Goal: Transaction & Acquisition: Book appointment/travel/reservation

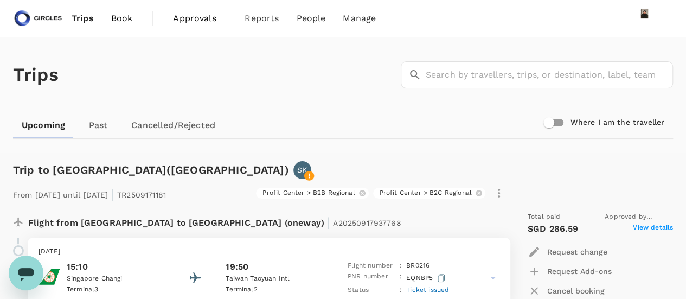
click at [119, 16] on span "Book" at bounding box center [122, 18] width 22 height 13
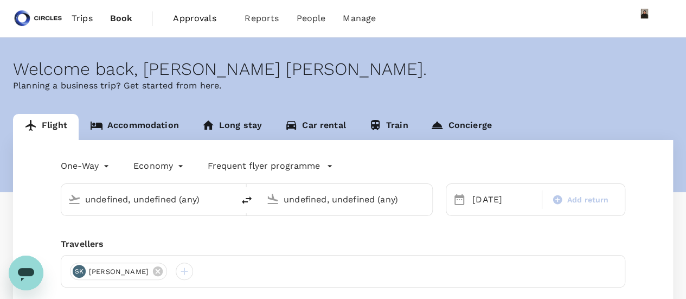
type input "[GEOGRAPHIC_DATA], [GEOGRAPHIC_DATA] (any)"
type input "Singapore Changi (SIN)"
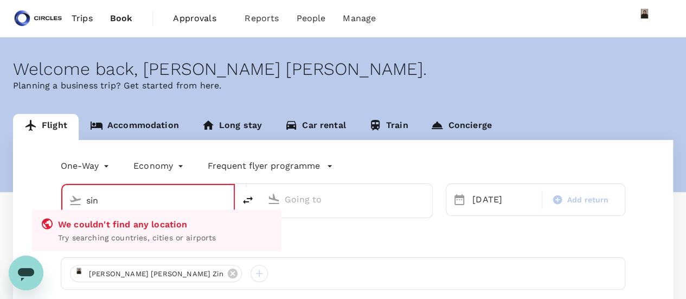
type input "[GEOGRAPHIC_DATA], [GEOGRAPHIC_DATA] (any)"
type input "Singapore Changi (SIN)"
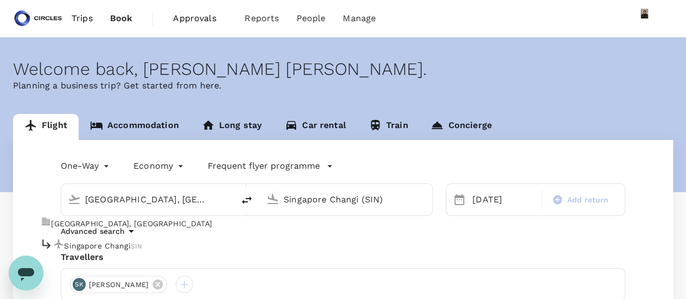
click at [130, 241] on p "Singapore Changi" at bounding box center [97, 245] width 66 height 11
type input "Singapore Changi (SIN)"
drag, startPoint x: 388, startPoint y: 196, endPoint x: 62, endPoint y: 191, distance: 325.9
click at [65, 191] on div "Singapore Changi (SIN) Singapore Changi (SIN)" at bounding box center [247, 199] width 372 height 33
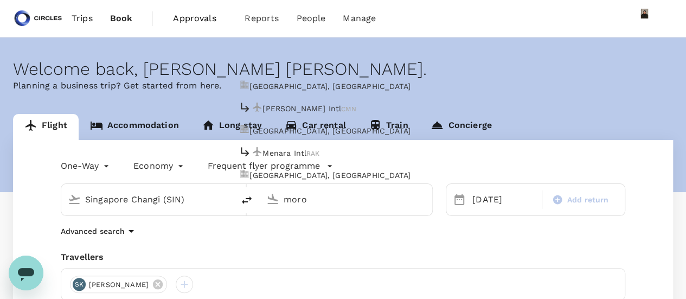
click at [325, 97] on li "[PERSON_NAME] Intl CMN" at bounding box center [354, 108] width 249 height 23
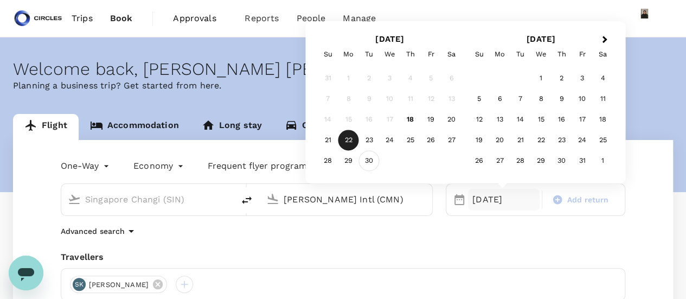
type input "[PERSON_NAME] Intl (CMN)"
click at [374, 160] on div "30" at bounding box center [369, 161] width 21 height 21
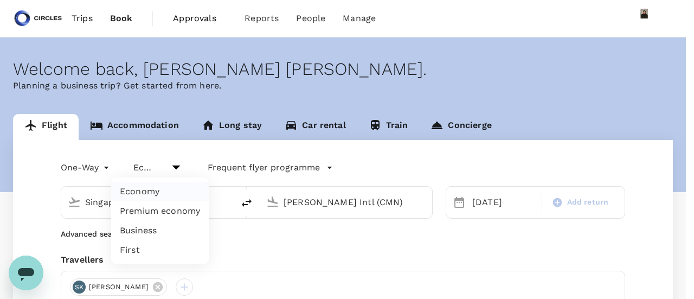
click at [153, 160] on body "Trips Book Approvals 0 Reports People Manage Welcome back , [PERSON_NAME] [PERS…" at bounding box center [347, 258] width 694 height 517
click at [157, 229] on li "Business" at bounding box center [160, 231] width 98 height 20
type input "business"
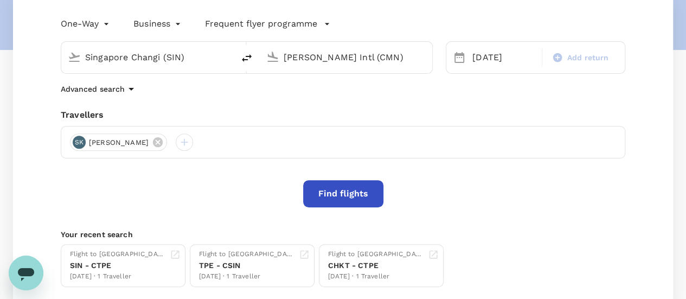
scroll to position [154, 0]
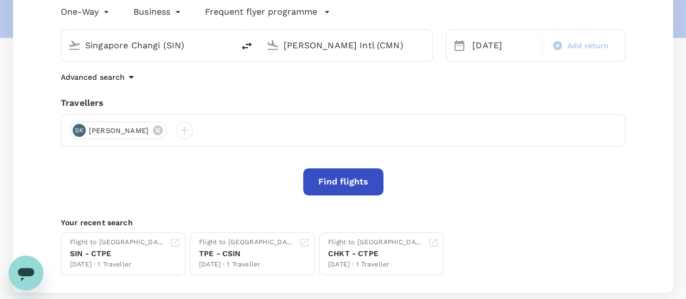
click at [363, 185] on button "Find flights" at bounding box center [343, 181] width 80 height 27
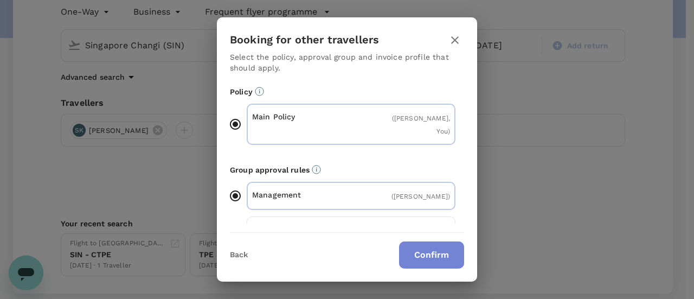
click at [434, 249] on button "Confirm" at bounding box center [431, 254] width 65 height 27
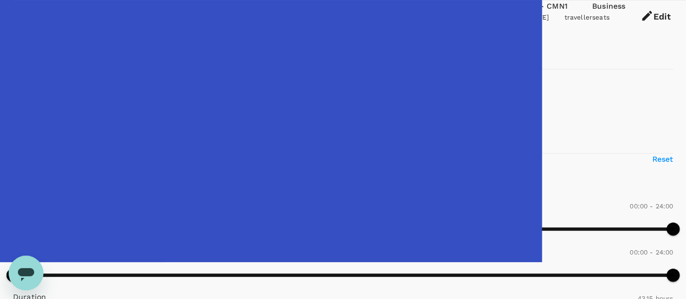
scroll to position [54, 0]
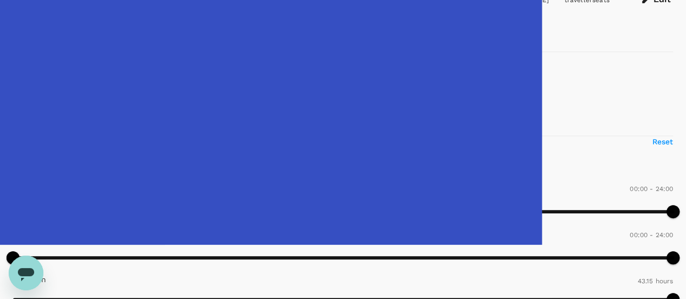
click at [19, 136] on input "2+ stops" at bounding box center [18, 124] width 23 height 23
checkbox input "false"
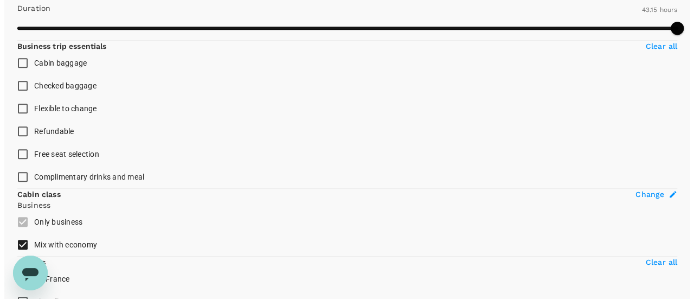
scroll to position [380, 0]
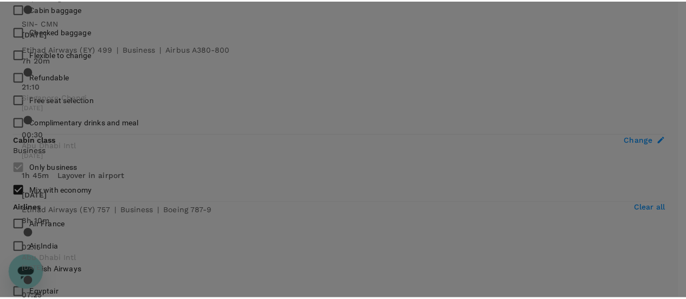
scroll to position [90, 0]
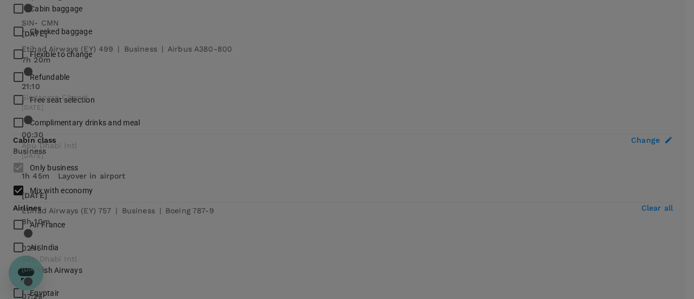
drag, startPoint x: 580, startPoint y: 38, endPoint x: 575, endPoint y: 37, distance: 5.5
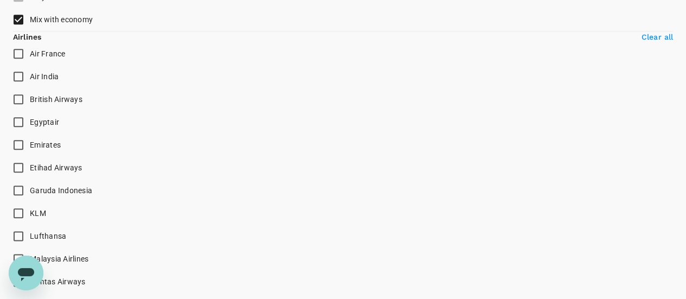
scroll to position [488, 0]
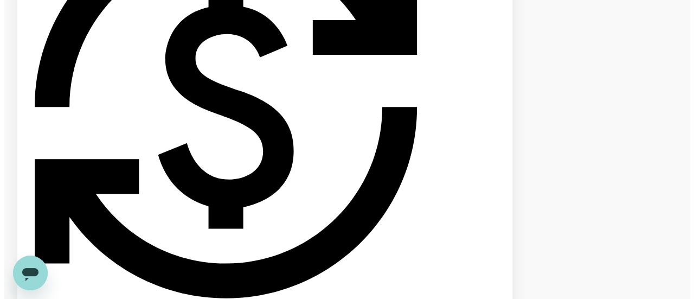
scroll to position [1187, 0]
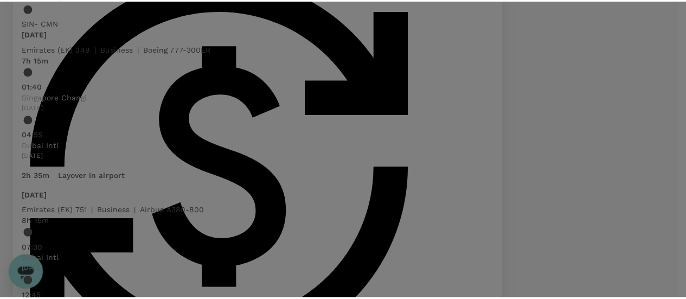
scroll to position [63, 0]
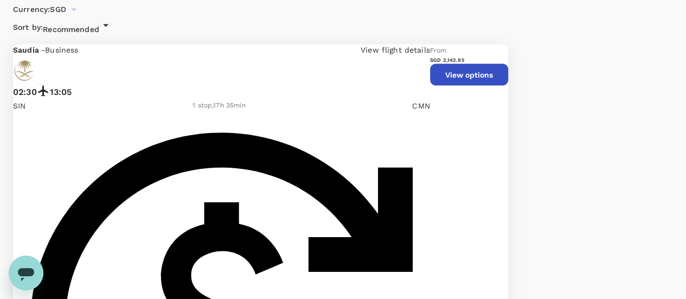
scroll to position [1050, 0]
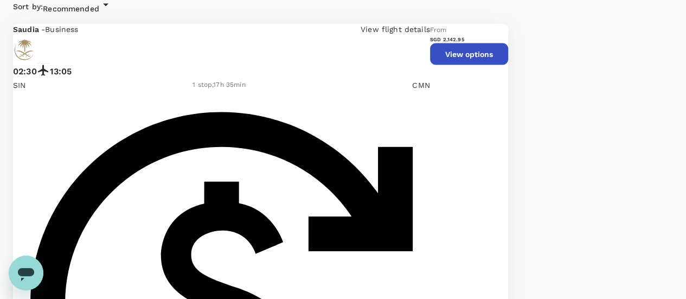
drag, startPoint x: 639, startPoint y: 6, endPoint x: 626, endPoint y: 5, distance: 13.0
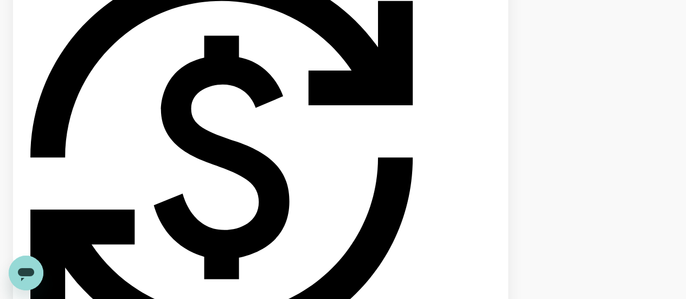
scroll to position [1213, 0]
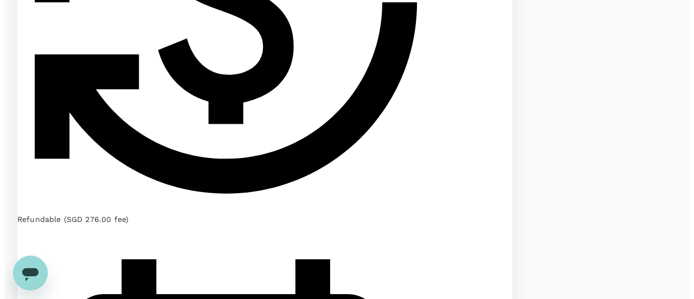
scroll to position [1375, 0]
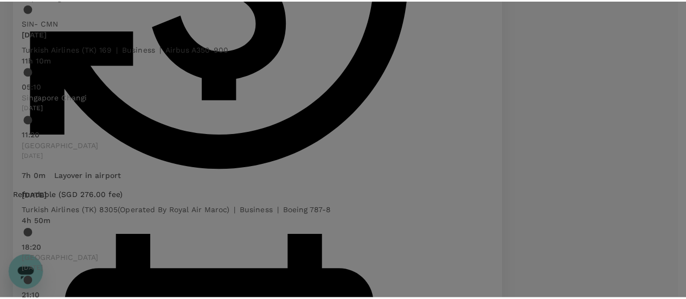
scroll to position [108, 0]
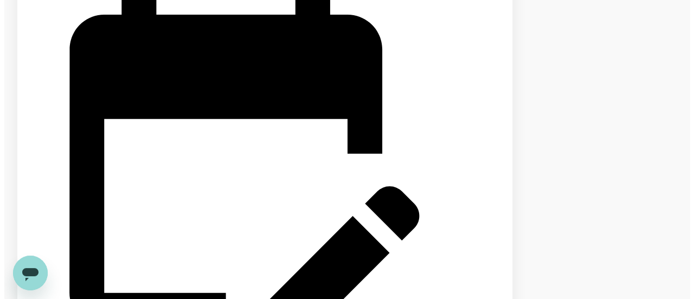
scroll to position [1647, 0]
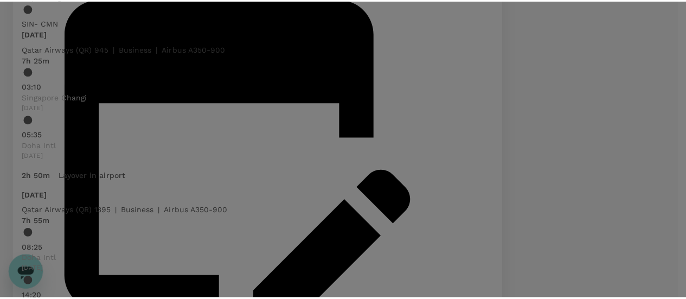
scroll to position [54, 0]
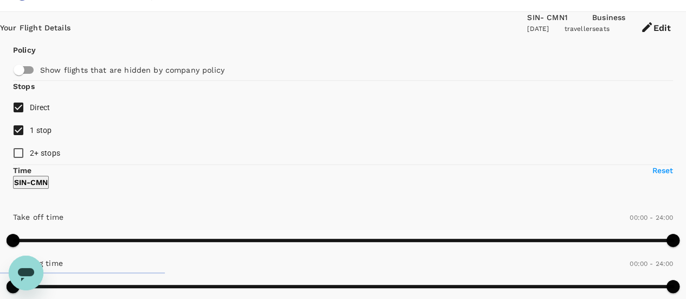
scroll to position [0, 0]
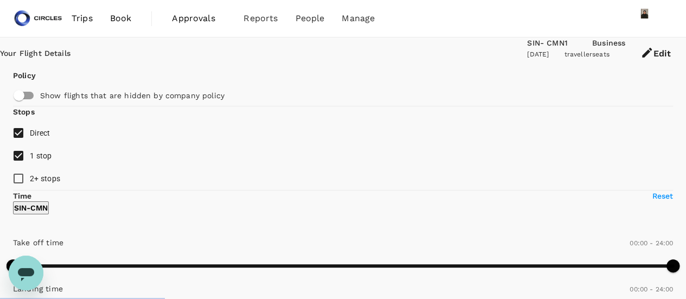
click at [644, 53] on button "Edit" at bounding box center [655, 53] width 61 height 33
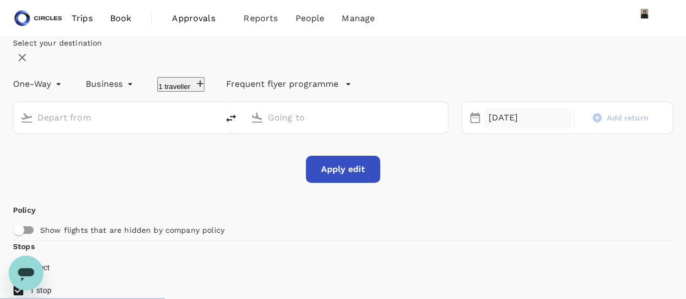
type input "Singapore Changi (SIN)"
type input "[PERSON_NAME] Intl (CMN)"
click at [490, 128] on div "[DATE]" at bounding box center [527, 117] width 87 height 21
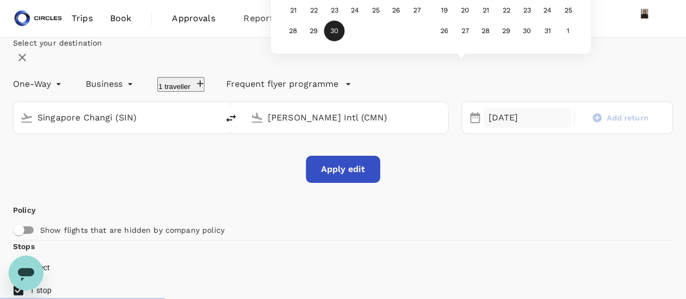
click at [324, 41] on div "29" at bounding box center [314, 31] width 21 height 21
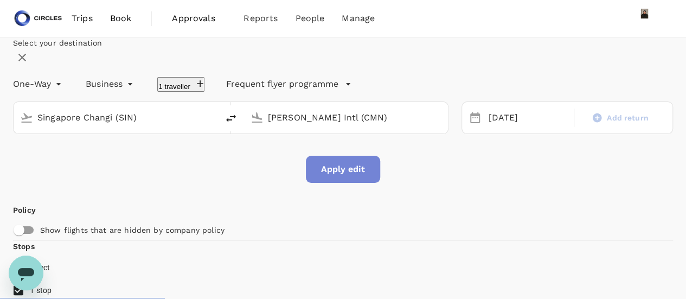
click at [322, 183] on button "Apply edit" at bounding box center [343, 169] width 74 height 27
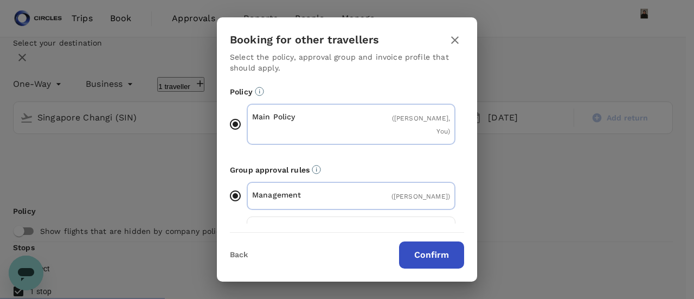
click at [426, 248] on button "Confirm" at bounding box center [431, 254] width 65 height 27
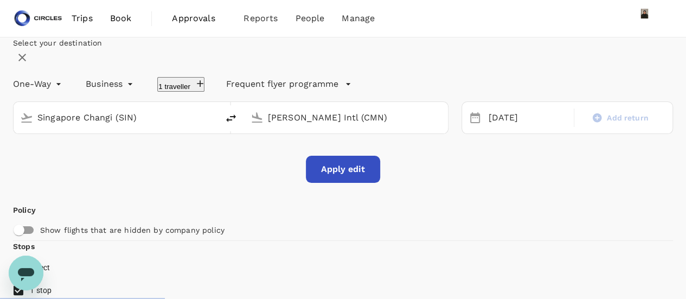
checkbox input "false"
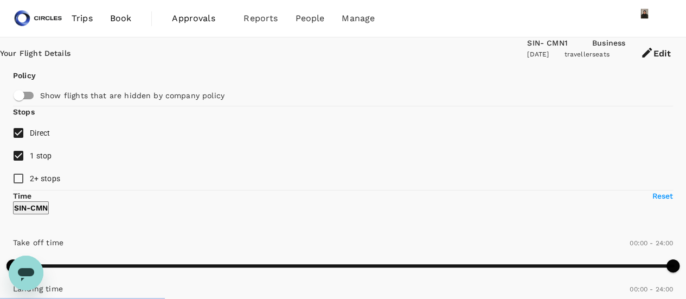
type input "2055"
checkbox input "true"
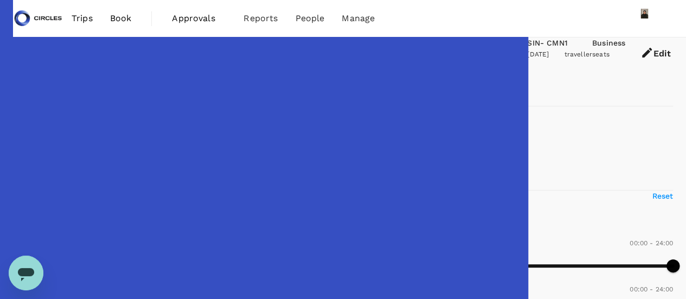
type input "2375"
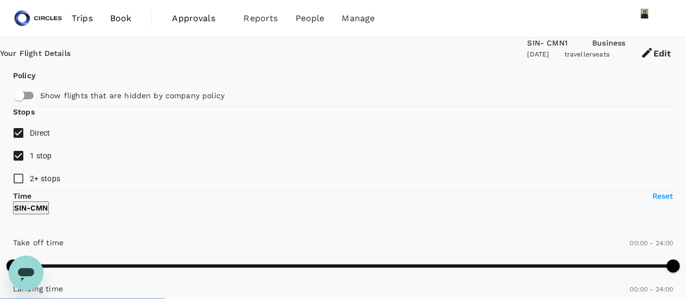
click at [527, 56] on div "29 Sep 2025" at bounding box center [545, 54] width 37 height 11
click at [639, 56] on button "Edit" at bounding box center [655, 53] width 61 height 33
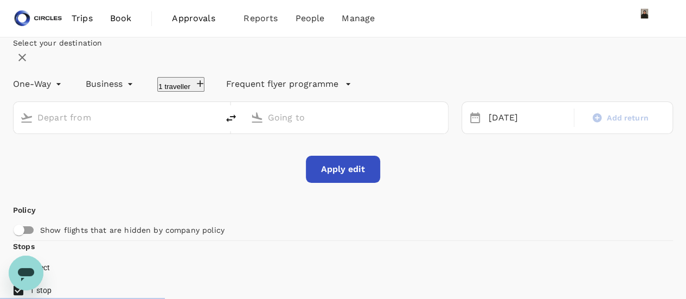
type input "Singapore Changi (SIN)"
type input "[PERSON_NAME] Intl (CMN)"
click at [237, 125] on icon "delete" at bounding box center [230, 118] width 13 height 13
type input "[PERSON_NAME] Intl (CMN)"
type input "Singapore Changi (SIN)"
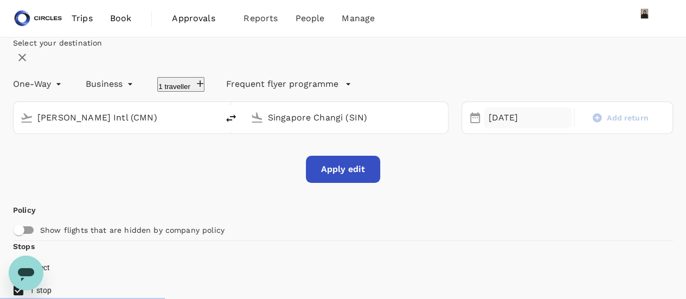
click at [500, 128] on div "29 Sep" at bounding box center [527, 117] width 87 height 21
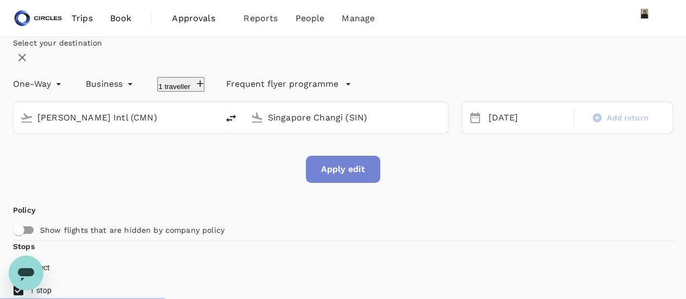
click at [340, 183] on button "Apply edit" at bounding box center [343, 169] width 74 height 27
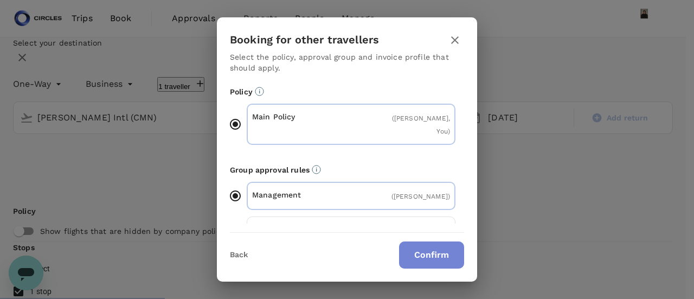
click at [426, 261] on button "Confirm" at bounding box center [431, 254] width 65 height 27
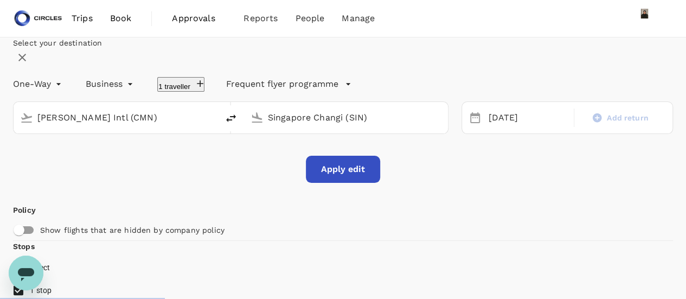
checkbox input "false"
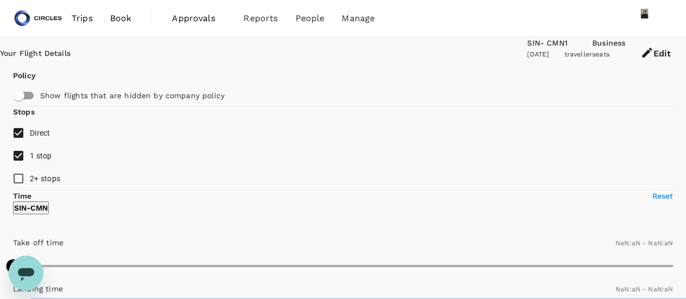
type input "1440"
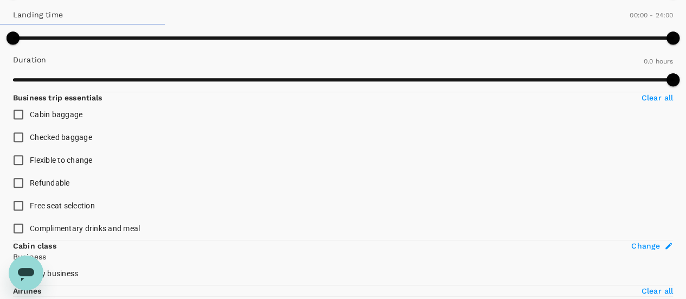
scroll to position [263, 0]
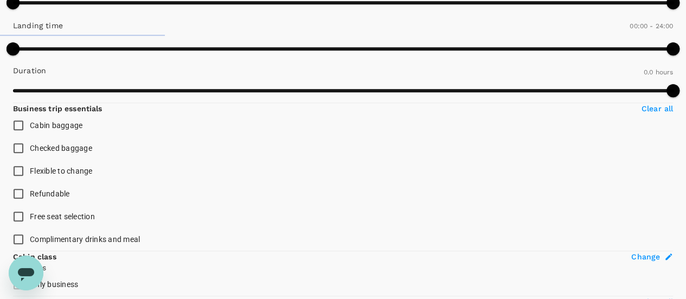
type input "1725"
checkbox input "true"
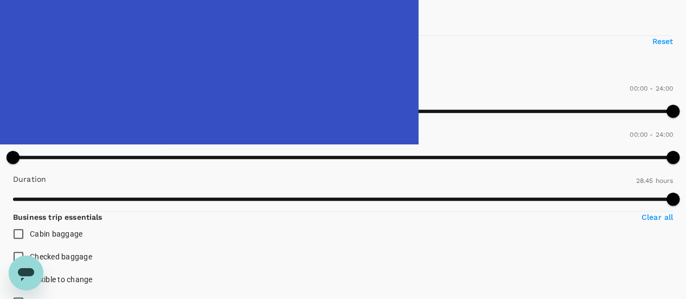
scroll to position [80, 0]
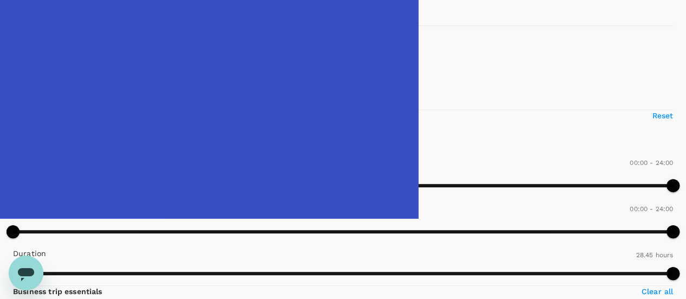
type input "2355"
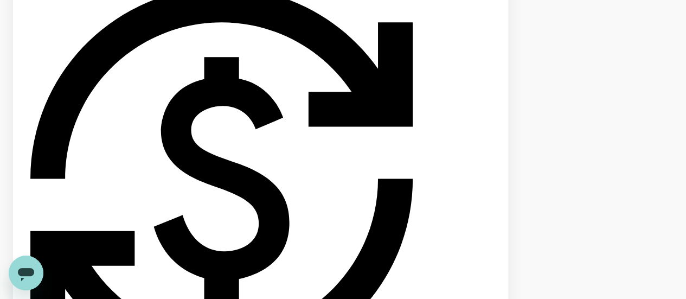
scroll to position [2100, 0]
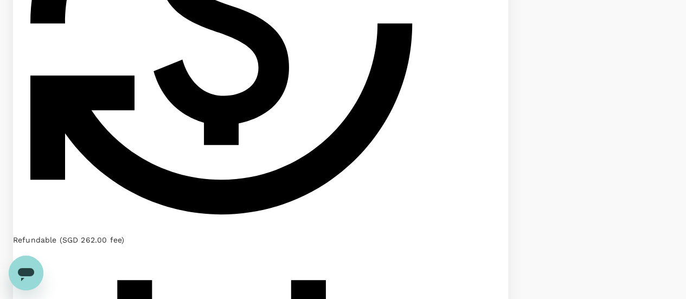
scroll to position [2323, 0]
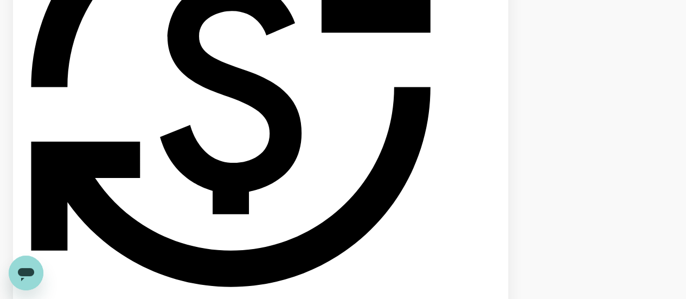
scroll to position [2099, 0]
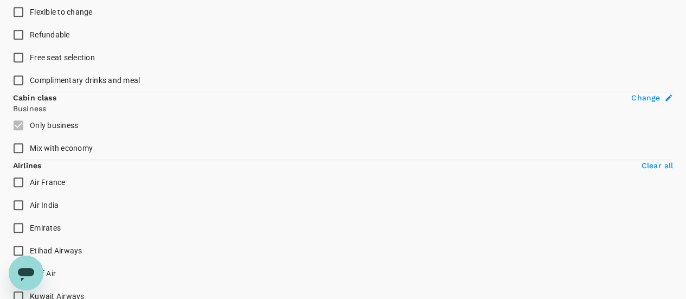
scroll to position [0, 0]
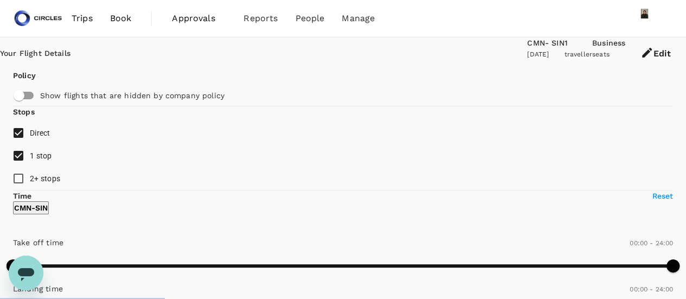
click at [121, 15] on span "Book" at bounding box center [121, 18] width 22 height 13
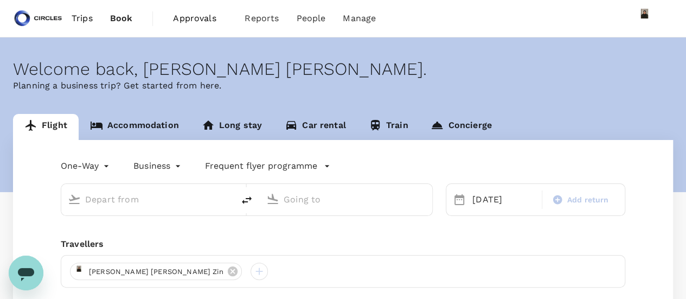
type input "[PERSON_NAME] Intl (CMN)"
type input "Singapore Changi (SIN)"
type input "[PERSON_NAME] Intl (CMN)"
type input "Singapore Changi (SIN)"
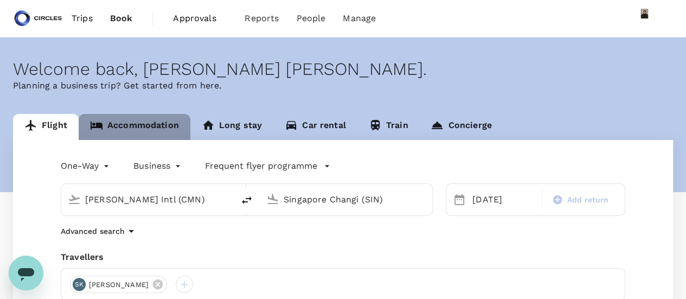
click at [154, 126] on link "Accommodation" at bounding box center [135, 127] width 112 height 26
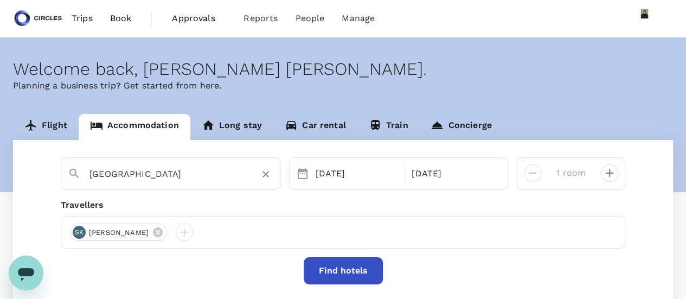
drag, startPoint x: 161, startPoint y: 173, endPoint x: 157, endPoint y: 181, distance: 8.7
click at [160, 173] on input "[GEOGRAPHIC_DATA]" at bounding box center [165, 173] width 153 height 17
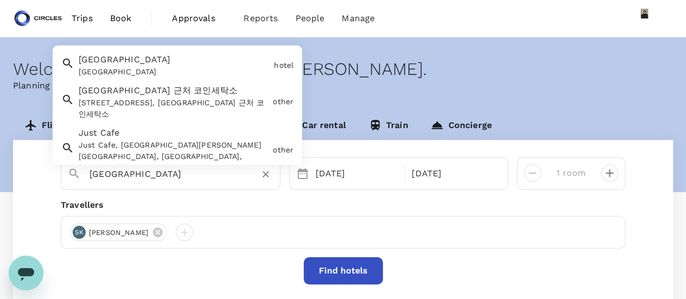
click at [153, 177] on input "[GEOGRAPHIC_DATA]" at bounding box center [165, 173] width 153 height 17
drag, startPoint x: 153, startPoint y: 177, endPoint x: 78, endPoint y: 173, distance: 74.9
click at [78, 173] on div "[GEOGRAPHIC_DATA]" at bounding box center [166, 170] width 214 height 28
paste input "Avenue Annakhil, Hay Riad, Rabat, 10000, Morocco"
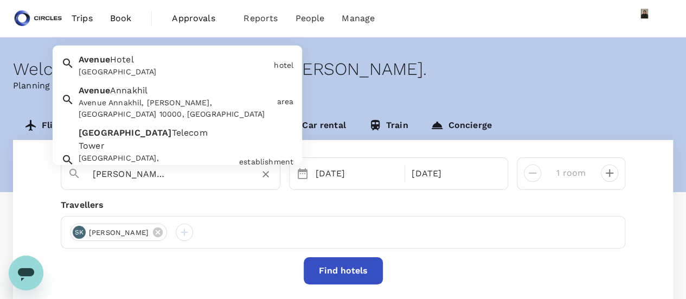
click at [148, 97] on div "Avenue Annakhil, Hay Riad, Rabat 10000, Morocco" at bounding box center [176, 108] width 194 height 23
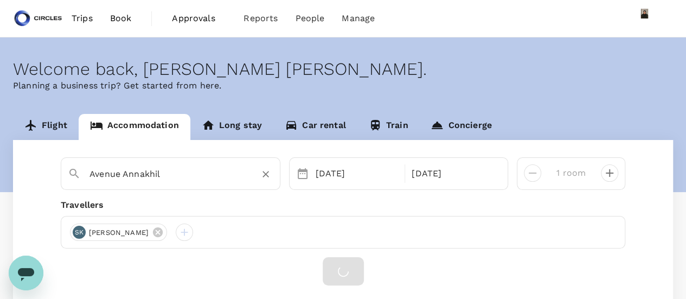
scroll to position [0, 0]
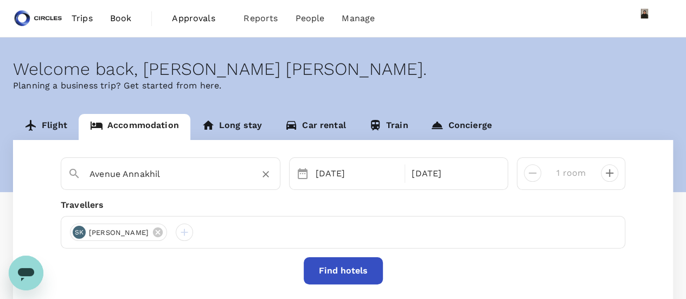
type input "Avenue Annakhil"
click at [353, 271] on button "Find hotels" at bounding box center [343, 270] width 79 height 27
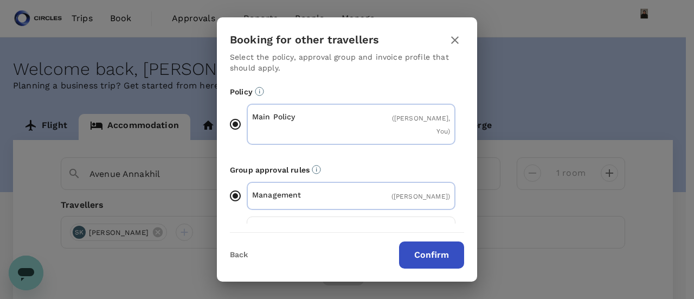
click at [425, 248] on button "Confirm" at bounding box center [431, 254] width 65 height 27
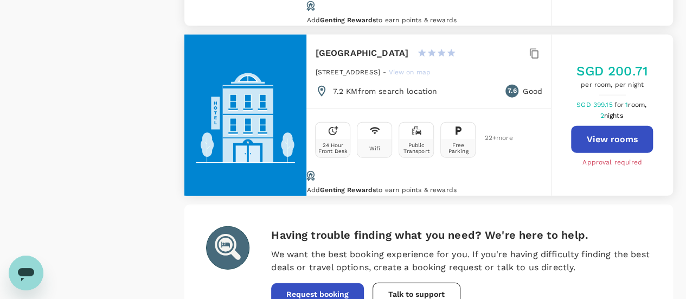
scroll to position [3308, 0]
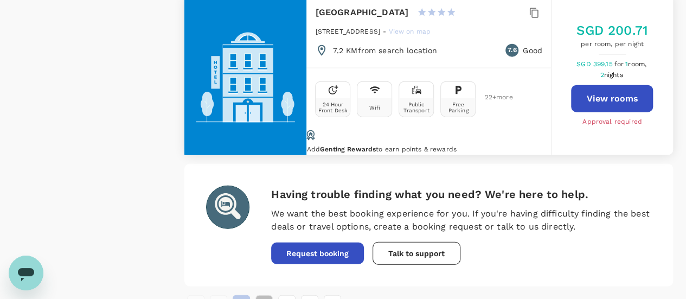
click at [261, 295] on button "2" at bounding box center [263, 303] width 17 height 17
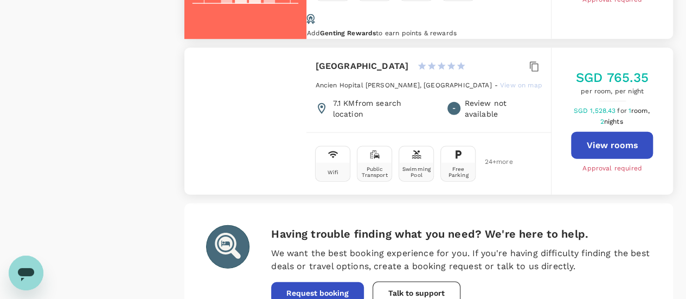
scroll to position [3351, 0]
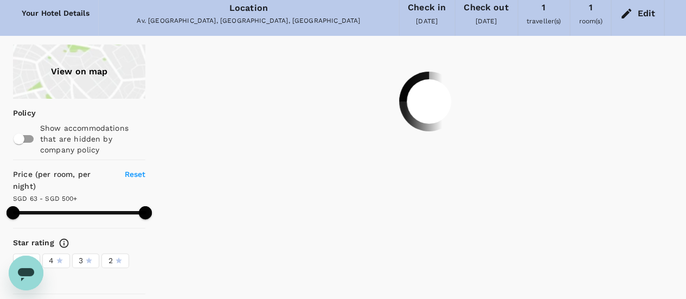
scroll to position [15, 0]
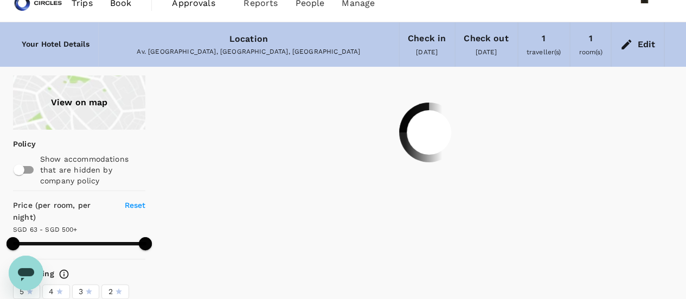
type input "499.43"
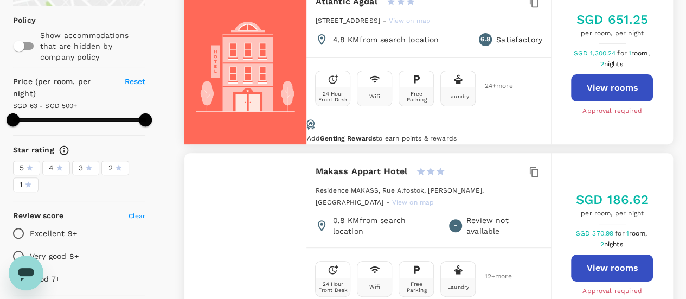
scroll to position [163, 0]
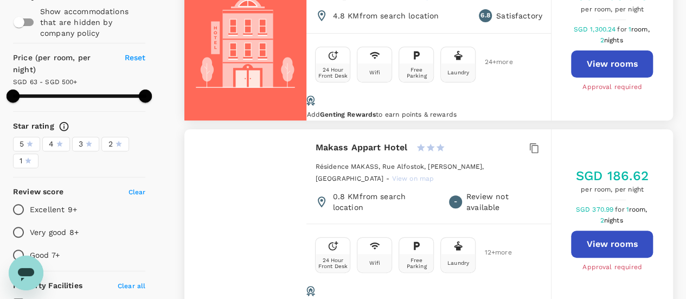
click at [271, 226] on div at bounding box center [245, 220] width 122 height 182
click at [266, 157] on div at bounding box center [245, 220] width 122 height 182
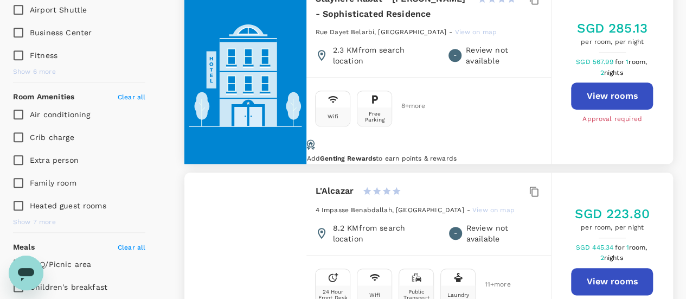
scroll to position [0, 0]
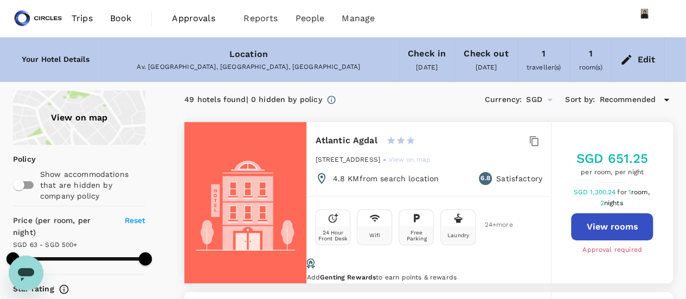
click at [630, 53] on icon at bounding box center [626, 59] width 13 height 13
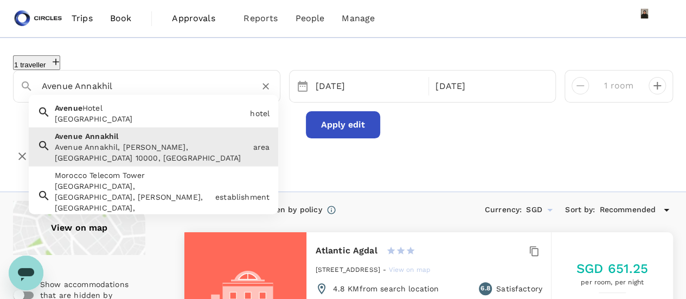
click at [176, 78] on input "Avenue Annakhil" at bounding box center [142, 86] width 201 height 17
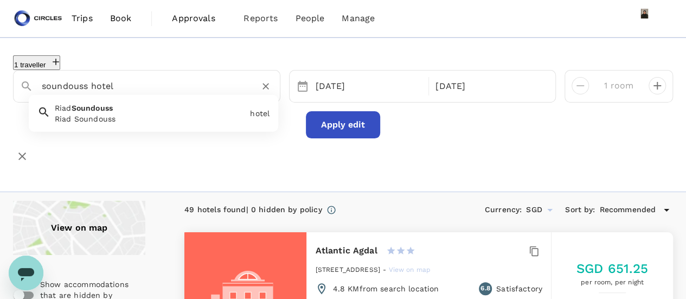
click at [125, 114] on div "Riad Soundouss" at bounding box center [150, 118] width 191 height 11
type input "Riad Soundouss"
click at [336, 124] on button "Apply edit" at bounding box center [343, 124] width 74 height 27
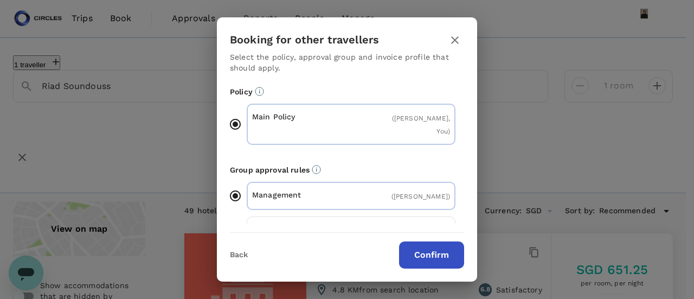
click at [435, 251] on button "Confirm" at bounding box center [431, 254] width 65 height 27
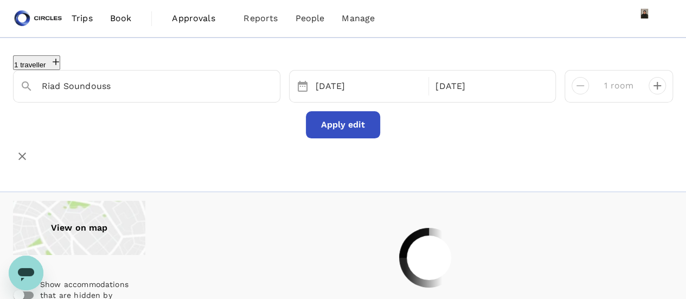
type input "370.42"
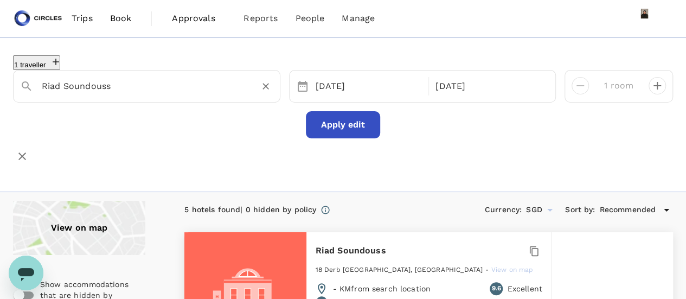
click at [162, 82] on input "Riad Soundouss" at bounding box center [142, 86] width 201 height 17
drag, startPoint x: 144, startPoint y: 86, endPoint x: 0, endPoint y: 47, distance: 149.3
click at [0, 47] on div "1 traveller Riad Soundouss 30 Sep 02 Oct 1 room Apply edit" at bounding box center [343, 106] width 686 height 119
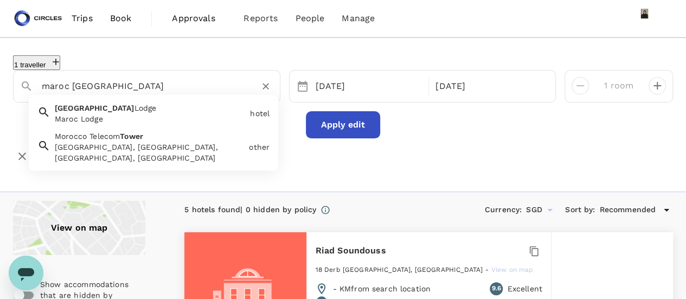
click at [133, 142] on div "Morocco Telecom Tower, Avenue Annakhil, Rabat, Morocco" at bounding box center [150, 153] width 190 height 22
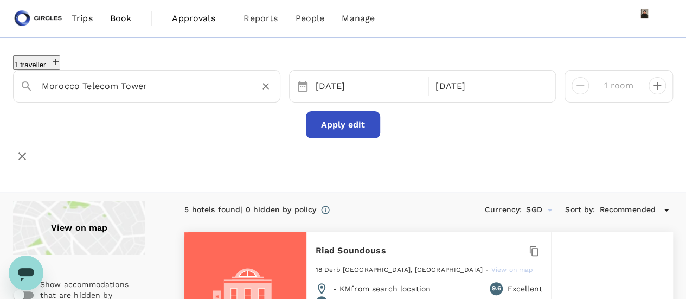
type input "Morocco Telecom Tower"
click at [325, 118] on button "Apply edit" at bounding box center [343, 124] width 74 height 27
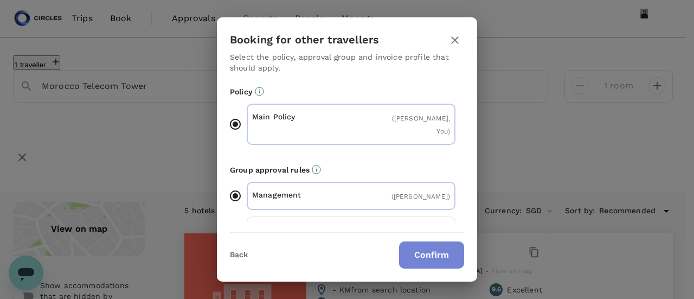
click at [440, 256] on button "Confirm" at bounding box center [431, 254] width 65 height 27
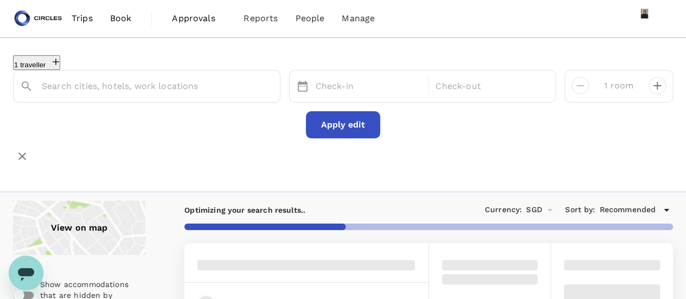
type input "X45H+9H5"
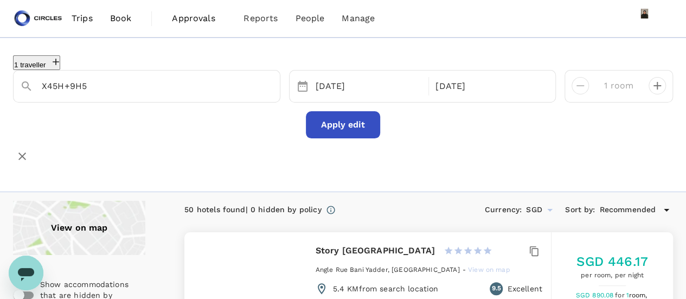
type input "499.43"
click at [106, 86] on input "X45H+9H5" at bounding box center [142, 86] width 201 height 17
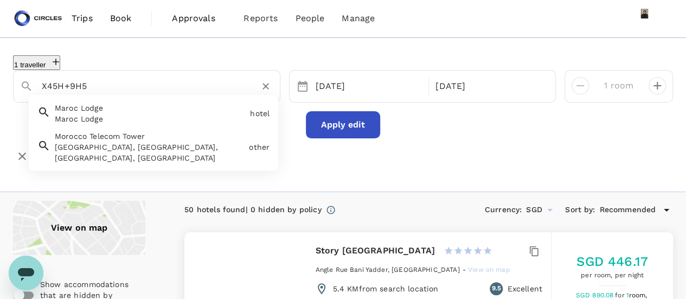
click at [72, 135] on span "Morocco Telecom Tower" at bounding box center [100, 136] width 90 height 9
type input "Morocco Telecom Tower"
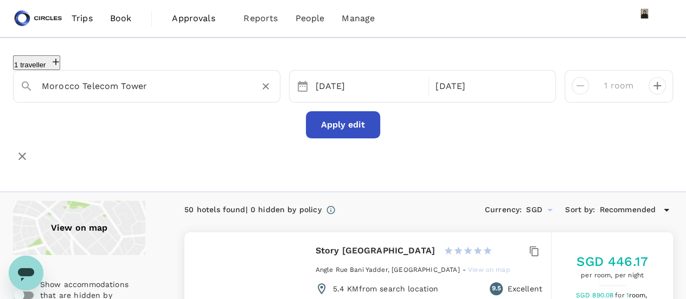
click at [347, 126] on button "Apply edit" at bounding box center [343, 124] width 74 height 27
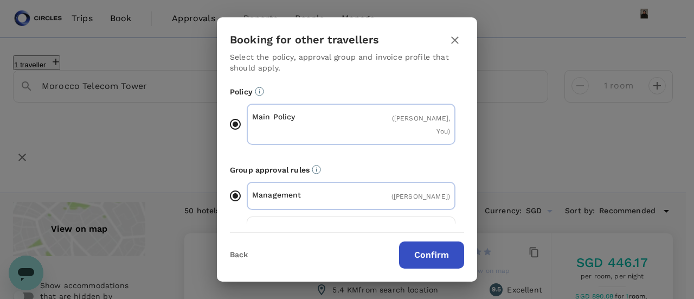
click at [441, 255] on button "Confirm" at bounding box center [431, 254] width 65 height 27
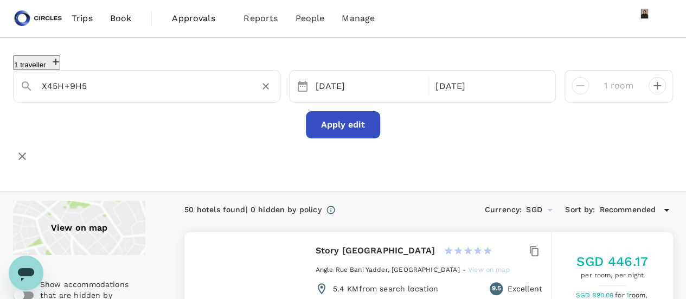
click at [67, 85] on input "X45H+9H5" at bounding box center [142, 86] width 201 height 17
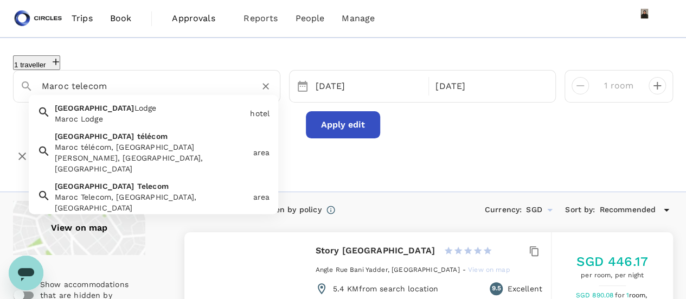
click at [82, 155] on div "Maroc télécom, Avenue Mohammed V, Marrakesh, Morocco" at bounding box center [152, 158] width 194 height 33
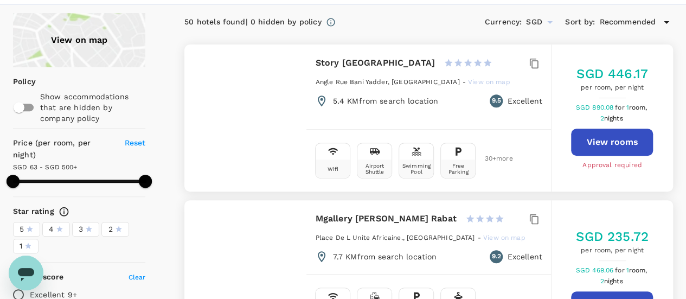
scroll to position [54, 0]
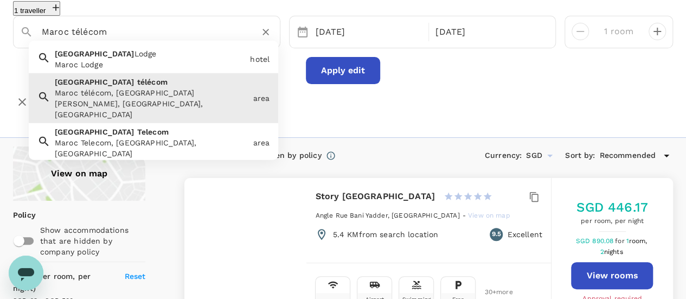
drag, startPoint x: 151, startPoint y: 32, endPoint x: 57, endPoint y: 10, distance: 95.7
click at [2, 8] on div "1 traveller Maroc télécom Maroc Lodge Maroc Lodge hotel Maroc télécom Maroc tél…" at bounding box center [343, 51] width 686 height 119
paste input "Avenue Annakhil, Hay Riad, Rabat, 10000, Morocco"
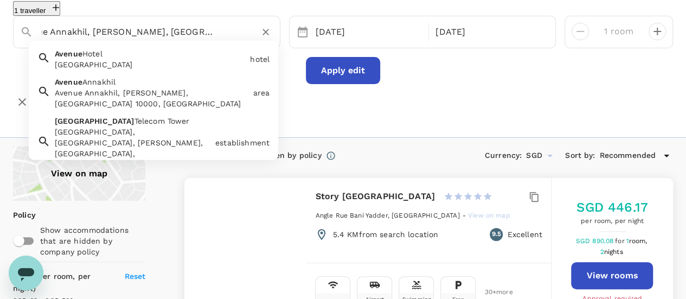
click at [145, 91] on div "Avenue Annakhil, Hay Riad, Rabat 10000, Morocco" at bounding box center [152, 98] width 194 height 22
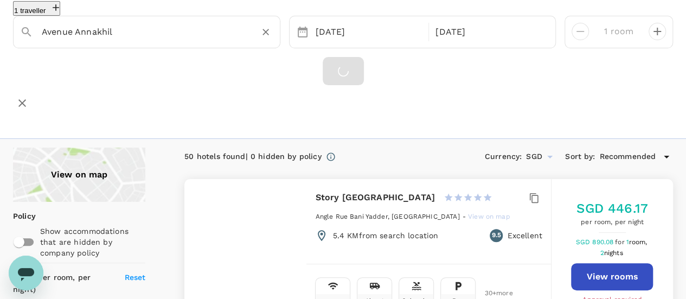
scroll to position [0, 0]
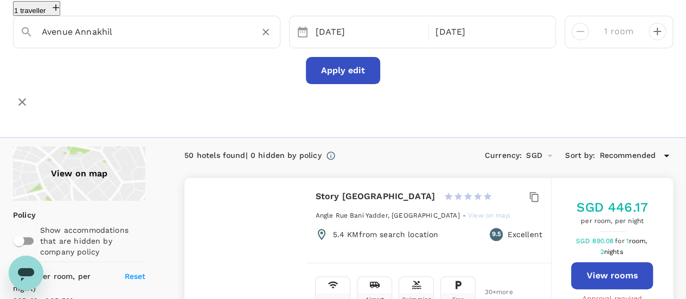
type input "Avenue Annakhil"
click at [353, 68] on button "Apply edit" at bounding box center [343, 70] width 74 height 27
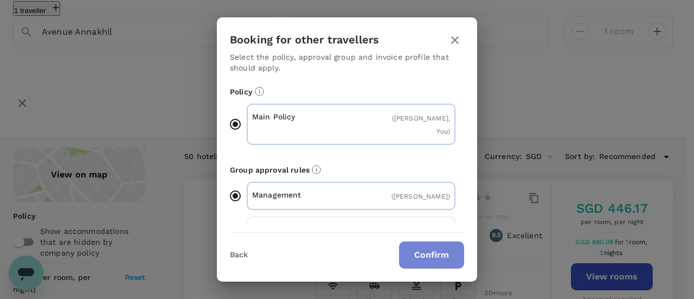
click at [427, 255] on button "Confirm" at bounding box center [431, 254] width 65 height 27
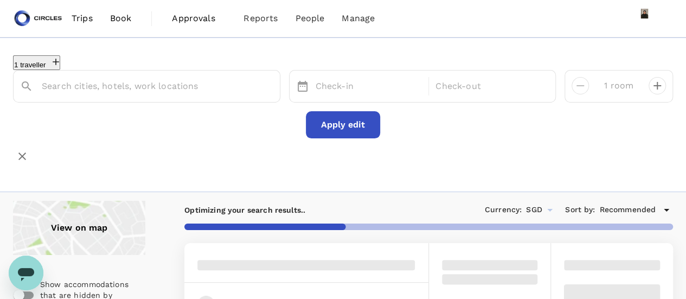
type input "Avenue Annakhil"
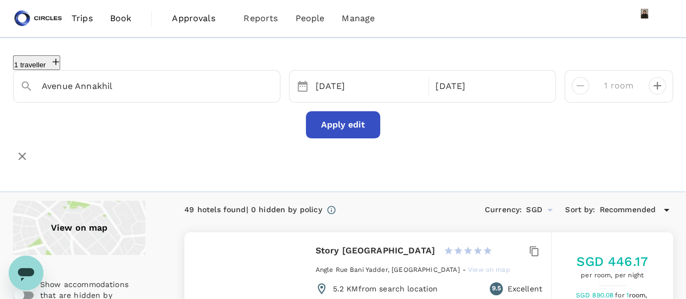
click at [96, 210] on div "View on map" at bounding box center [79, 228] width 132 height 54
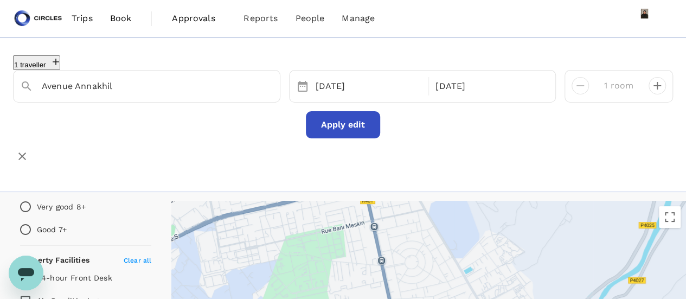
type input "499.43"
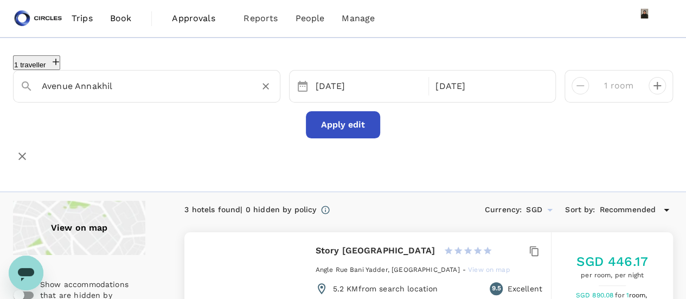
click at [134, 81] on input "Avenue Annakhil" at bounding box center [142, 86] width 201 height 17
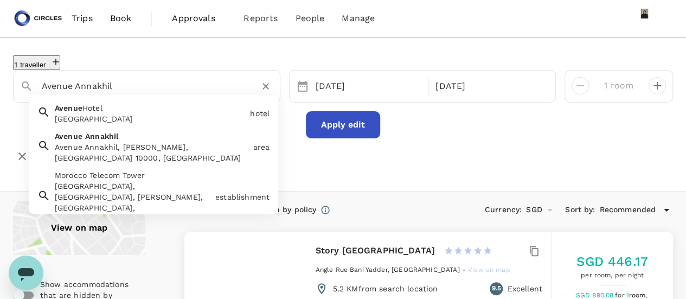
drag, startPoint x: 134, startPoint y: 81, endPoint x: 0, endPoint y: 25, distance: 145.4
type input "l"
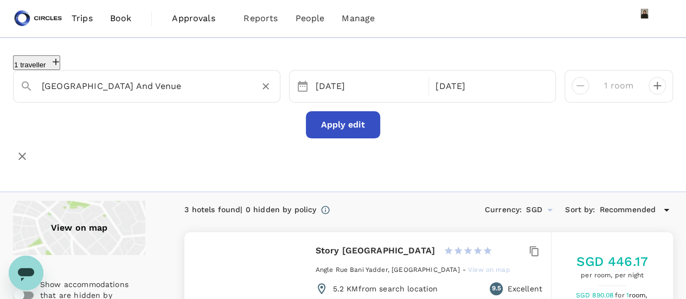
type input "Tiverton Hotel Lounge And Venue"
click at [360, 119] on button "Apply edit" at bounding box center [343, 124] width 74 height 27
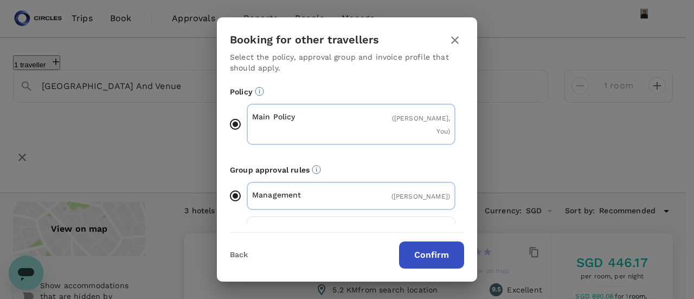
click at [421, 250] on button "Confirm" at bounding box center [431, 254] width 65 height 27
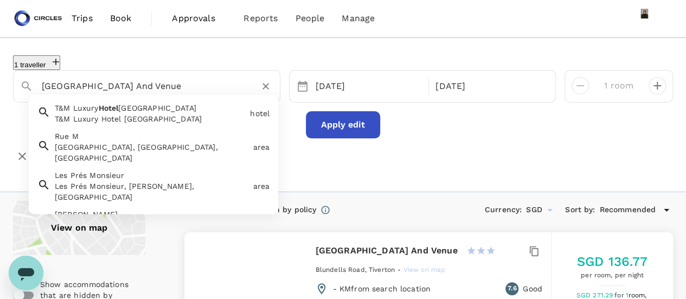
click at [113, 87] on input "Tiverton Hotel Lounge And Venue" at bounding box center [142, 86] width 201 height 17
drag, startPoint x: 190, startPoint y: 82, endPoint x: 0, endPoint y: 3, distance: 205.6
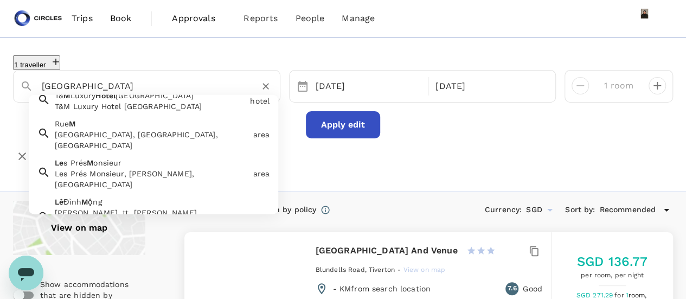
drag, startPoint x: 158, startPoint y: 78, endPoint x: 0, endPoint y: 9, distance: 172.4
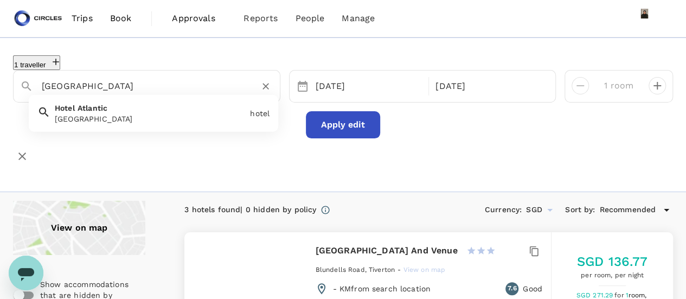
click at [175, 86] on input "Hotel Atlantic" at bounding box center [142, 86] width 201 height 17
click at [117, 110] on div "Hotel Atlantic Hotel Atlantic" at bounding box center [147, 111] width 195 height 26
type input "Hotel Atlantic"
click at [354, 124] on button "Apply edit" at bounding box center [343, 124] width 74 height 27
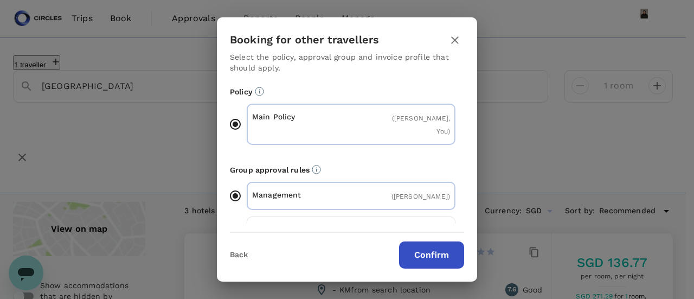
click at [429, 259] on button "Confirm" at bounding box center [431, 254] width 65 height 27
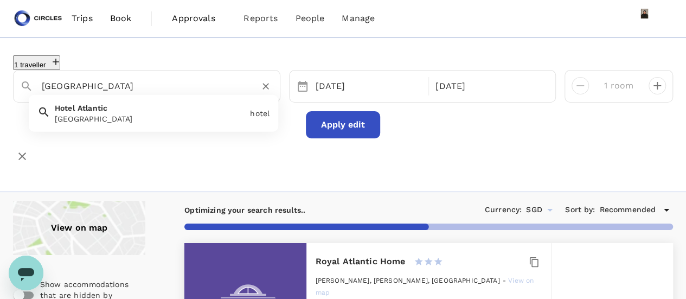
click at [180, 84] on input "Hotel Atlantic" at bounding box center [142, 86] width 201 height 17
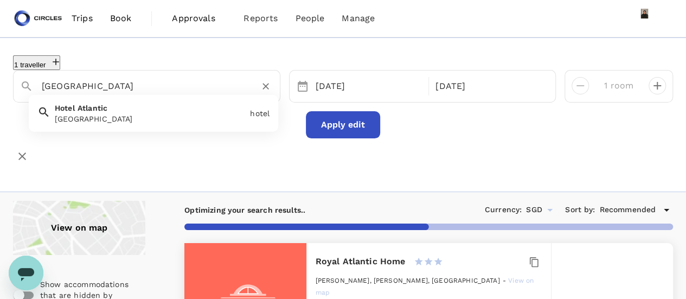
type input "221.43"
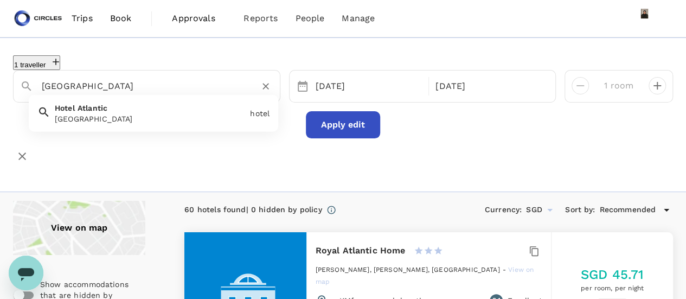
click at [145, 78] on input "Hotel Atlantic" at bounding box center [142, 86] width 201 height 17
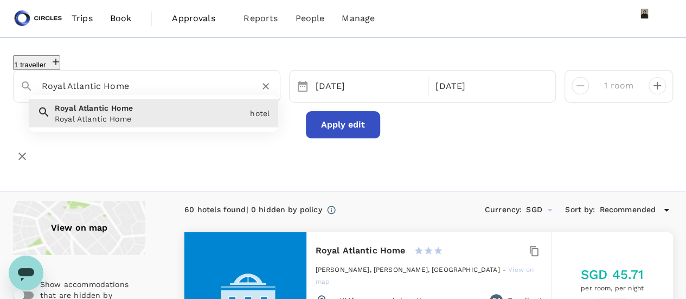
drag, startPoint x: 136, startPoint y: 85, endPoint x: 0, endPoint y: 46, distance: 141.2
click at [0, 47] on div "1 traveller Royal Atlantic Home Royal Atlantic Home Royal Atlantic Home hotel 3…" at bounding box center [343, 106] width 686 height 119
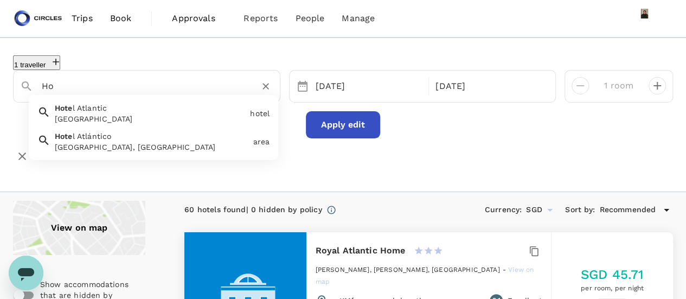
type input "H"
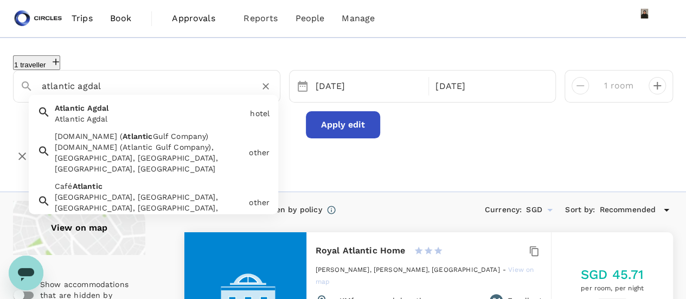
click at [68, 110] on span "Atlantic" at bounding box center [70, 108] width 30 height 9
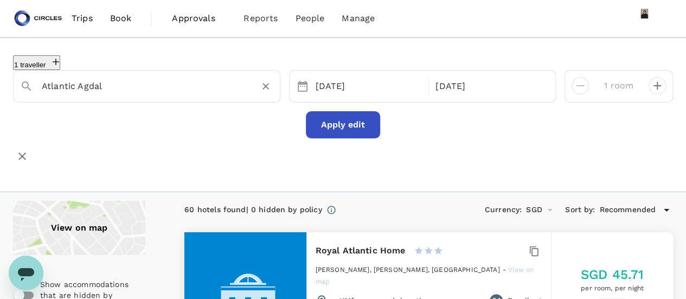
type input "Atlantic Agdal"
click at [357, 111] on button "Apply edit" at bounding box center [343, 124] width 74 height 27
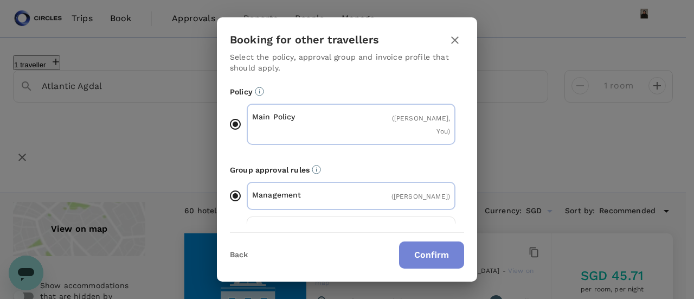
click at [430, 261] on button "Confirm" at bounding box center [431, 254] width 65 height 27
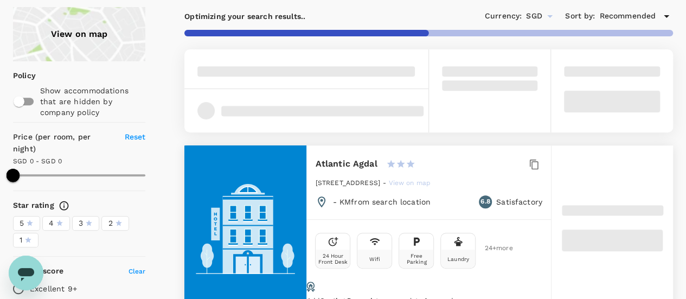
scroll to position [217, 0]
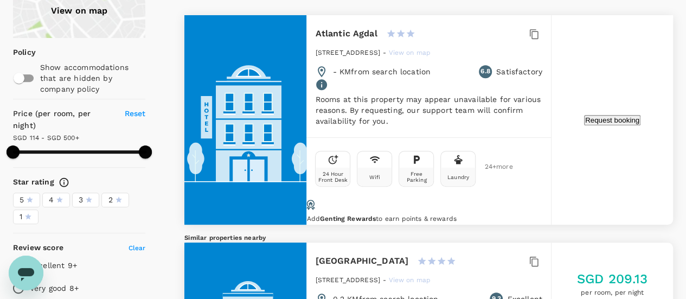
type input "499.31"
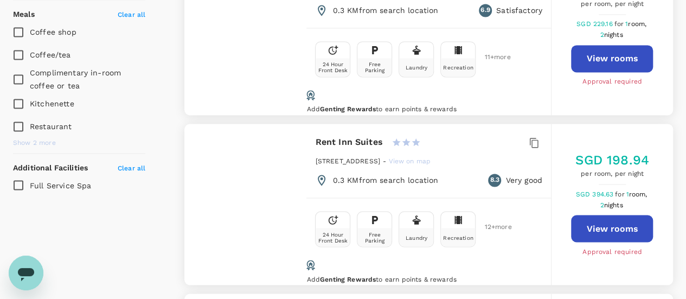
scroll to position [867, 0]
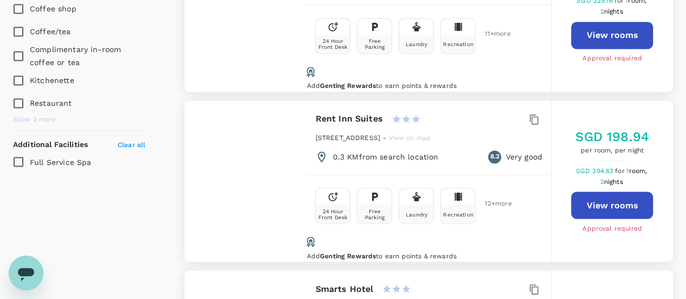
click at [248, 164] on div at bounding box center [245, 180] width 122 height 161
click at [285, 123] on div at bounding box center [245, 180] width 122 height 161
click at [640, 191] on button "View rooms" at bounding box center [612, 204] width 82 height 27
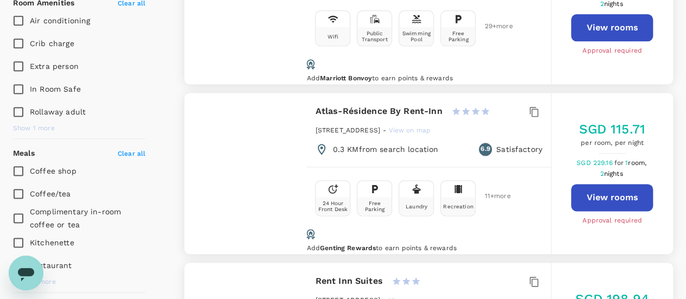
scroll to position [0, 0]
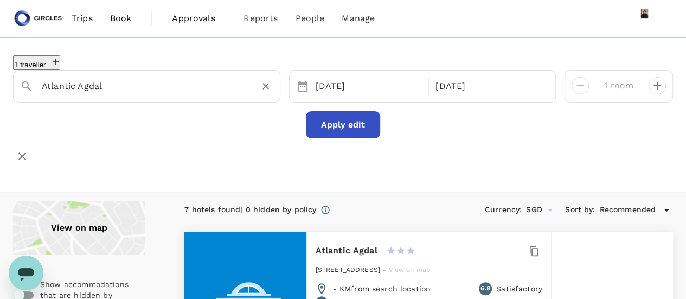
click at [147, 92] on div "Atlantic Agdal" at bounding box center [142, 81] width 262 height 27
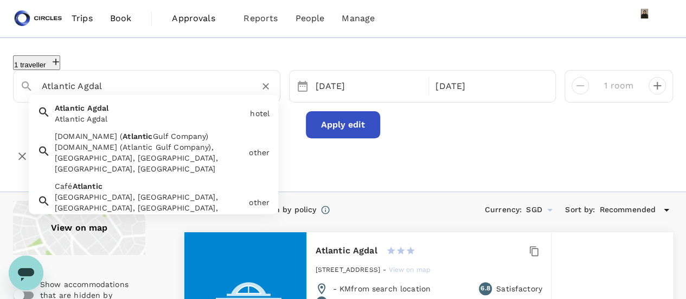
paste input "venue Annakhil, Hay Riad, Rabat, 10000, Morocco"
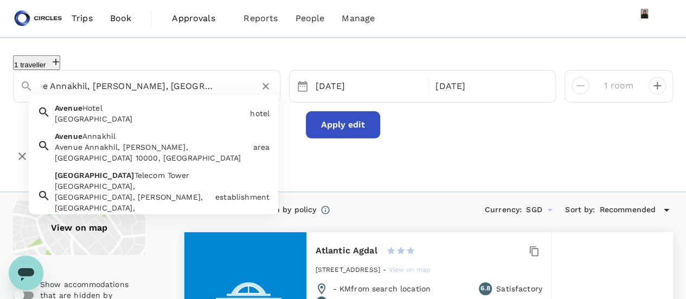
type input "Atlantic Agdal"
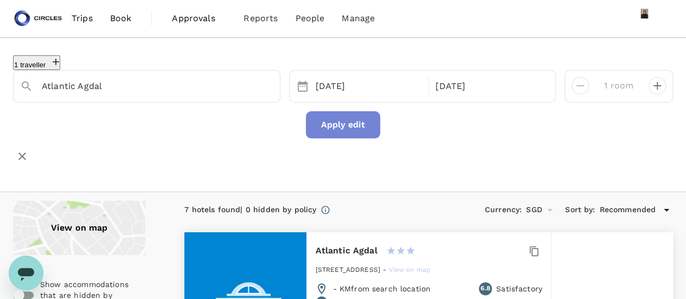
click at [349, 122] on button "Apply edit" at bounding box center [343, 124] width 74 height 27
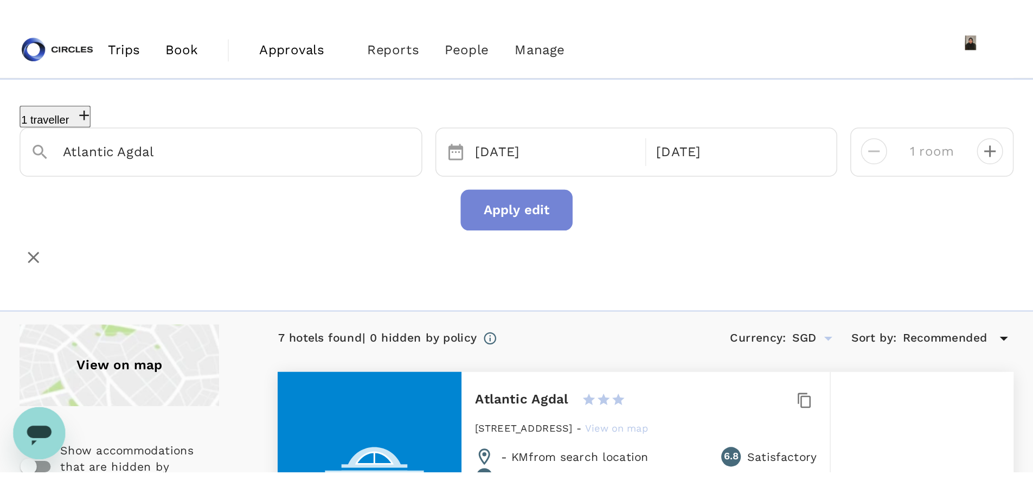
scroll to position [0, 0]
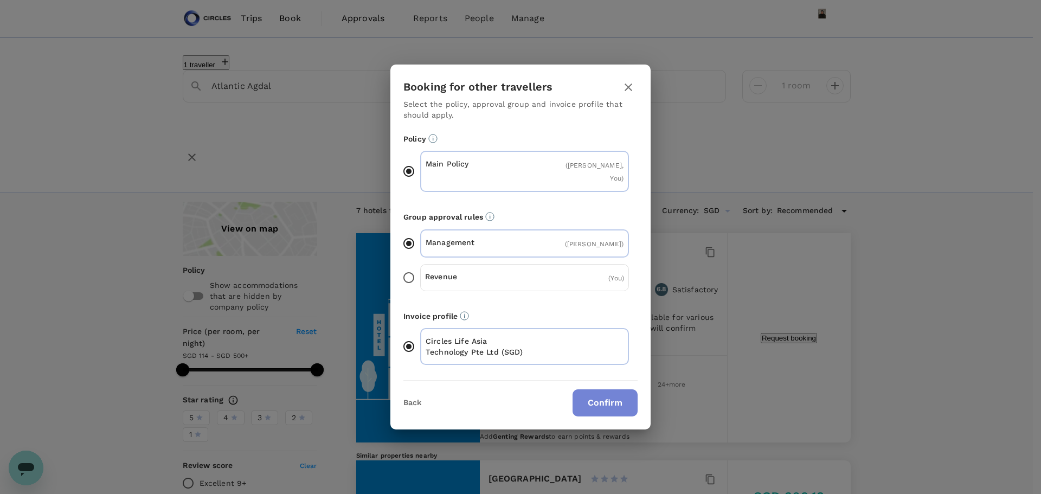
click at [619, 298] on button "Confirm" at bounding box center [605, 402] width 65 height 27
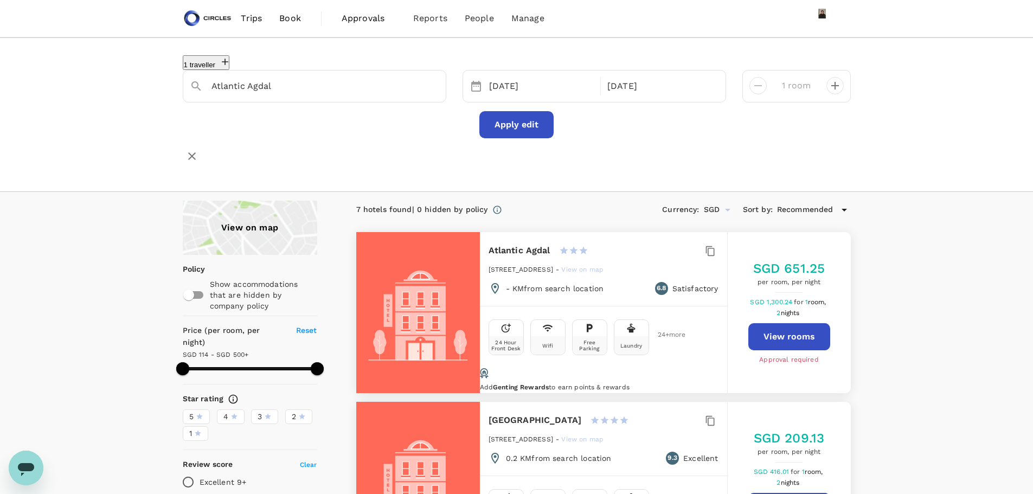
click at [229, 298] on div "4" at bounding box center [230, 416] width 15 height 11
click at [0, 0] on input "4" at bounding box center [0, 0] width 0 height 0
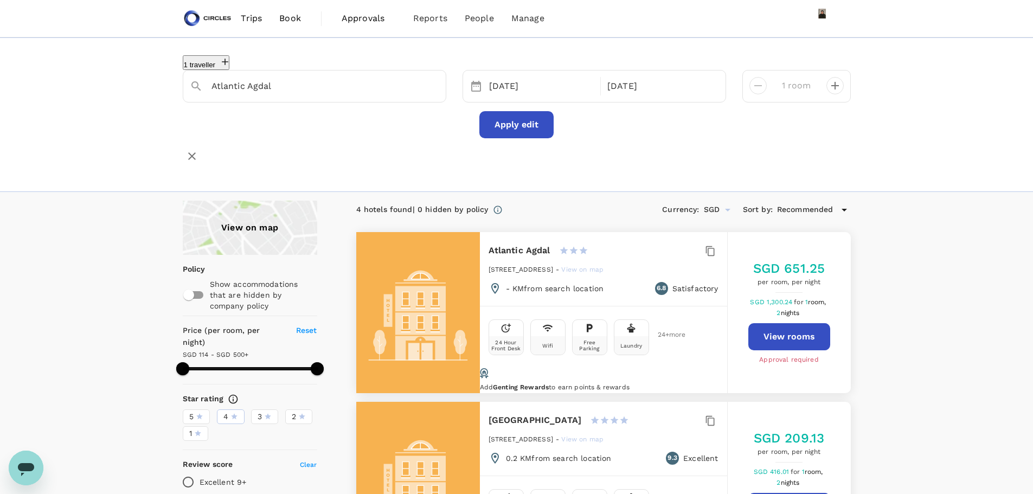
click at [194, 298] on div "5" at bounding box center [196, 416] width 14 height 11
click at [0, 0] on input "5" at bounding box center [0, 0] width 0 height 0
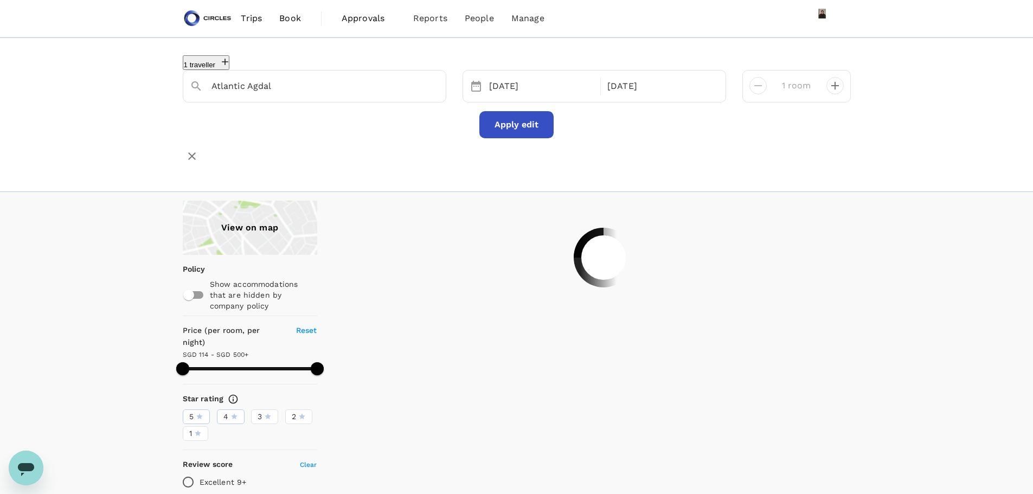
type input "499.31"
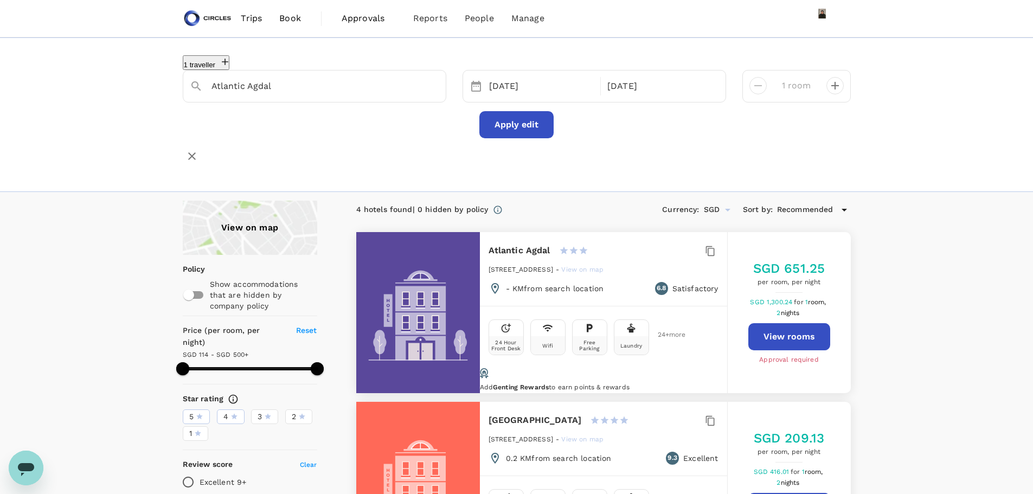
scroll to position [54, 0]
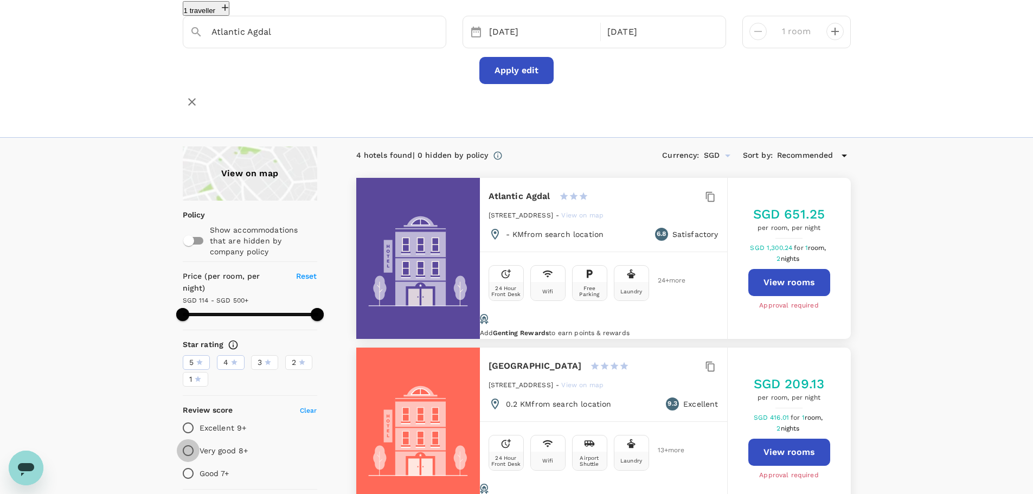
click at [191, 298] on input "Very good 8+" at bounding box center [188, 450] width 23 height 23
radio input "true"
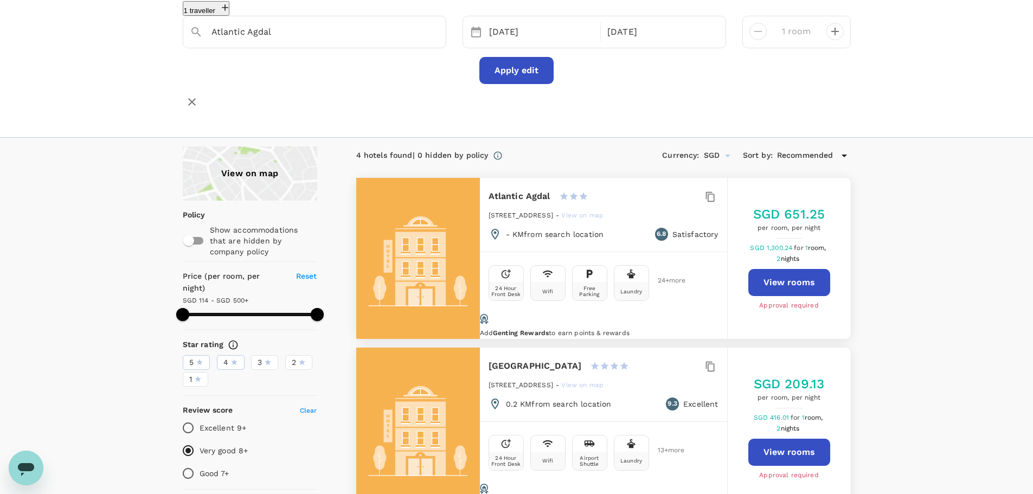
type input "499.31"
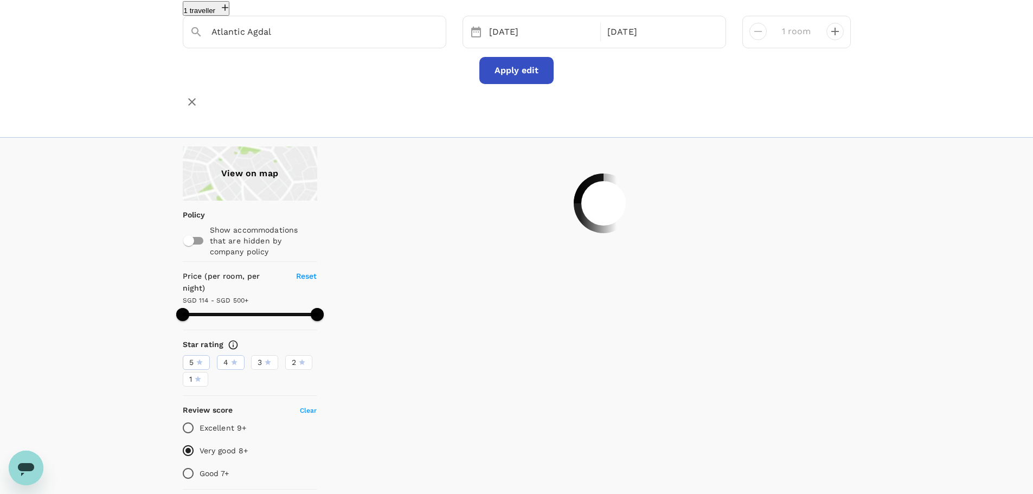
click at [188, 298] on input "Excellent 9+" at bounding box center [188, 427] width 23 height 23
radio input "true"
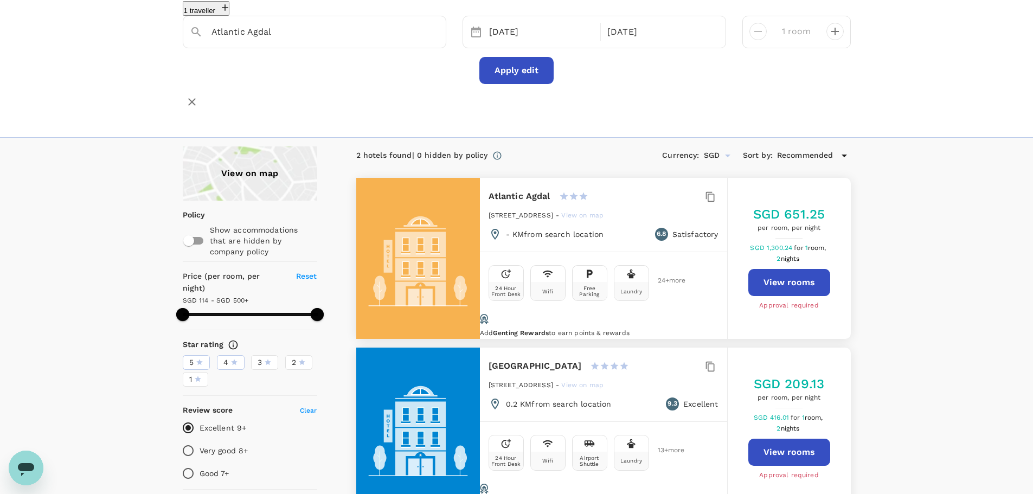
click at [223, 298] on span "4" at bounding box center [225, 362] width 5 height 11
click at [0, 0] on input "4" at bounding box center [0, 0] width 0 height 0
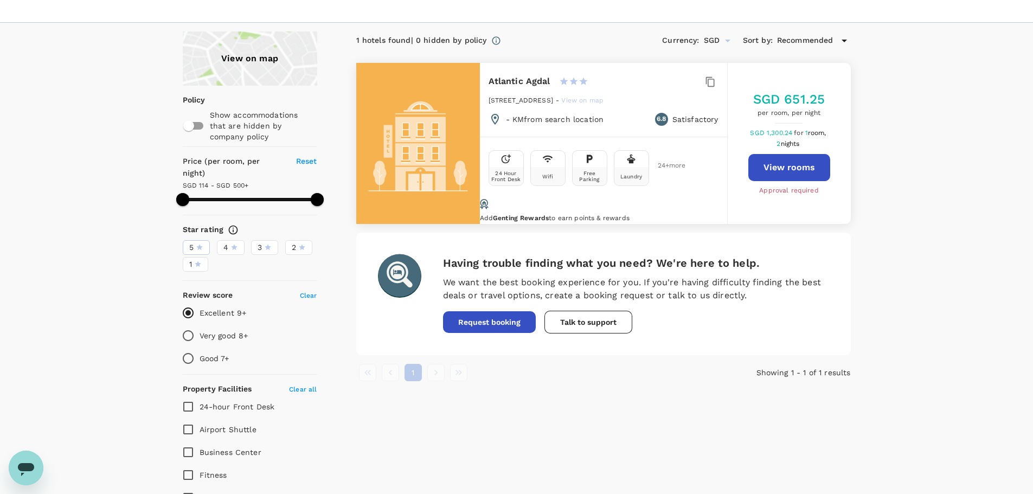
scroll to position [217, 0]
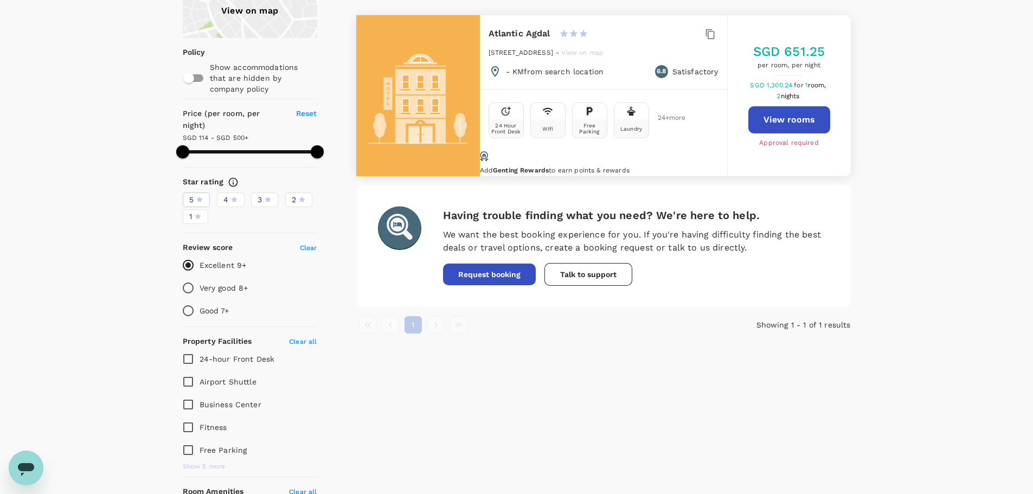
click at [229, 194] on div "4" at bounding box center [230, 199] width 15 height 11
click at [0, 0] on input "4" at bounding box center [0, 0] width 0 height 0
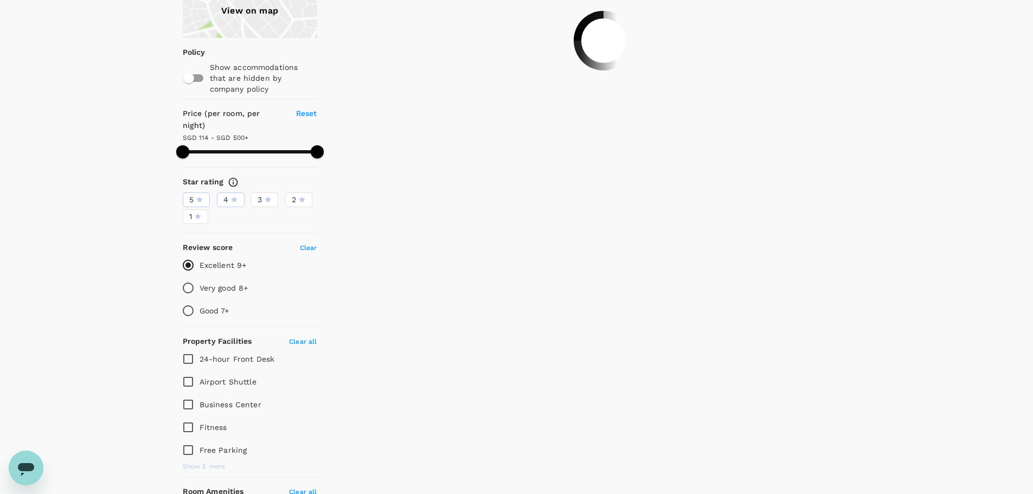
type input "499.31"
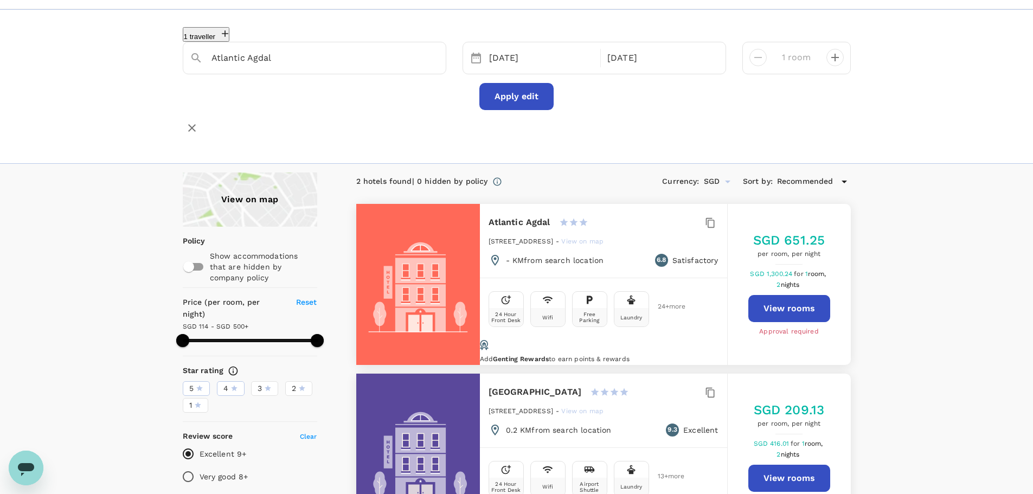
scroll to position [0, 0]
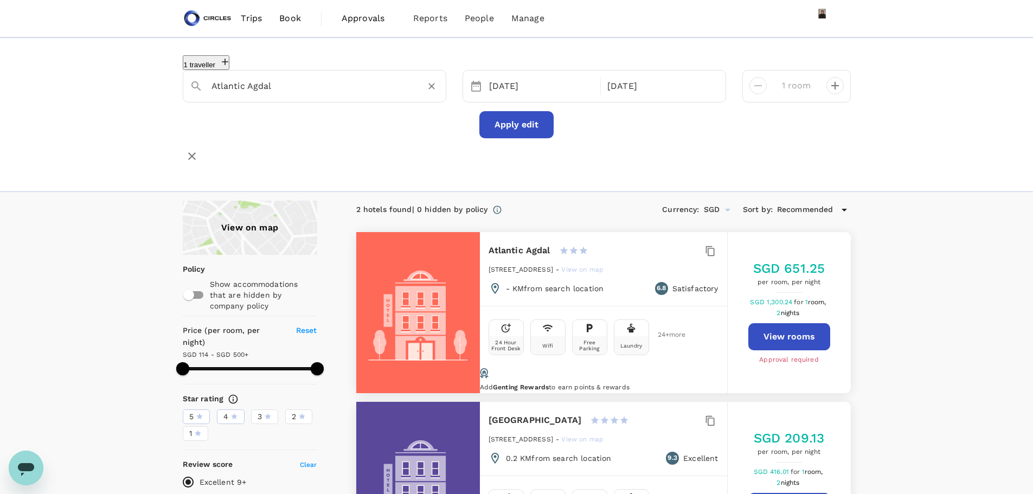
click at [340, 87] on input "Atlantic Agdal" at bounding box center [309, 86] width 197 height 17
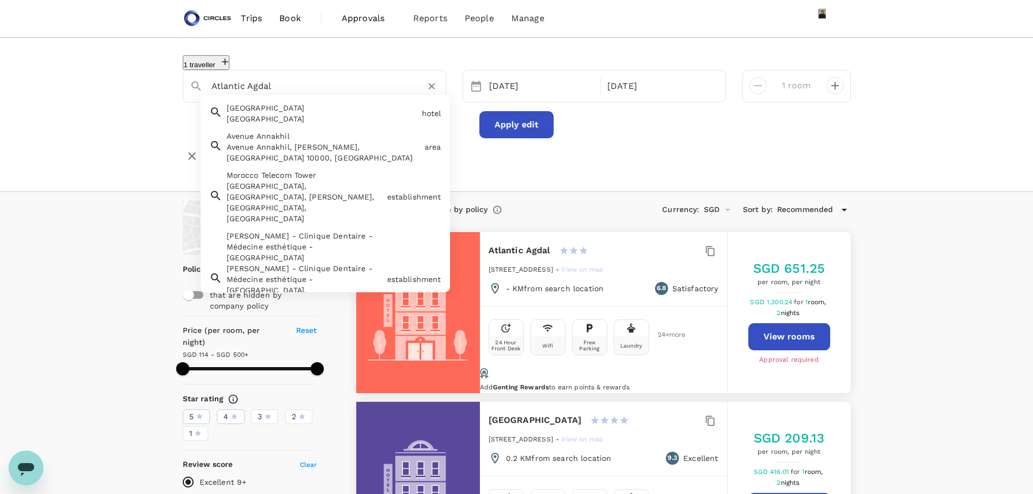
click at [312, 133] on div "Avenue Annakhil Avenue Annakhil, Hay Riad, Rabat 10000, Morocco" at bounding box center [321, 144] width 198 height 37
type input "Avenue Annakhil"
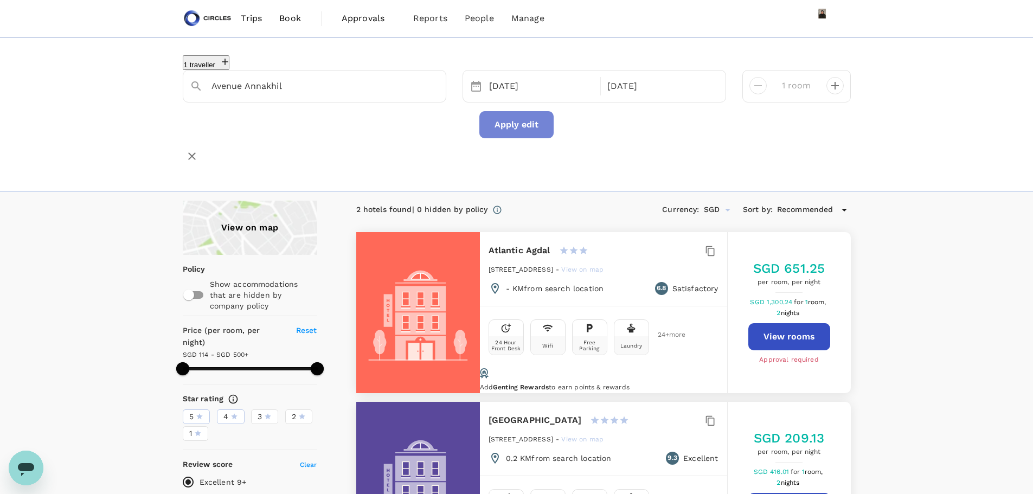
click at [508, 121] on button "Apply edit" at bounding box center [516, 124] width 74 height 27
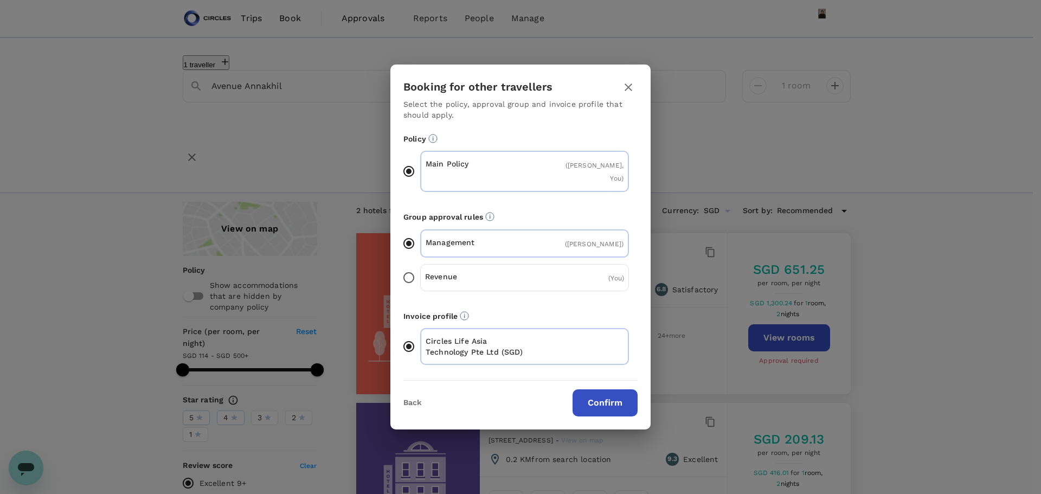
click at [606, 298] on button "Confirm" at bounding box center [605, 402] width 65 height 27
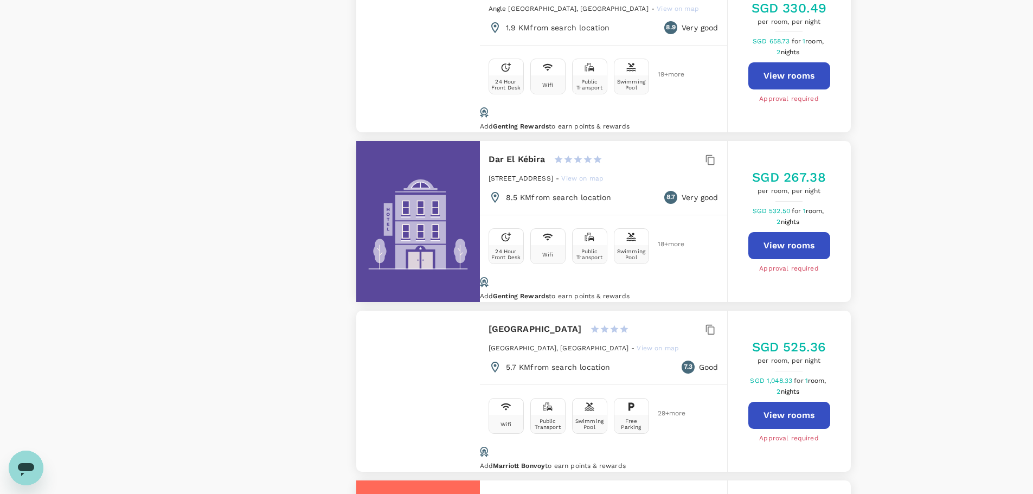
scroll to position [1444, 0]
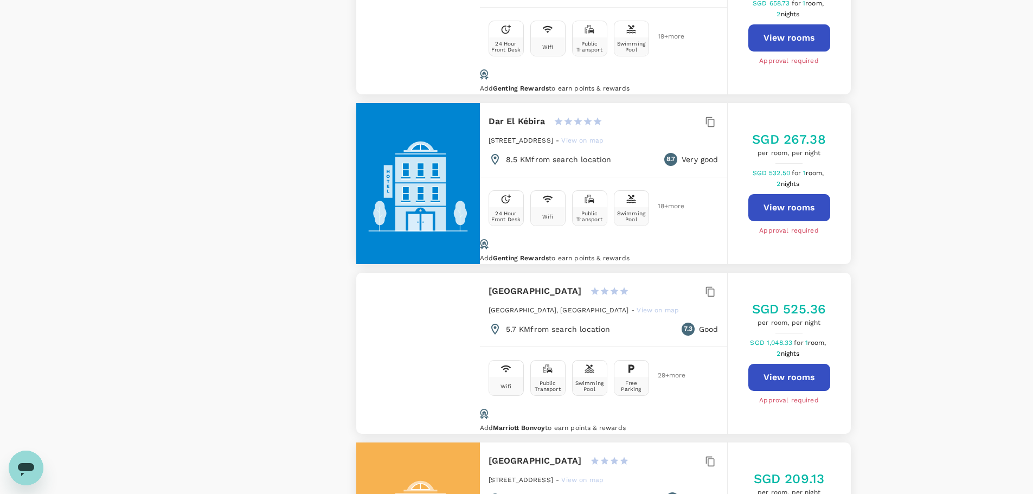
type input "499.43"
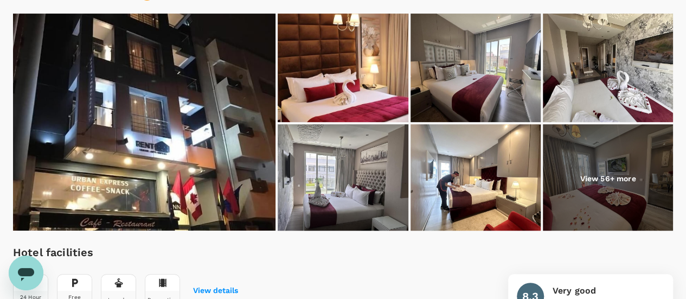
scroll to position [217, 0]
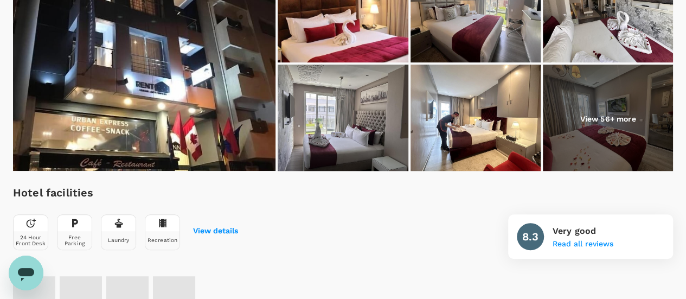
click at [231, 101] on img at bounding box center [144, 62] width 262 height 217
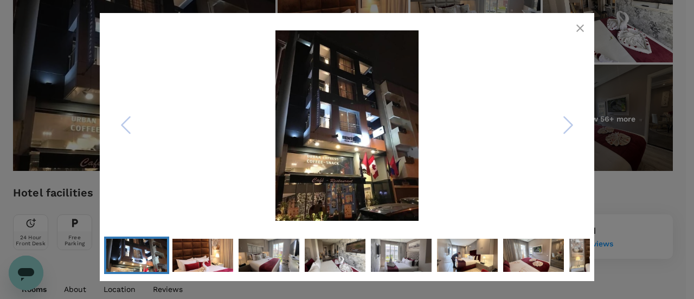
click at [324, 131] on img "Go to Slide 1" at bounding box center [346, 125] width 399 height 190
drag, startPoint x: 581, startPoint y: 28, endPoint x: 574, endPoint y: 28, distance: 7.0
click at [578, 28] on icon "button" at bounding box center [580, 28] width 13 height 13
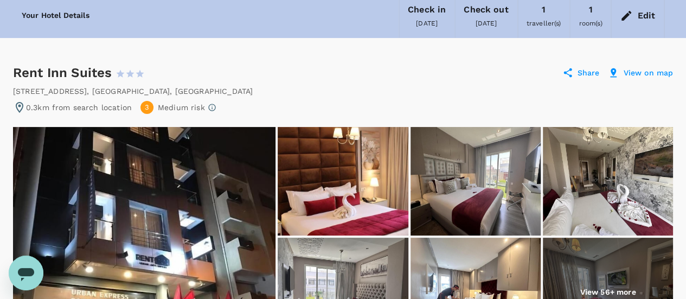
scroll to position [0, 0]
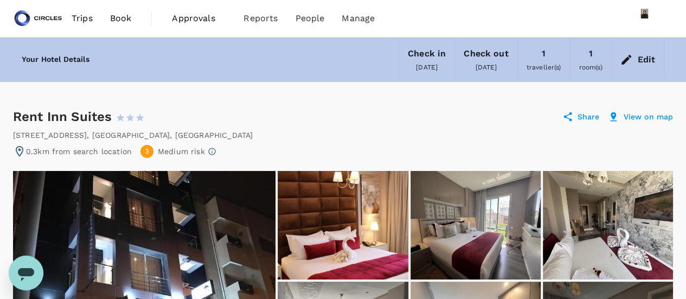
click at [118, 14] on span "Book" at bounding box center [121, 18] width 22 height 13
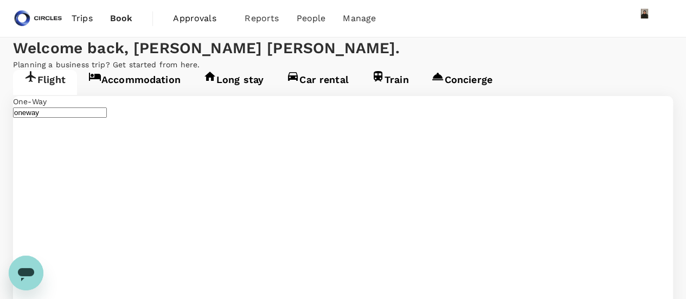
type input "business"
type input "[PERSON_NAME] Intl (CMN)"
type input "Singapore Changi (SIN)"
type input "[PERSON_NAME] Intl (CMN)"
type input "Singapore Changi (SIN)"
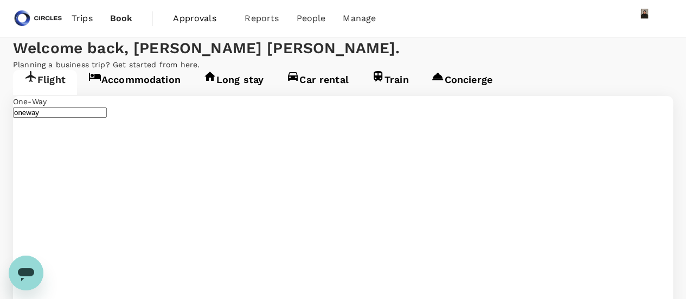
drag, startPoint x: 133, startPoint y: 200, endPoint x: 123, endPoint y: 130, distance: 70.8
click at [123, 95] on link "Accommodation" at bounding box center [134, 82] width 115 height 25
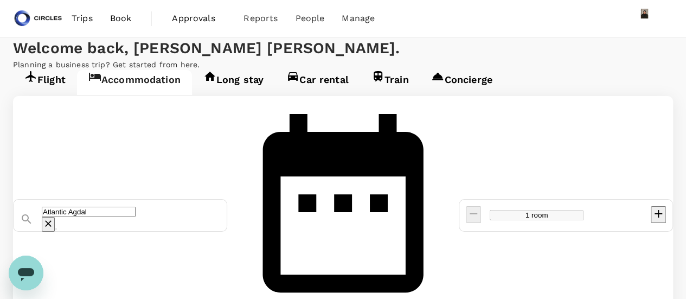
type input "Avenue Annakhil"
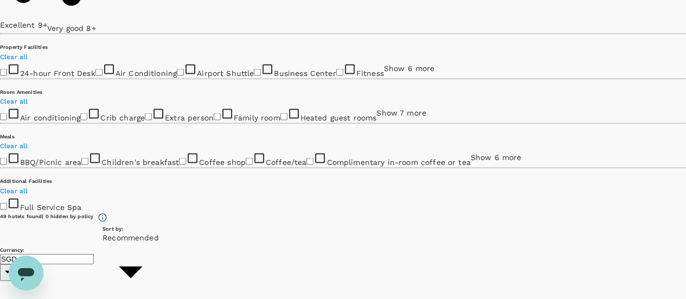
scroll to position [1139, 0]
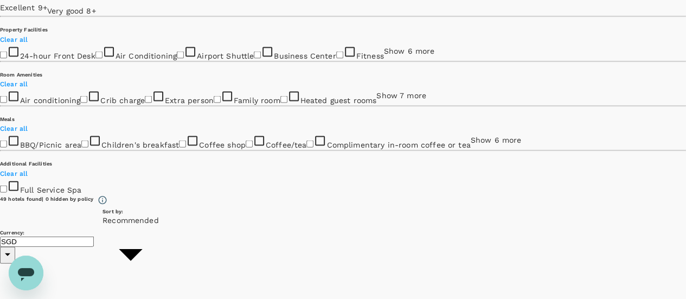
drag, startPoint x: 313, startPoint y: 130, endPoint x: 378, endPoint y: 128, distance: 65.1
copy h6 "THE WHITE PALACE RA"
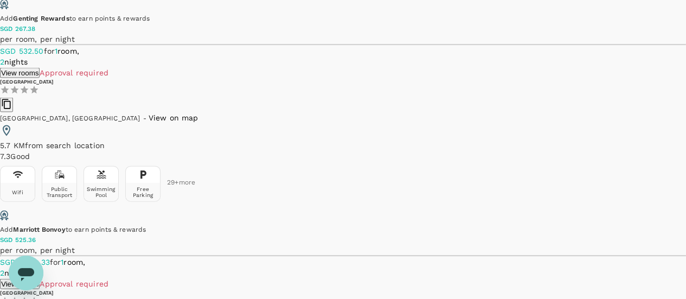
scroll to position [3308, 0]
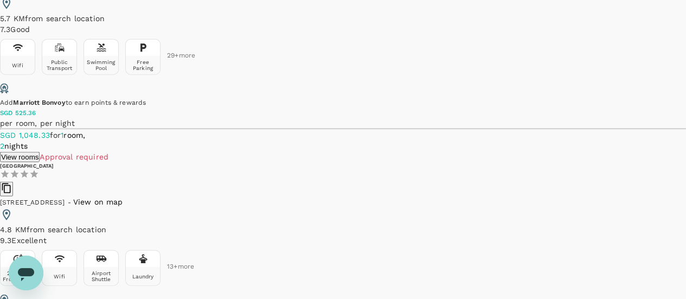
drag, startPoint x: 261, startPoint y: 237, endPoint x: 252, endPoint y: 233, distance: 10.9
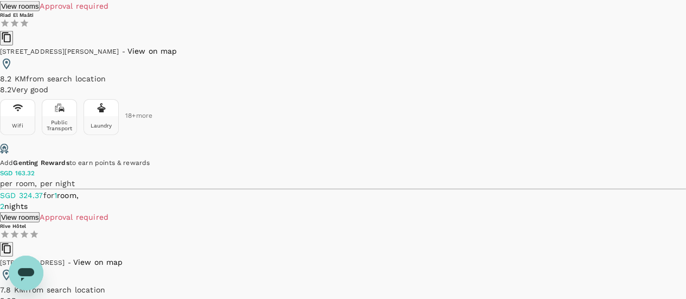
scroll to position [3351, 0]
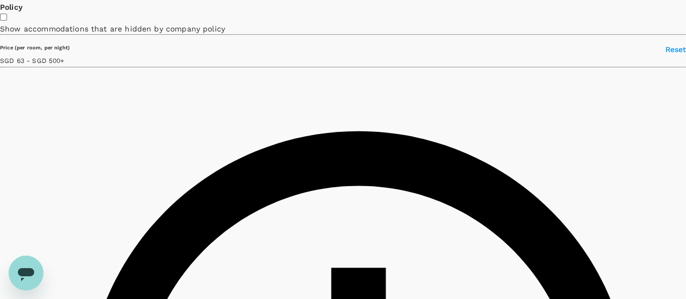
scroll to position [18, 0]
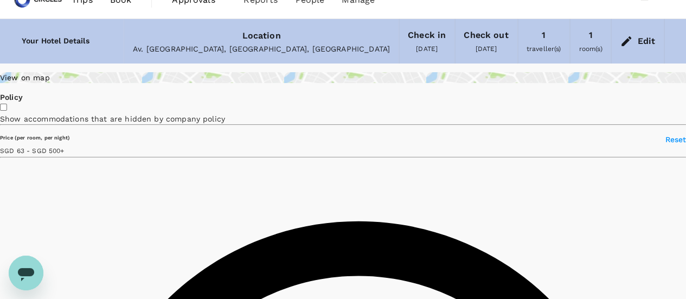
type input "499.43"
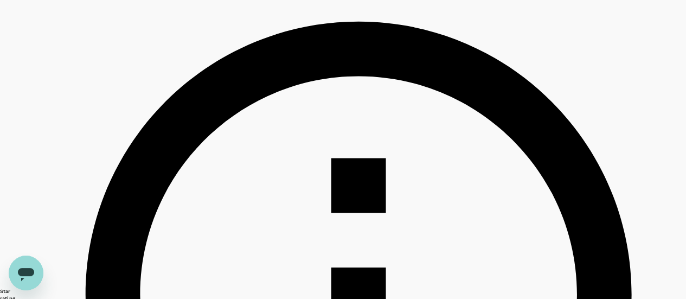
scroll to position [0, 0]
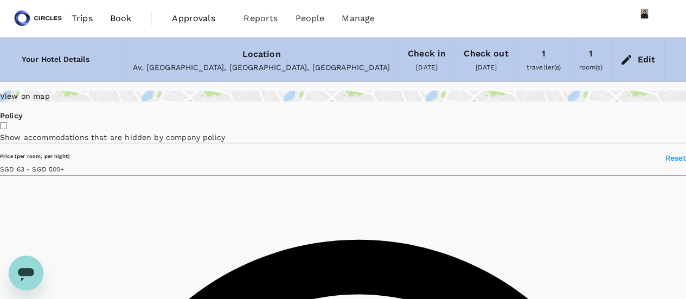
click at [626, 59] on icon at bounding box center [626, 59] width 13 height 13
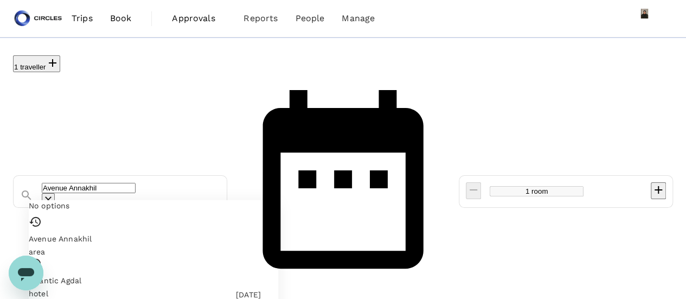
click at [136, 183] on input "Avenue Annakhil" at bounding box center [89, 188] width 94 height 10
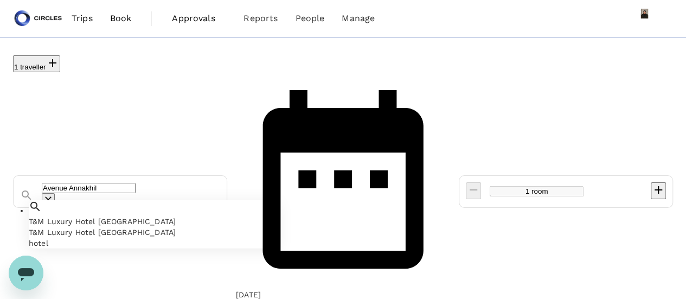
drag, startPoint x: 133, startPoint y: 80, endPoint x: 0, endPoint y: -36, distance: 176.8
drag, startPoint x: 0, startPoint y: 34, endPoint x: 0, endPoint y: 4, distance: 29.8
drag, startPoint x: 69, startPoint y: 71, endPoint x: 0, endPoint y: 24, distance: 83.6
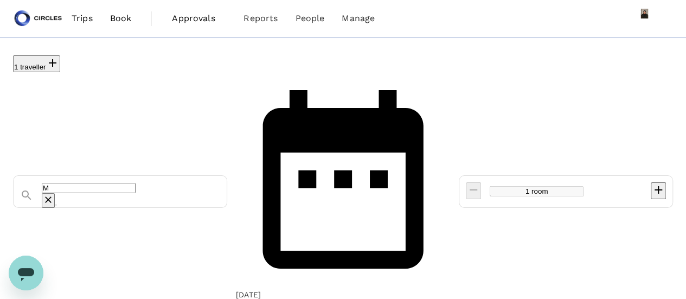
type input "M"
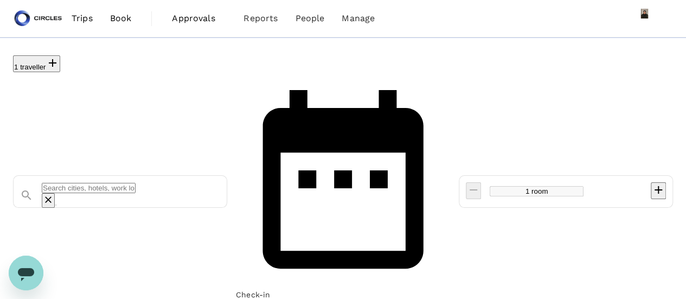
type input "M"
type input "499.43"
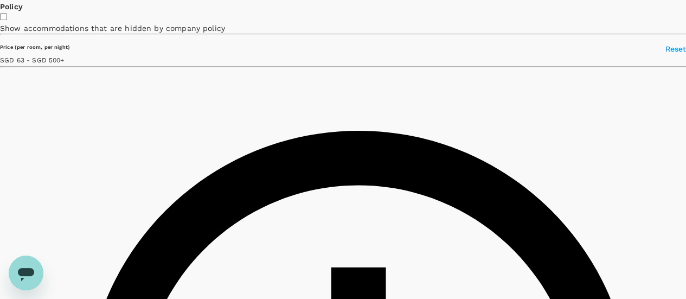
scroll to position [434, 0]
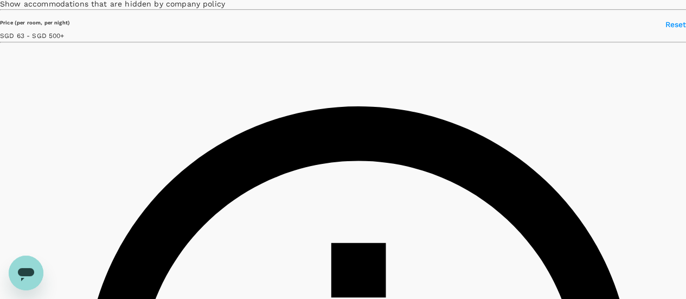
drag, startPoint x: 316, startPoint y: 119, endPoint x: 422, endPoint y: 113, distance: 105.9
copy h6 "Mgallery [PERSON_NAME] Rabat"
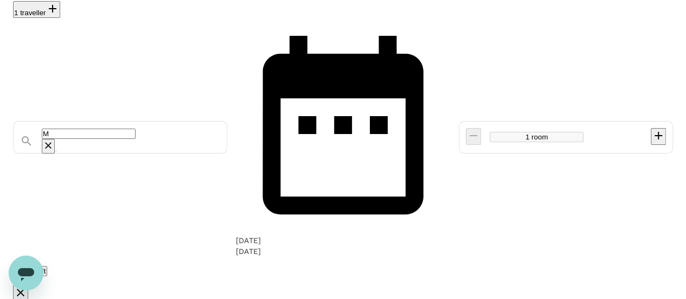
scroll to position [0, 0]
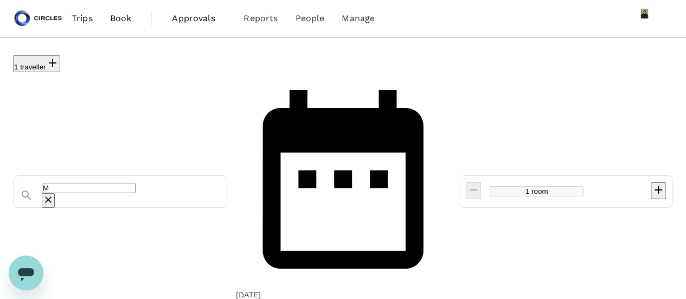
click at [109, 183] on input "M" at bounding box center [89, 188] width 94 height 10
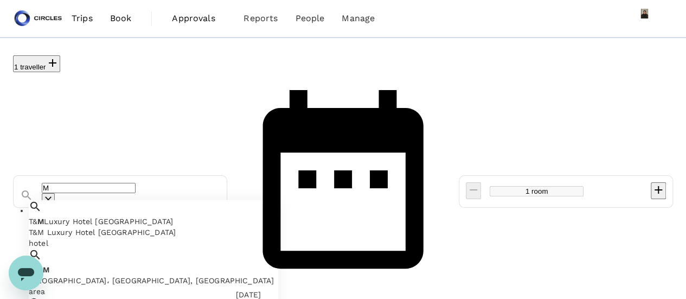
drag, startPoint x: 640, startPoint y: 126, endPoint x: 645, endPoint y: 111, distance: 16.1
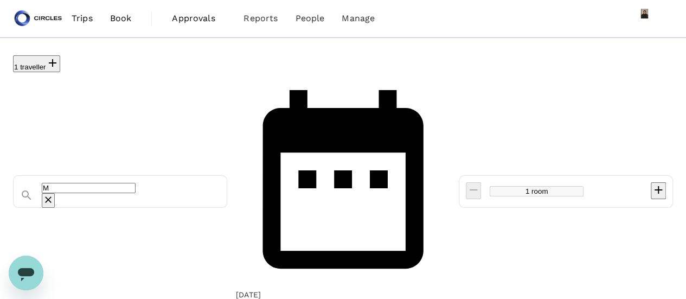
click at [68, 183] on input "M" at bounding box center [89, 188] width 94 height 10
click at [75, 217] on span "Soundouss" at bounding box center [66, 221] width 41 height 9
type input "Riad Soundouss"
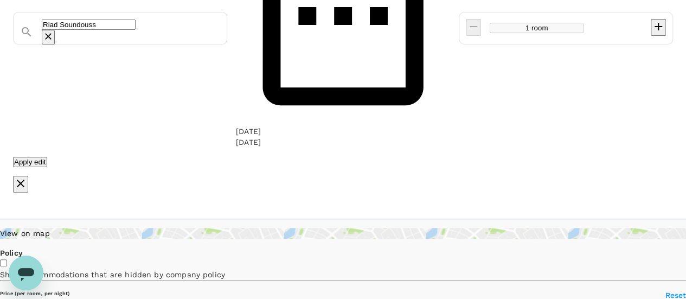
scroll to position [217, 0]
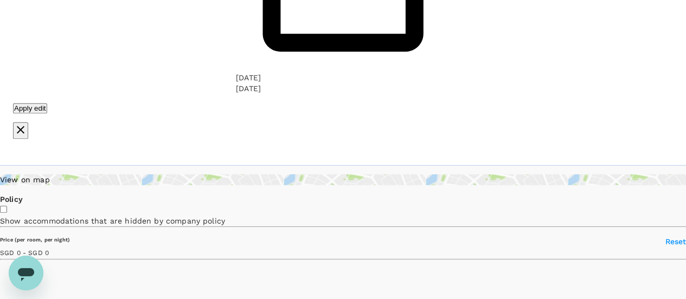
type input "370.42"
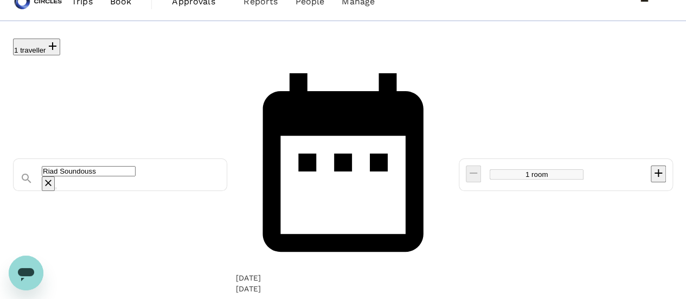
scroll to position [0, 0]
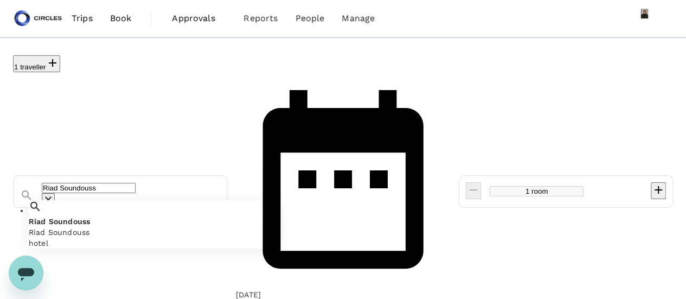
click at [120, 183] on input "Riad Soundouss" at bounding box center [89, 188] width 94 height 10
drag, startPoint x: 121, startPoint y: 78, endPoint x: 0, endPoint y: 52, distance: 124.1
click at [0, 55] on div "1 traveller Riad Soundouss The View Hotel The View Hotel hotel 30 Sep 02 Oct 1 …" at bounding box center [343, 205] width 686 height 300
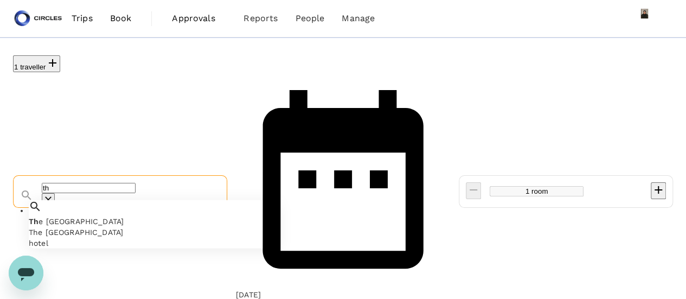
click at [100, 227] on div "The [GEOGRAPHIC_DATA]" at bounding box center [153, 232] width 249 height 11
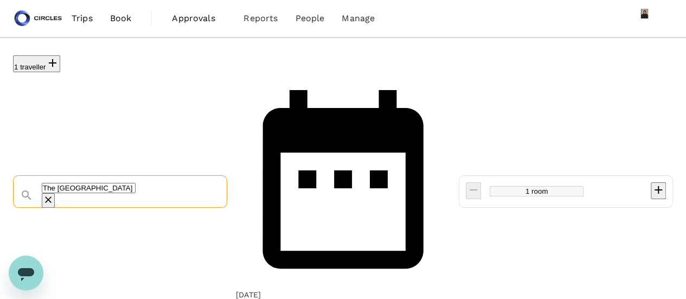
type input "The [GEOGRAPHIC_DATA]"
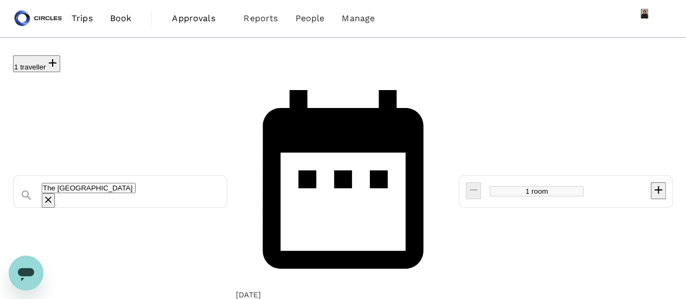
click at [136, 183] on input "The [GEOGRAPHIC_DATA]" at bounding box center [89, 188] width 94 height 10
type input "The [GEOGRAPHIC_DATA]"
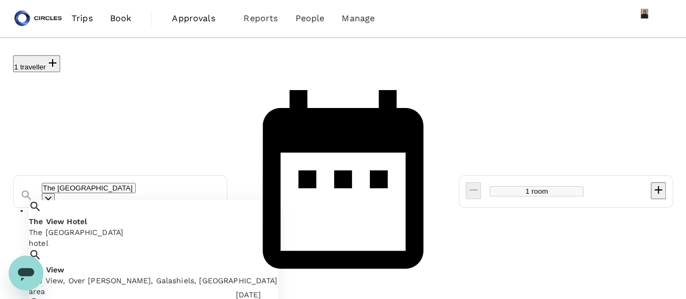
drag, startPoint x: 128, startPoint y: 82, endPoint x: 0, endPoint y: 73, distance: 128.3
click at [0, 73] on div "1 traveller The View Hotel The View Hotel The View Hotel hotel The View The Vie…" at bounding box center [343, 205] width 686 height 300
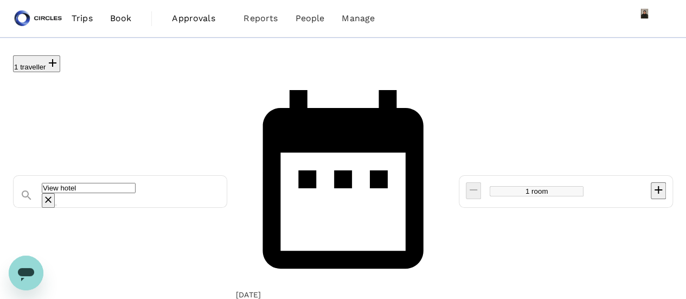
type input "View hotel"
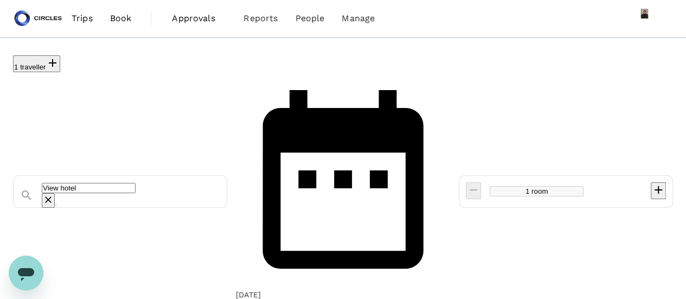
type input "499.26"
drag, startPoint x: 12, startPoint y: 62, endPoint x: 0, endPoint y: -24, distance: 87.0
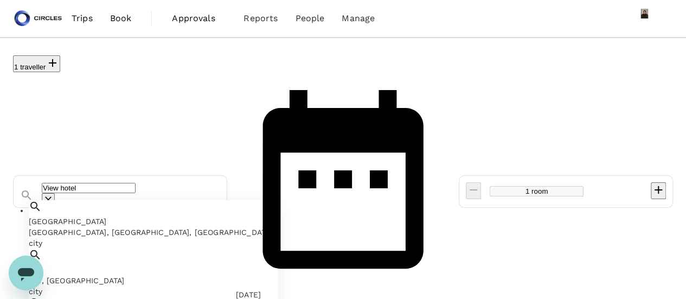
click at [125, 183] on input "View hotel" at bounding box center [89, 188] width 94 height 10
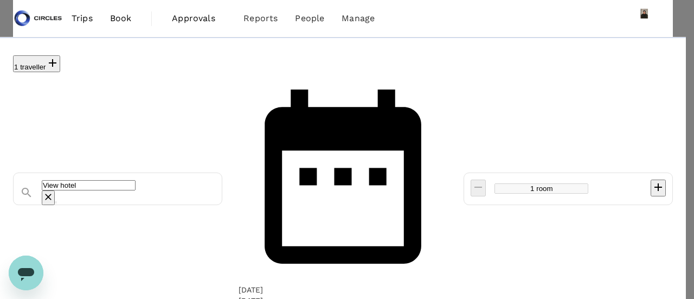
drag, startPoint x: 122, startPoint y: 108, endPoint x: 128, endPoint y: 113, distance: 7.7
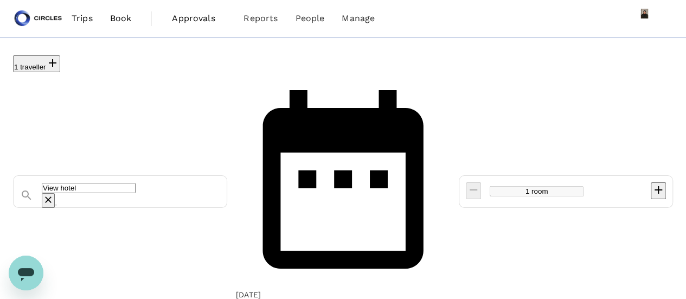
type input "t"
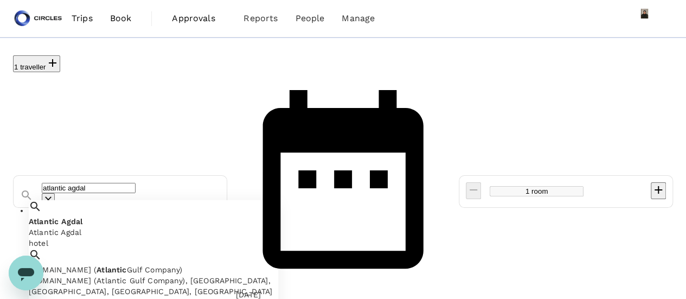
click at [97, 227] on div "Atlantic Agdal" at bounding box center [153, 232] width 249 height 11
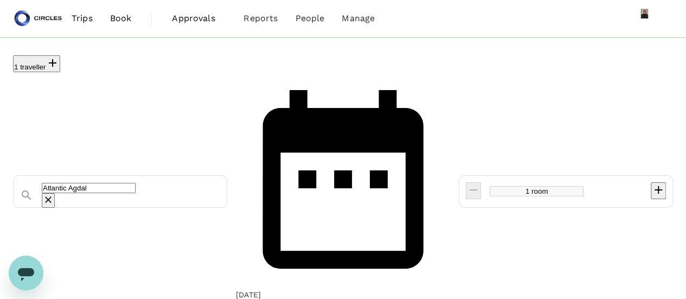
type input "Atlantic Agdal"
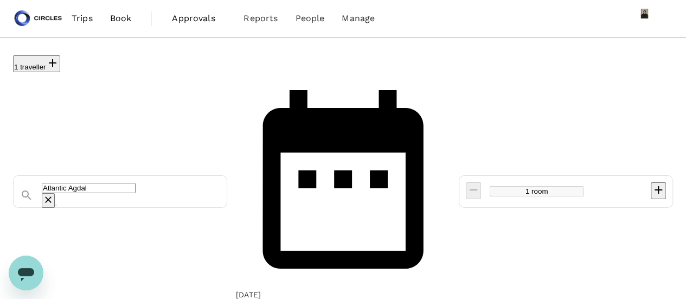
type input "499.31"
click at [113, 15] on span "Book" at bounding box center [121, 18] width 22 height 13
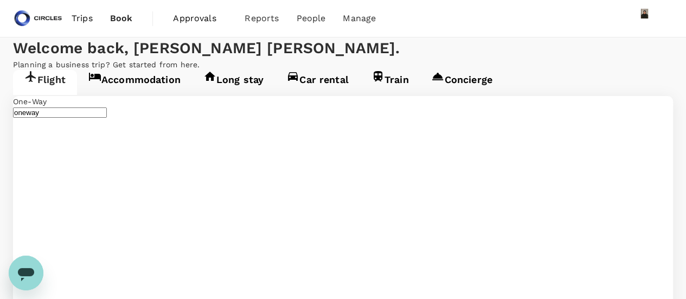
type input "[PERSON_NAME] Intl (CMN)"
type input "Singapore Changi (SIN)"
type input "[PERSON_NAME] Intl (CMN)"
type input "Singapore Changi (SIN)"
click at [150, 95] on link "Accommodation" at bounding box center [134, 82] width 115 height 25
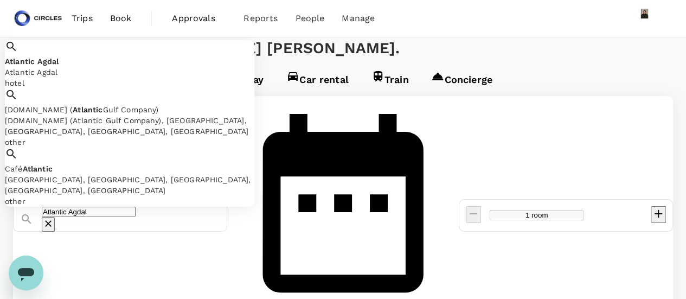
click at [136, 207] on input "Atlantic Agdal" at bounding box center [89, 212] width 94 height 10
type input "Atlantic Agdal"
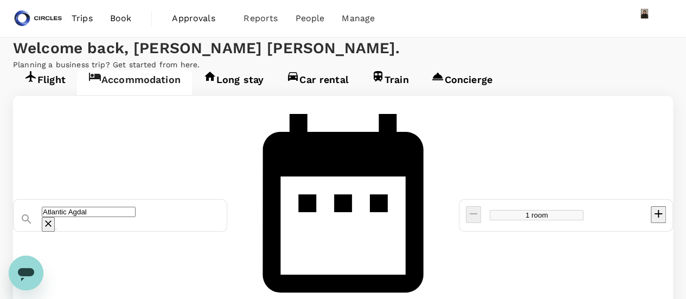
click at [54, 218] on icon "Clear" at bounding box center [48, 223] width 11 height 11
click at [136, 207] on input "text" at bounding box center [89, 212] width 94 height 10
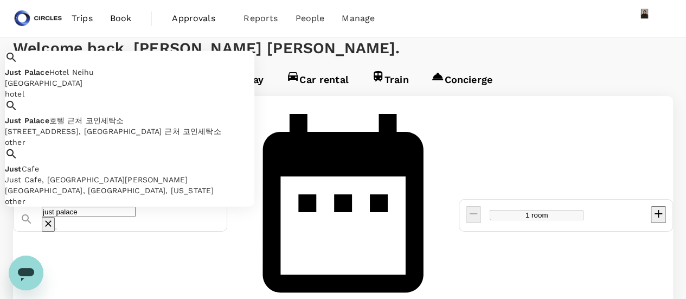
click at [94, 68] on span "Hotel Neihu" at bounding box center [71, 72] width 45 height 9
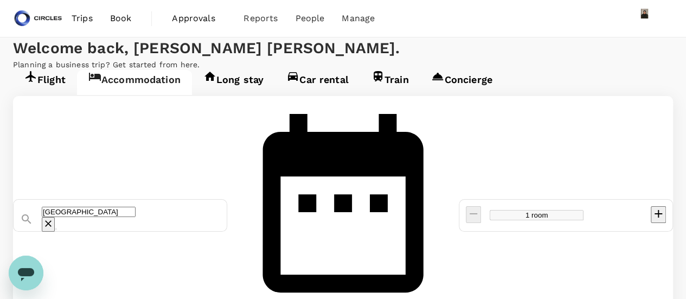
type input "[GEOGRAPHIC_DATA]"
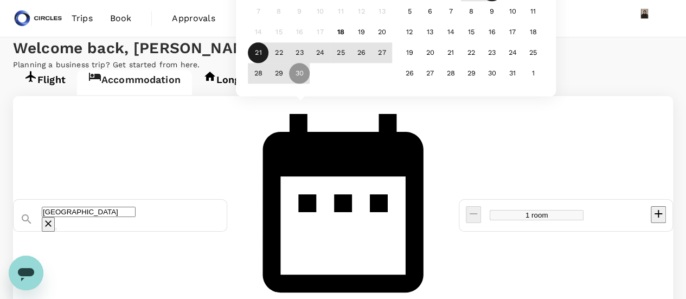
click at [268, 63] on div "21" at bounding box center [258, 53] width 21 height 21
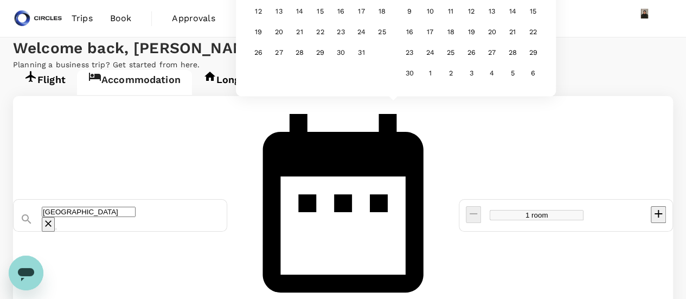
click at [427, 185] on div "Selected date: Sunday, September 21st, 2025 21 Sep 02 Oct Previous Month Next M…" at bounding box center [343, 215] width 214 height 239
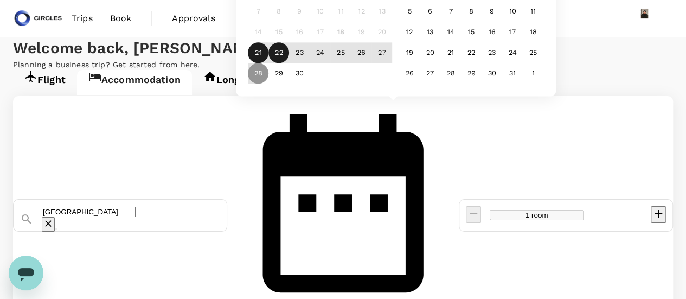
click at [289, 63] on div "22" at bounding box center [278, 53] width 21 height 21
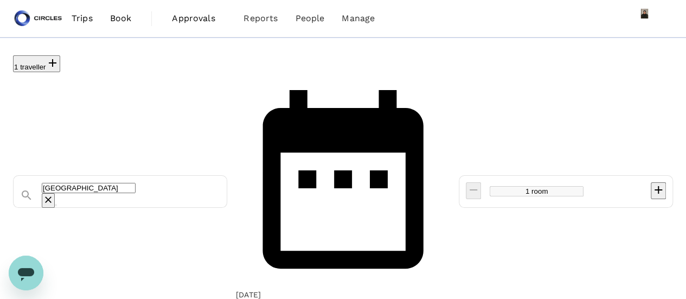
type input "143.72"
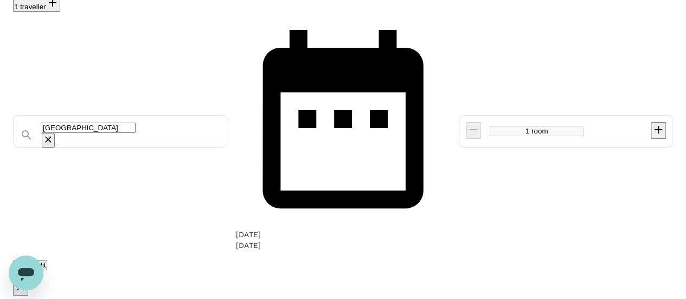
scroll to position [54, 0]
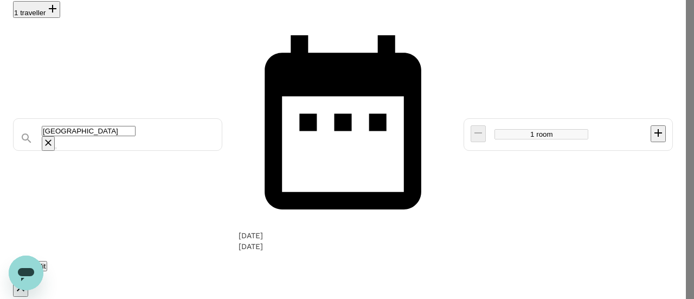
type input "65"
type input "96934635"
type input "azizi.mohd@circles.co"
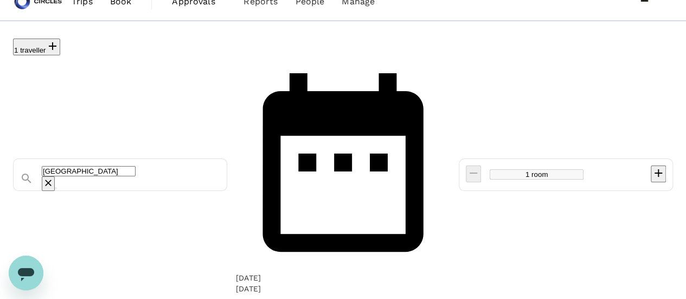
scroll to position [0, 0]
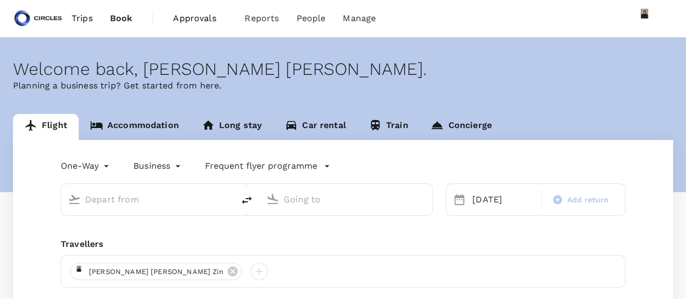
type input "[PERSON_NAME] Intl (CMN)"
type input "Singapore Changi (SIN)"
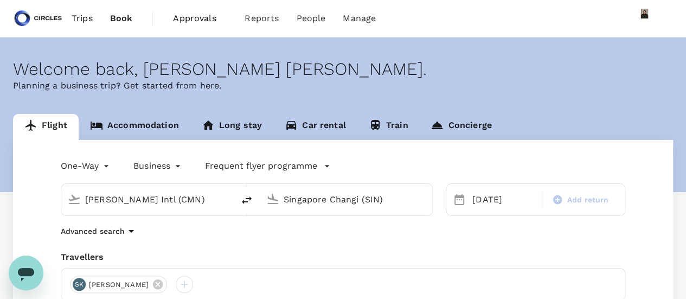
click at [146, 117] on link "Accommodation" at bounding box center [135, 127] width 112 height 26
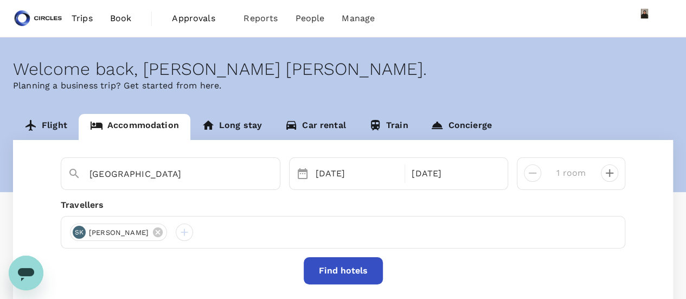
click at [342, 279] on button "Find hotels" at bounding box center [343, 270] width 79 height 27
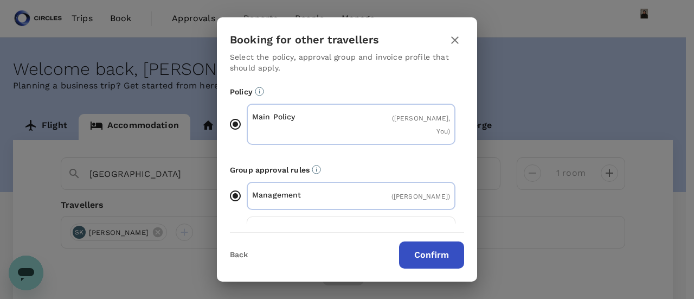
click at [415, 252] on button "Confirm" at bounding box center [431, 254] width 65 height 27
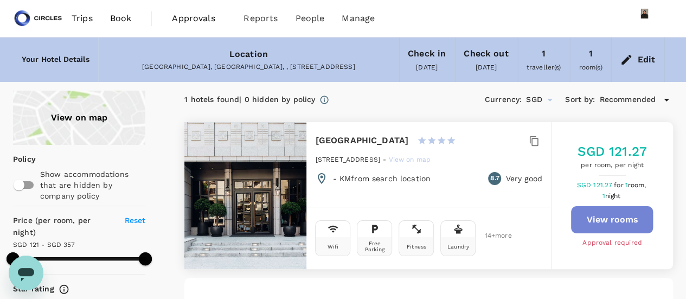
click at [614, 220] on button "View rooms" at bounding box center [612, 219] width 82 height 27
click at [119, 17] on span "Book" at bounding box center [121, 18] width 22 height 13
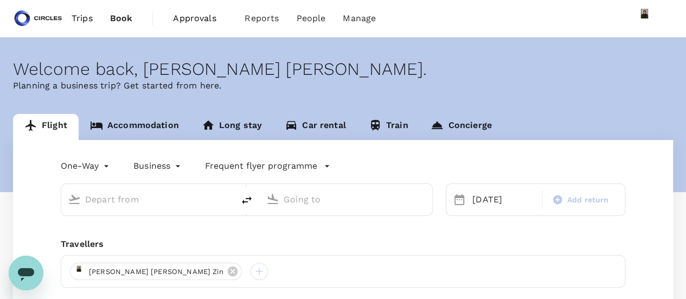
type input "[PERSON_NAME] Intl (CMN)"
type input "Singapore Changi (SIN)"
type input "[PERSON_NAME] Intl (CMN)"
type input "Singapore Changi (SIN)"
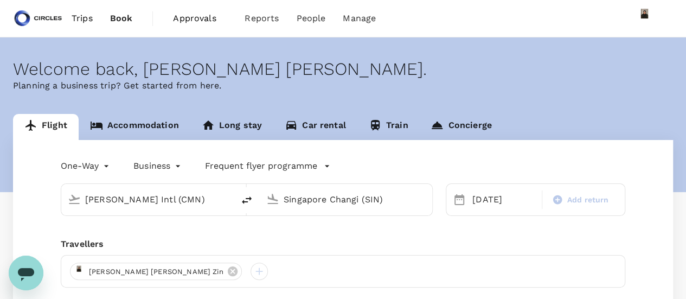
click at [157, 125] on link "Accommodation" at bounding box center [135, 127] width 112 height 26
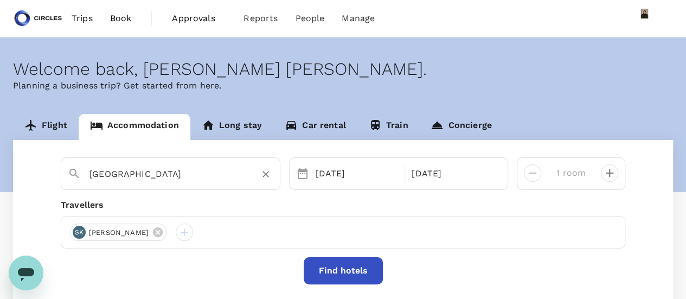
click at [167, 172] on input "[GEOGRAPHIC_DATA]" at bounding box center [165, 173] width 153 height 17
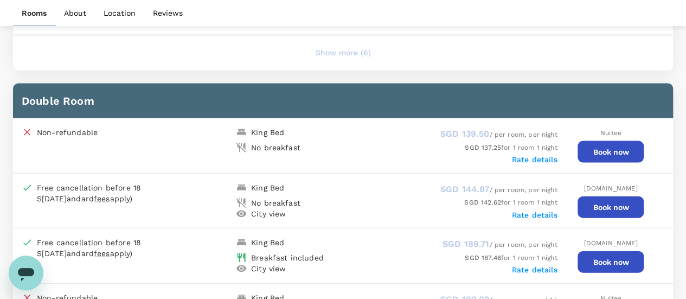
scroll to position [1134, 0]
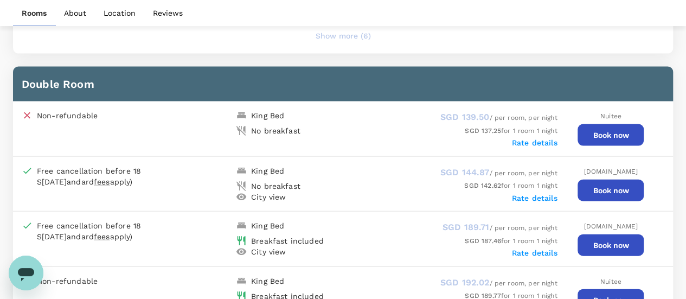
click at [621, 237] on button "Book now" at bounding box center [610, 245] width 66 height 22
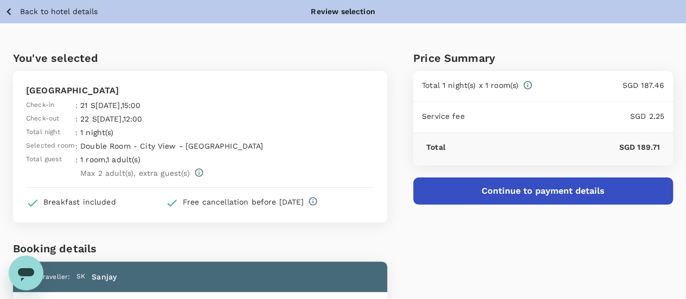
click at [538, 194] on button "Continue to payment details" at bounding box center [543, 190] width 260 height 27
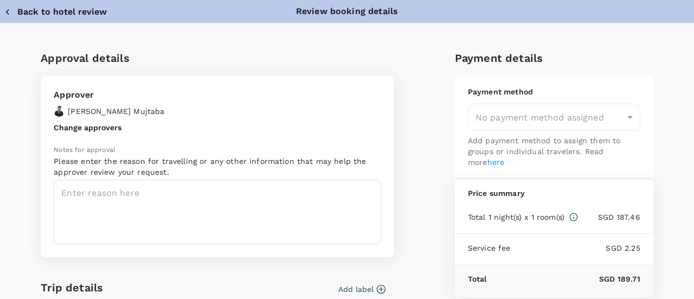
type input "9cb7bd09-647a-4334-94d9-122ca4480a85"
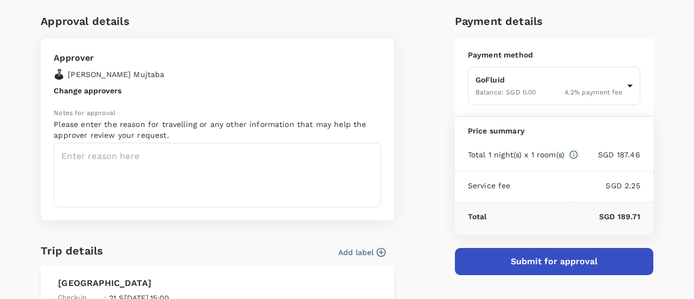
scroll to position [108, 0]
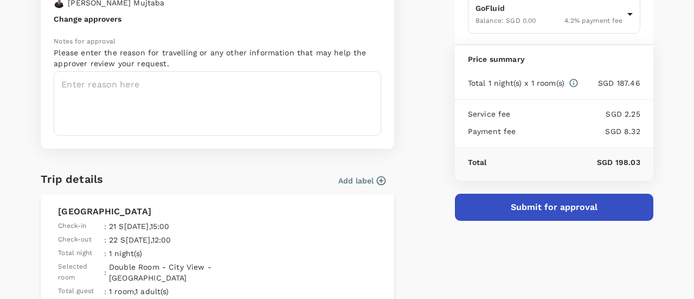
click at [376, 179] on icon "button" at bounding box center [381, 180] width 11 height 11
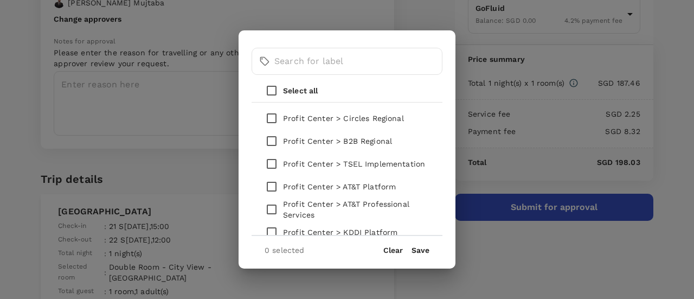
click at [272, 140] on input "checkbox" at bounding box center [271, 141] width 23 height 23
checkbox input "true"
click at [423, 249] on button "Save" at bounding box center [420, 250] width 18 height 9
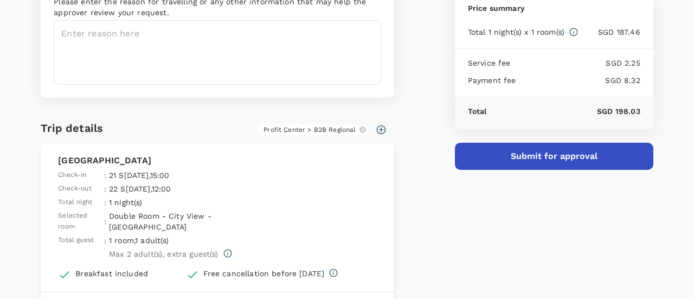
scroll to position [325, 0]
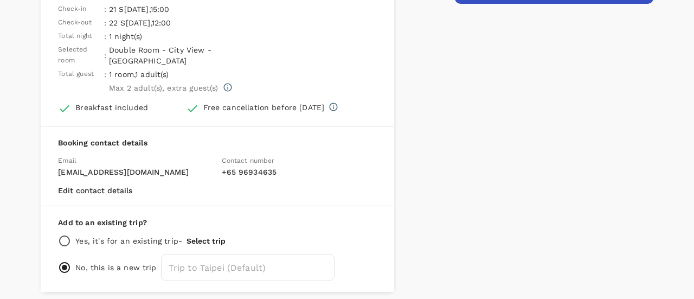
click at [210, 236] on button "Select trip" at bounding box center [206, 240] width 39 height 9
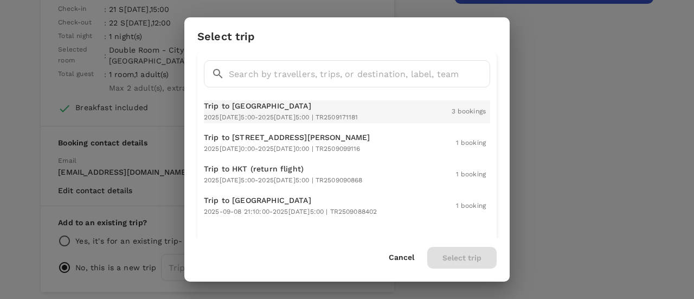
click at [250, 110] on p "Trip to [GEOGRAPHIC_DATA]" at bounding box center [281, 105] width 155 height 11
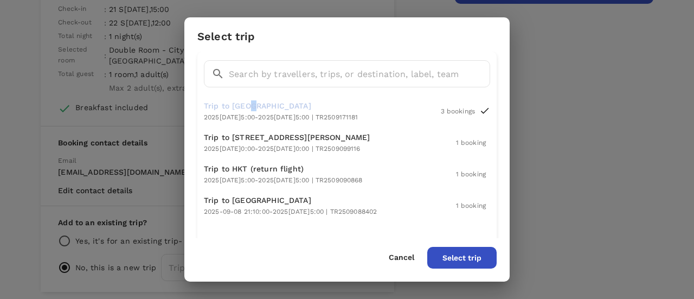
click at [456, 252] on button "Select trip" at bounding box center [461, 258] width 69 height 22
radio input "true"
radio input "false"
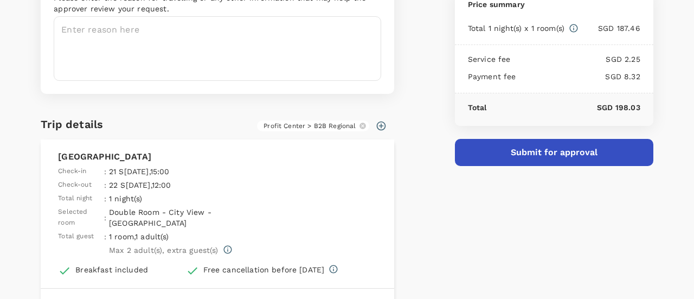
scroll to position [124, 0]
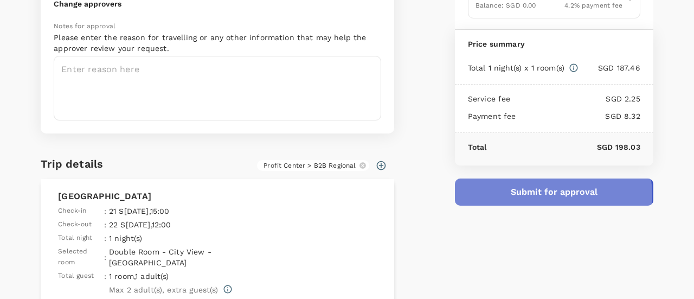
click at [548, 192] on button "Submit for approval" at bounding box center [554, 191] width 198 height 27
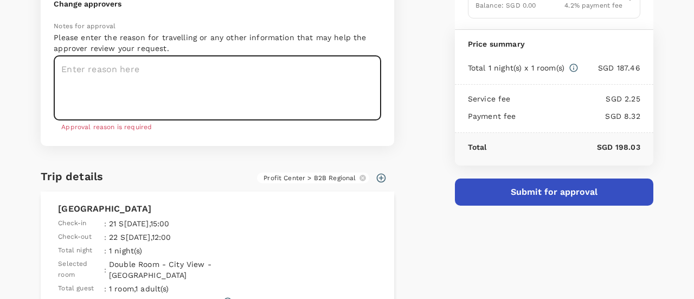
click at [236, 80] on textarea at bounding box center [217, 88] width 327 height 65
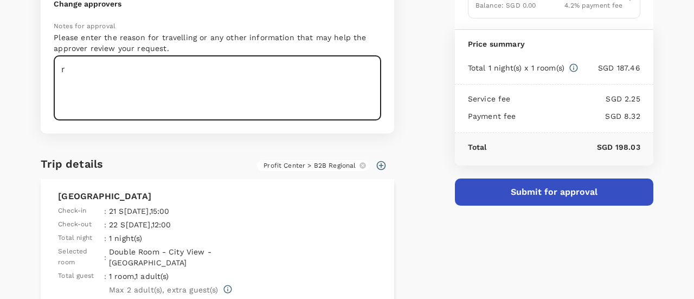
type textarea "r"
type textarea "l"
type textarea "client meeting in Taipei"
click at [564, 185] on button "Submit for approval" at bounding box center [554, 191] width 198 height 27
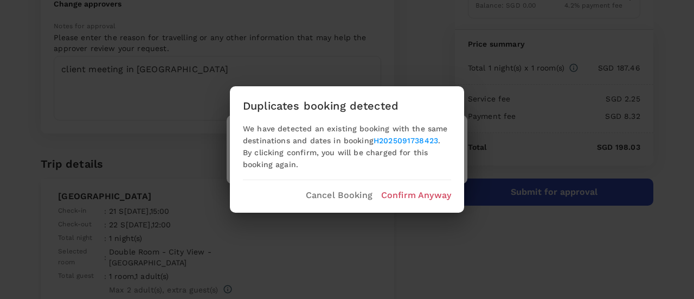
click at [414, 193] on p "Confirm Anyway" at bounding box center [416, 195] width 70 height 13
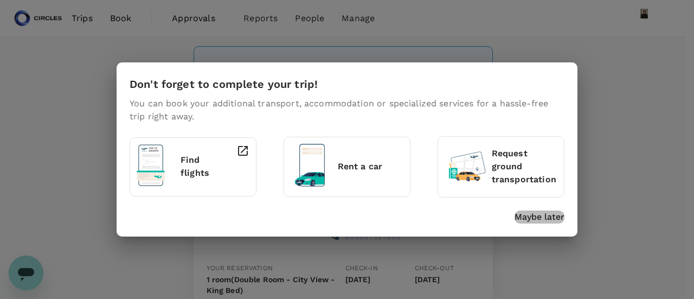
click at [543, 215] on p "Maybe later" at bounding box center [540, 216] width 50 height 13
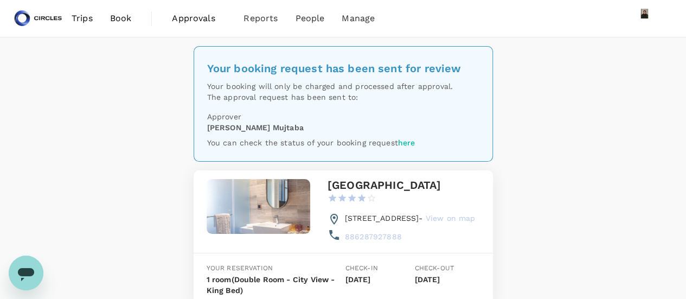
click at [81, 18] on span "Trips" at bounding box center [82, 18] width 21 height 13
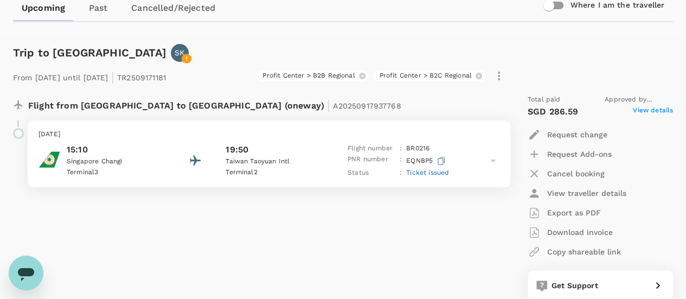
scroll to position [54, 0]
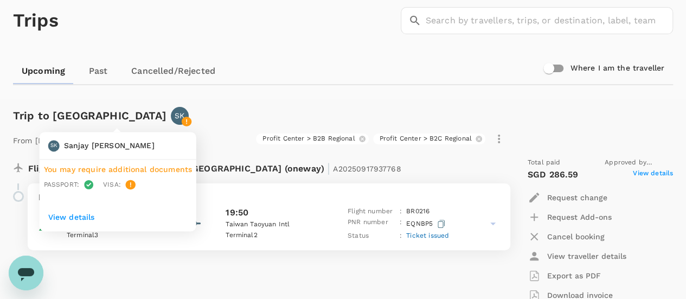
click at [175, 112] on p "SK" at bounding box center [180, 115] width 10 height 11
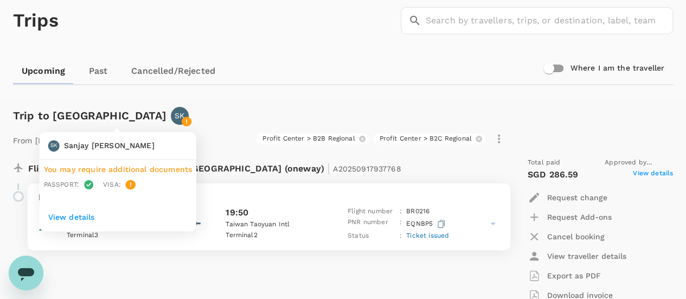
click at [175, 115] on p "SK" at bounding box center [180, 115] width 10 height 11
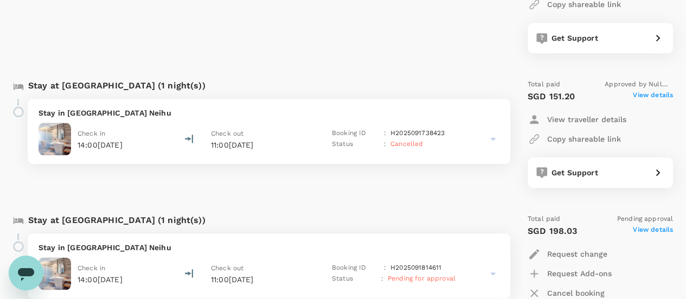
scroll to position [651, 0]
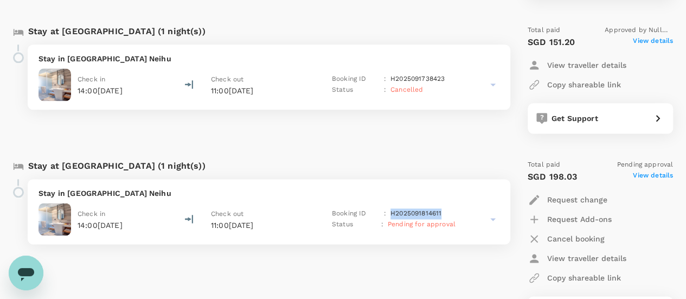
drag, startPoint x: 391, startPoint y: 213, endPoint x: 441, endPoint y: 213, distance: 49.9
click at [441, 213] on div "Booking ID : H2025091814611" at bounding box center [394, 213] width 124 height 11
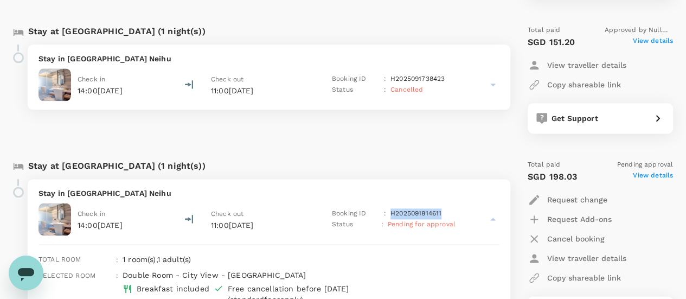
copy p "H2025091814611"
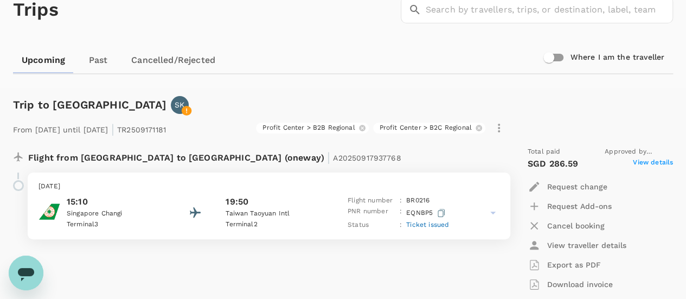
scroll to position [0, 0]
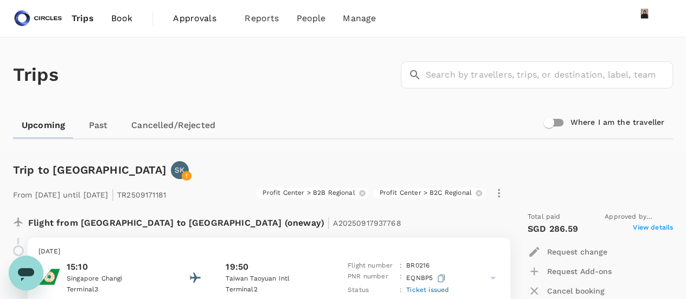
click at [112, 17] on span "Book" at bounding box center [122, 18] width 22 height 13
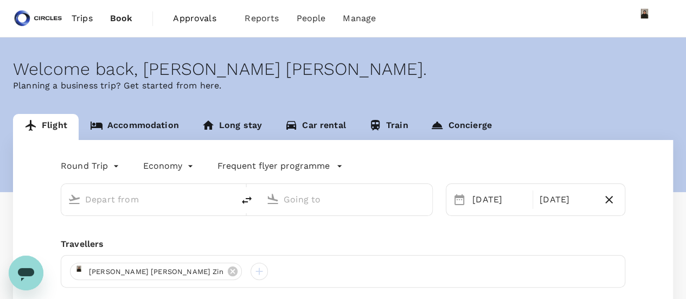
type input "oneway"
type input "business"
type input "[PERSON_NAME] Intl (CMN)"
type input "Singapore Changi (SIN)"
type input "[PERSON_NAME] Intl (CMN)"
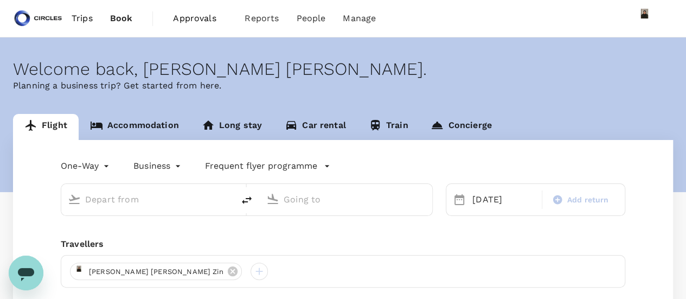
type input "Singapore Changi (SIN)"
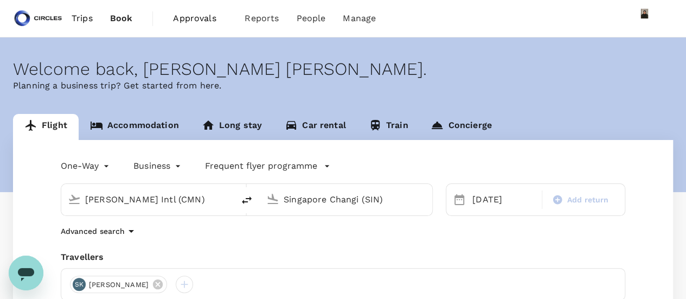
click at [132, 125] on link "Accommodation" at bounding box center [135, 127] width 112 height 26
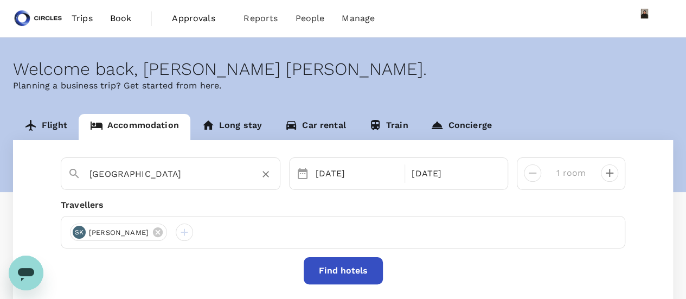
click at [129, 176] on input "[GEOGRAPHIC_DATA]" at bounding box center [165, 173] width 153 height 17
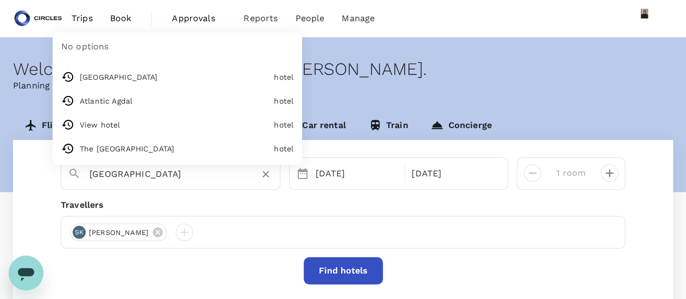
click at [272, 173] on button "Close" at bounding box center [273, 174] width 2 height 2
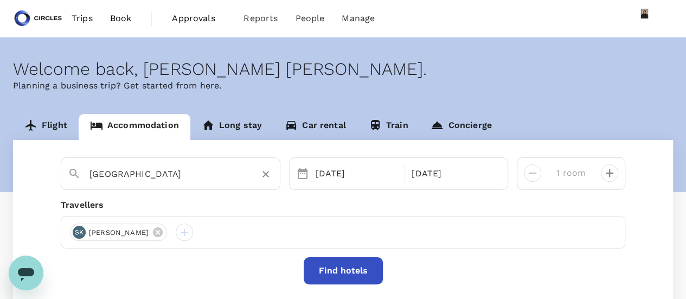
click at [262, 173] on icon "Clear" at bounding box center [265, 174] width 11 height 11
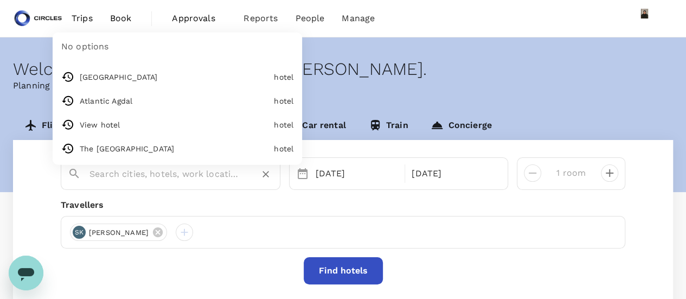
paste input "Avenue [PERSON_NAME], [GEOGRAPHIC_DATA], [GEOGRAPHIC_DATA]"
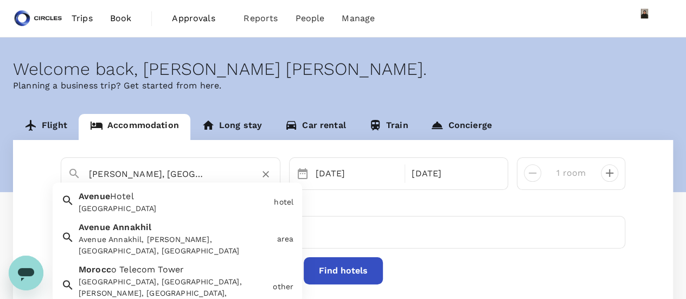
click at [215, 235] on div "Avenue Annakhil, [PERSON_NAME], [GEOGRAPHIC_DATA], [GEOGRAPHIC_DATA]" at bounding box center [176, 245] width 194 height 23
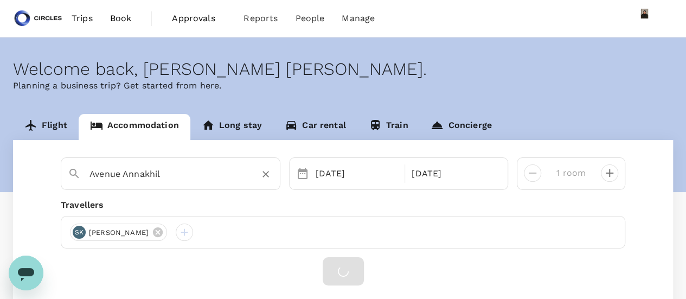
scroll to position [0, 0]
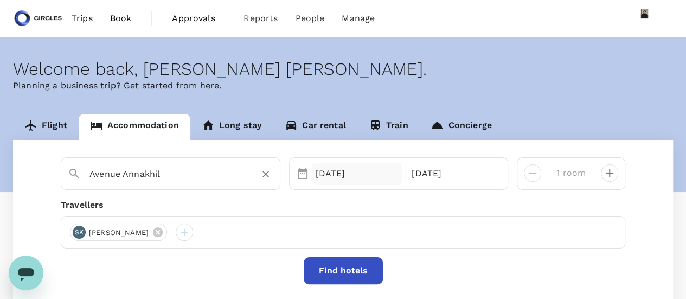
type input "Avenue Annakhil"
click at [331, 174] on div "[DATE]" at bounding box center [357, 174] width 92 height 22
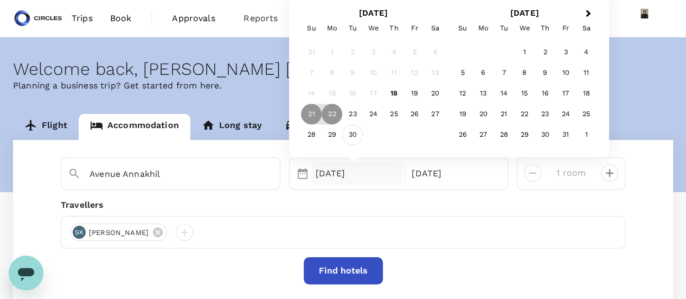
click at [346, 135] on div "30" at bounding box center [352, 135] width 21 height 21
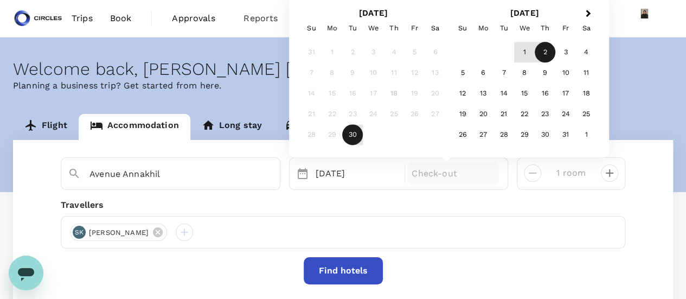
click at [546, 52] on div "2" at bounding box center [545, 52] width 21 height 21
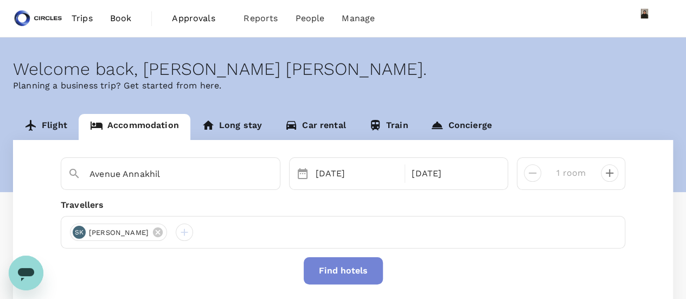
click at [348, 272] on button "Find hotels" at bounding box center [343, 270] width 79 height 27
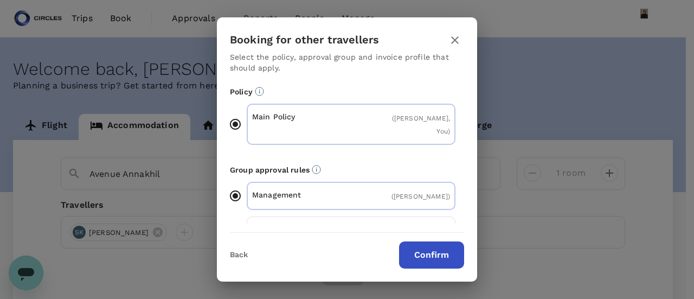
click at [422, 245] on button "Confirm" at bounding box center [431, 254] width 65 height 27
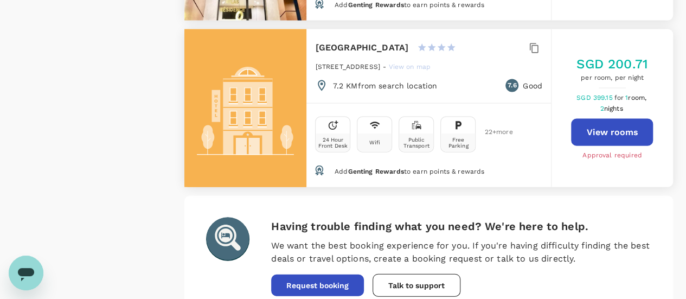
scroll to position [3297, 0]
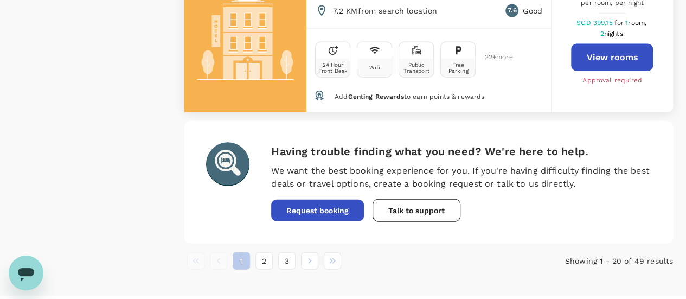
drag, startPoint x: 690, startPoint y: 43, endPoint x: 261, endPoint y: 249, distance: 475.3
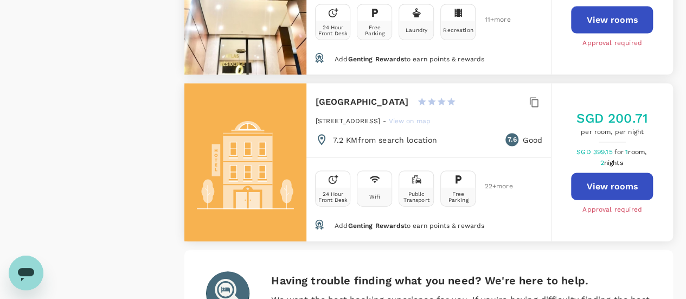
scroll to position [3308, 0]
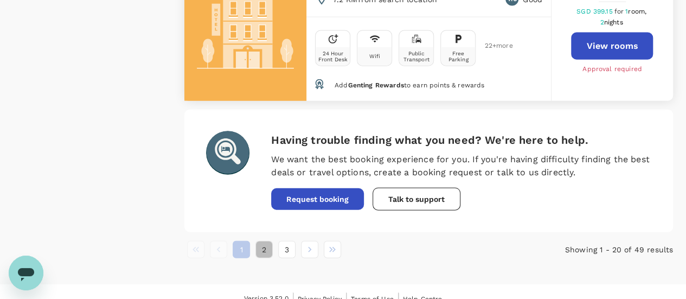
click at [268, 241] on button "2" at bounding box center [263, 249] width 17 height 17
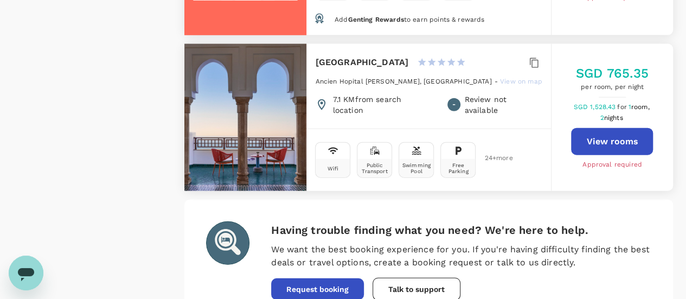
scroll to position [3292, 0]
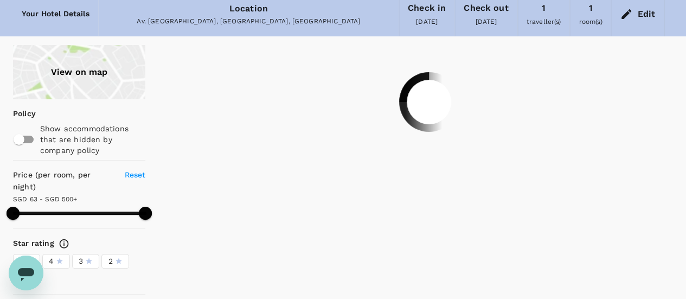
scroll to position [15, 0]
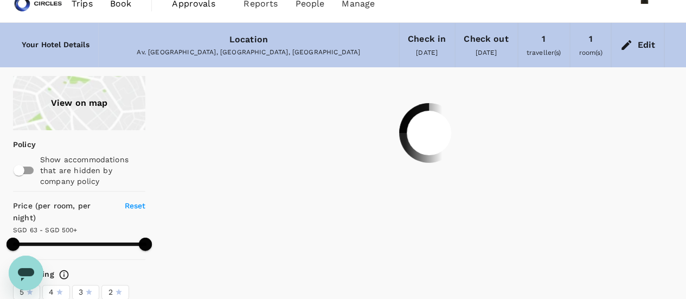
type input "499.43"
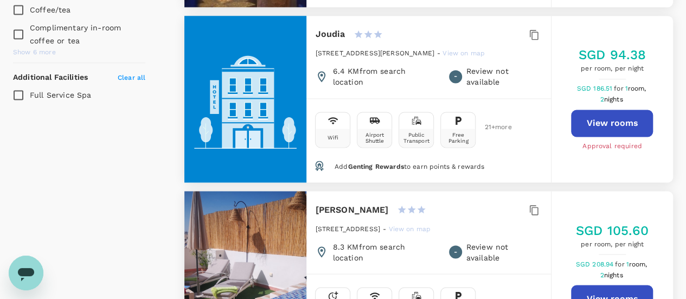
scroll to position [0, 0]
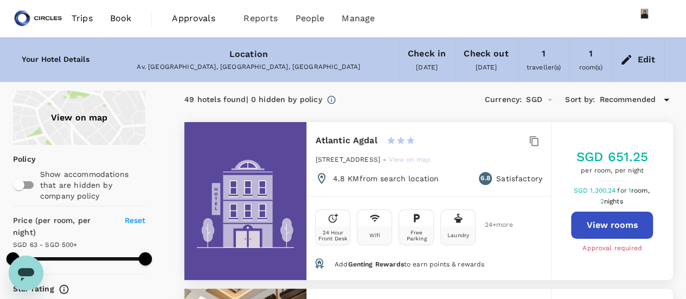
click at [120, 23] on span "Book" at bounding box center [121, 18] width 22 height 13
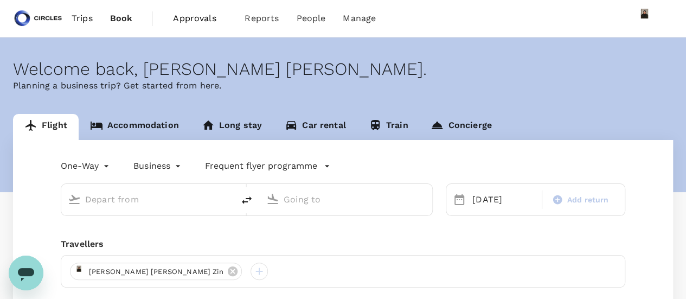
type input "[PERSON_NAME] Intl (CMN)"
type input "Singapore Changi (SIN)"
type input "[PERSON_NAME] Intl (CMN)"
type input "Singapore Changi (SIN)"
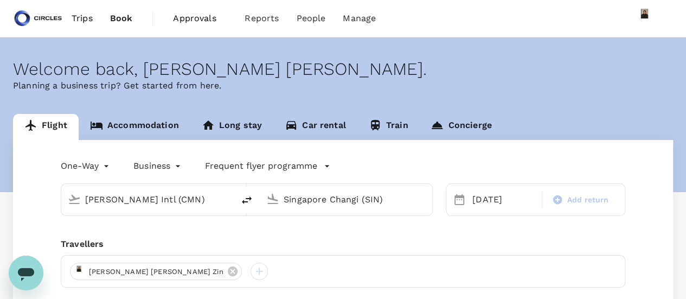
click at [136, 121] on link "Accommodation" at bounding box center [135, 127] width 112 height 26
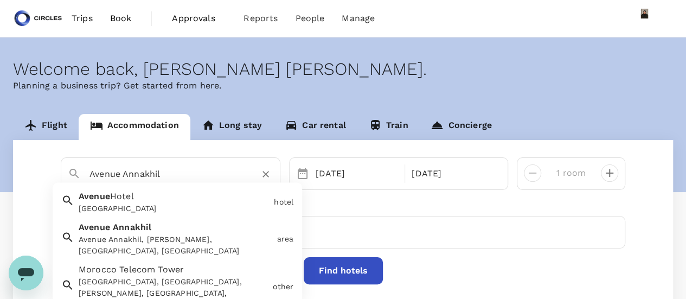
click at [134, 170] on input "Avenue Annakhil" at bounding box center [165, 173] width 153 height 17
click at [263, 173] on button "Clear" at bounding box center [265, 173] width 15 height 15
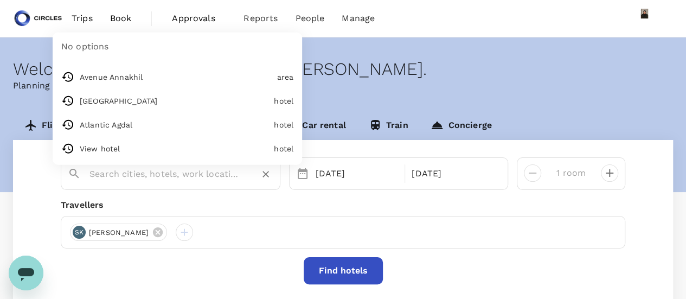
click at [138, 174] on input "text" at bounding box center [165, 173] width 153 height 17
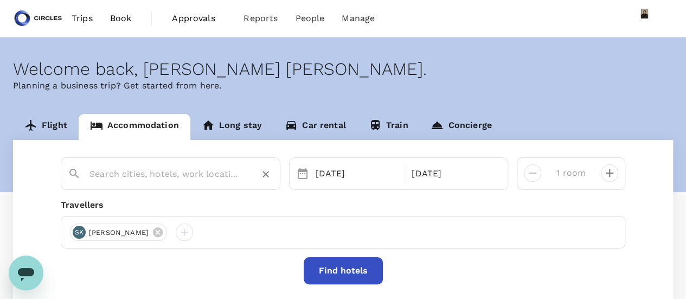
click at [143, 170] on input "text" at bounding box center [165, 173] width 153 height 17
paste input "Pl. [GEOGRAPHIC_DATA], [GEOGRAPHIC_DATA], [GEOGRAPHIC_DATA]"
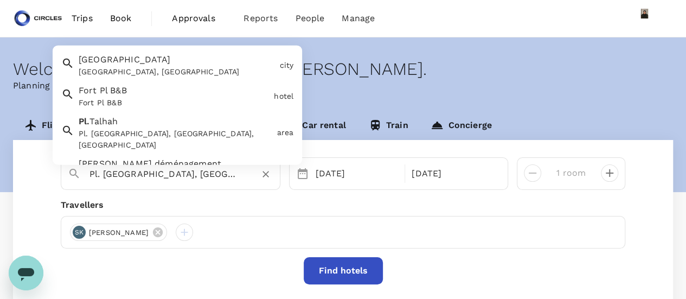
click at [166, 128] on div "Pl. [GEOGRAPHIC_DATA], [GEOGRAPHIC_DATA], [GEOGRAPHIC_DATA]" at bounding box center [176, 139] width 194 height 23
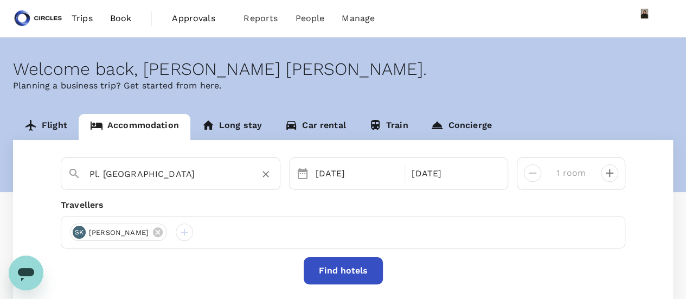
type input "Pl. [GEOGRAPHIC_DATA]"
click at [340, 269] on button "Find hotels" at bounding box center [343, 270] width 79 height 27
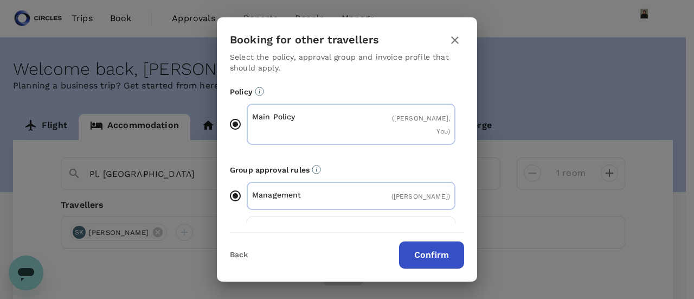
click at [440, 254] on button "Confirm" at bounding box center [431, 254] width 65 height 27
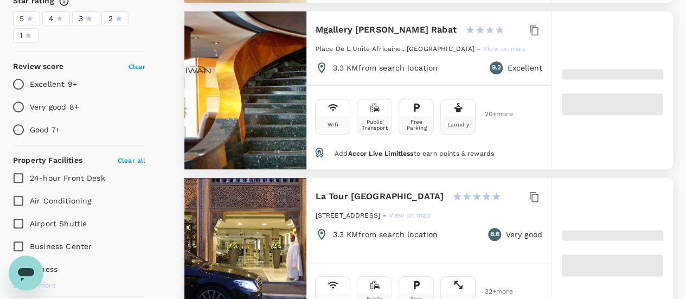
scroll to position [271, 0]
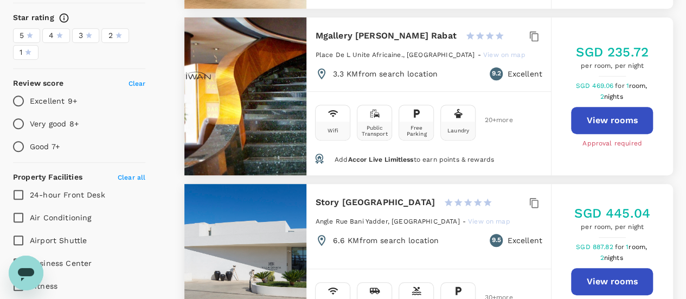
type input "499.43"
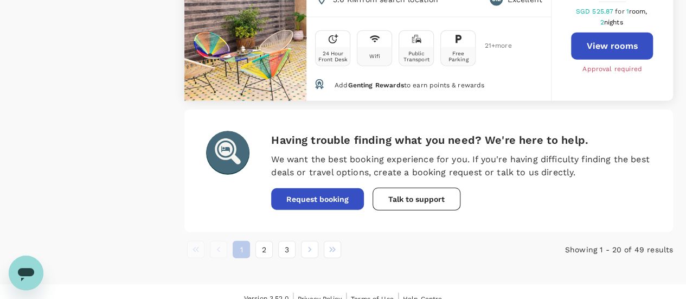
scroll to position [0, 0]
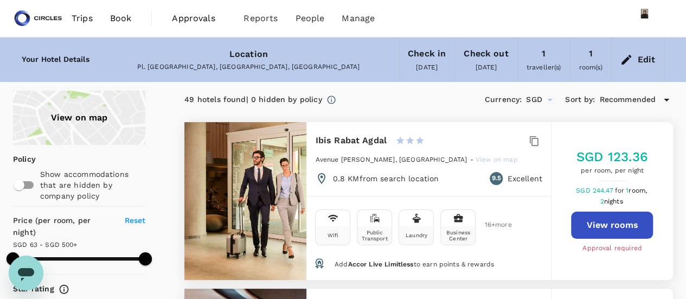
click at [625, 55] on icon at bounding box center [626, 59] width 13 height 13
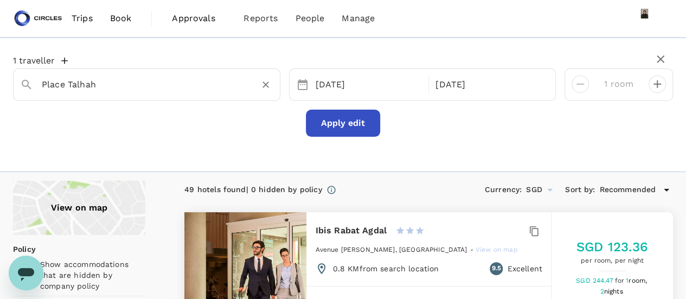
click at [87, 86] on input "Place Talhah" at bounding box center [142, 84] width 201 height 17
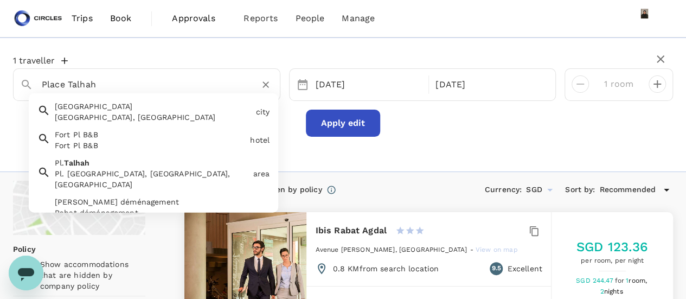
paste input "Av. [GEOGRAPHIC_DATA], [GEOGRAPHIC_DATA] 10000, [GEOGRAPHIC_DATA]"
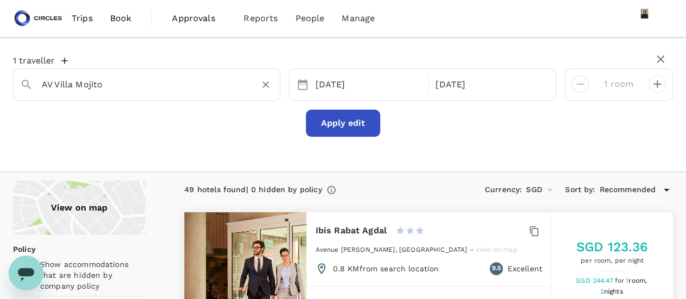
drag, startPoint x: 341, startPoint y: 117, endPoint x: 341, endPoint y: 123, distance: 6.5
click at [341, 123] on button "Apply edit" at bounding box center [343, 123] width 74 height 27
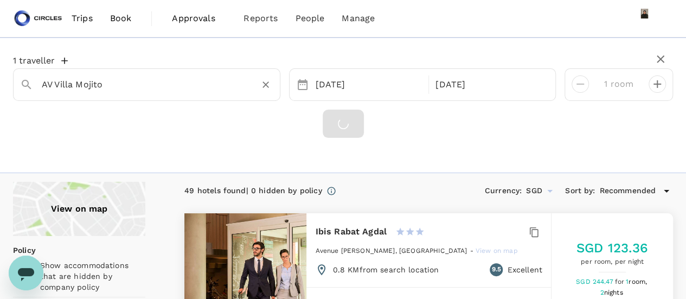
click at [138, 71] on div "AV Villa Mojito" at bounding box center [153, 80] width 240 height 26
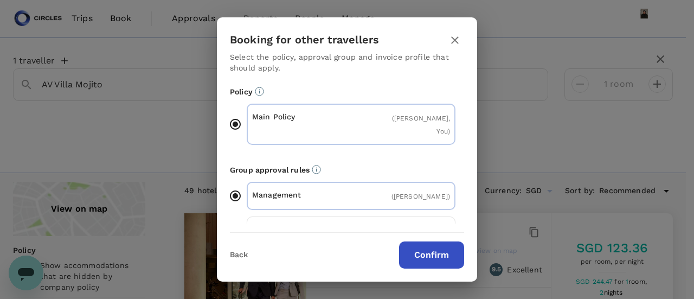
click at [453, 36] on icon "button" at bounding box center [454, 40] width 13 height 13
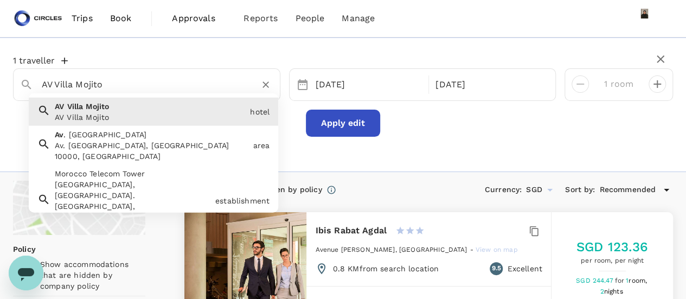
paste input "v. Annakhil, [GEOGRAPHIC_DATA] 10000, Morocc"
type input "Av. [GEOGRAPHIC_DATA], [GEOGRAPHIC_DATA] 10000, [GEOGRAPHIC_DATA]"
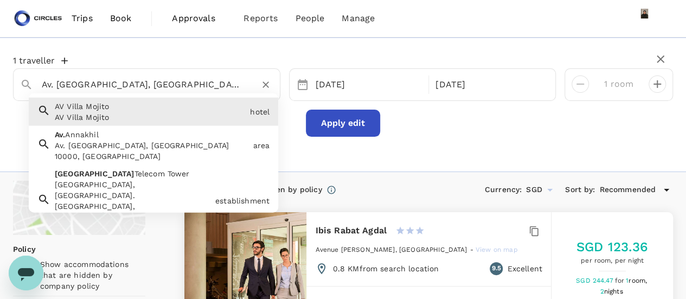
type input "499.43"
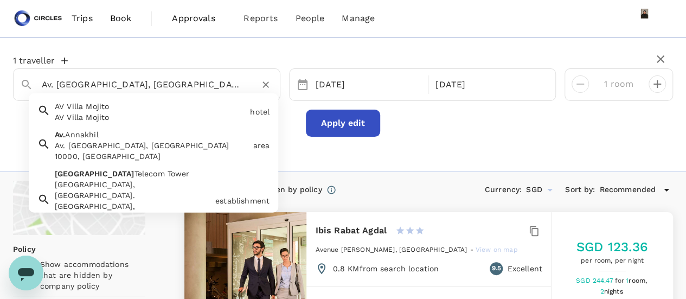
drag, startPoint x: 197, startPoint y: 84, endPoint x: 0, endPoint y: -1, distance: 214.7
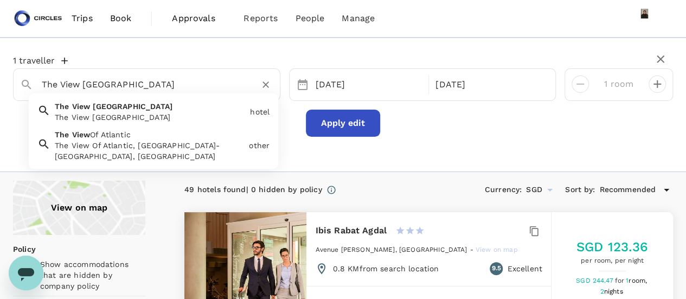
click at [127, 85] on input "The View [GEOGRAPHIC_DATA]" at bounding box center [142, 84] width 201 height 17
click at [127, 83] on input "The View [GEOGRAPHIC_DATA]" at bounding box center [142, 84] width 201 height 17
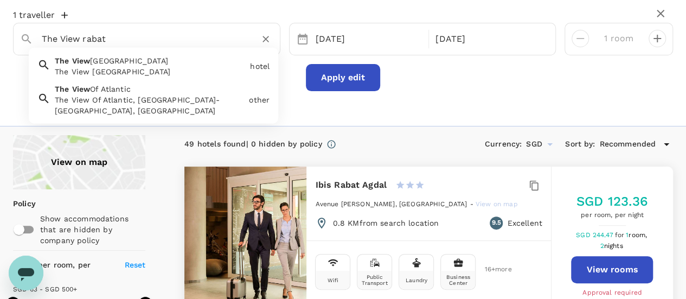
scroll to position [108, 0]
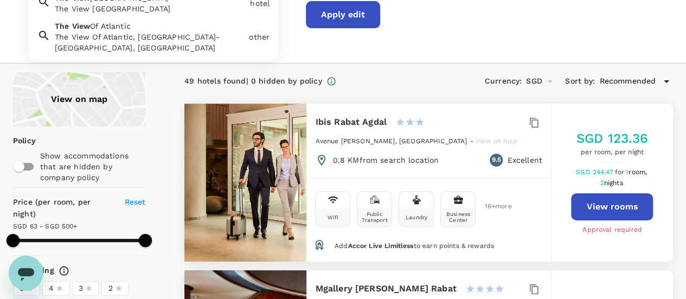
click at [132, 35] on div "The View Of Atlantic, [GEOGRAPHIC_DATA]-[GEOGRAPHIC_DATA], [GEOGRAPHIC_DATA]" at bounding box center [150, 42] width 190 height 22
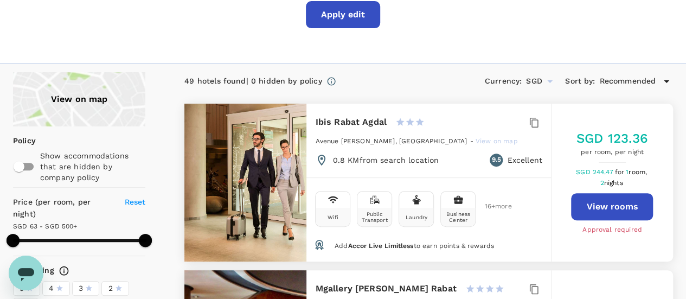
type input "The View Of Atlantic"
click at [327, 10] on button "Apply edit" at bounding box center [343, 14] width 74 height 27
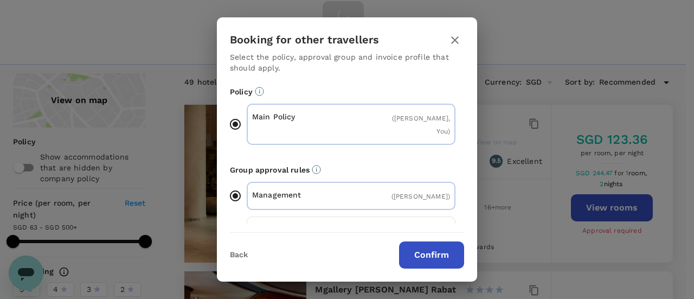
click at [437, 262] on button "Confirm" at bounding box center [431, 254] width 65 height 27
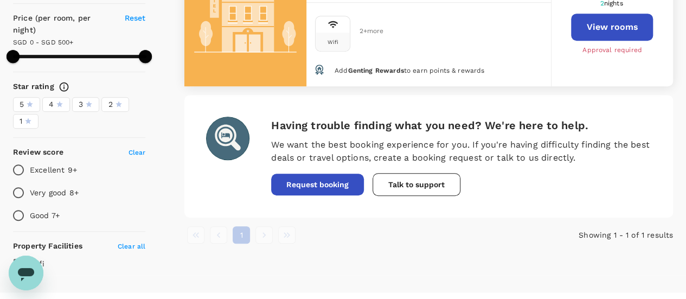
scroll to position [311, 0]
